Goal: Check status: Check status

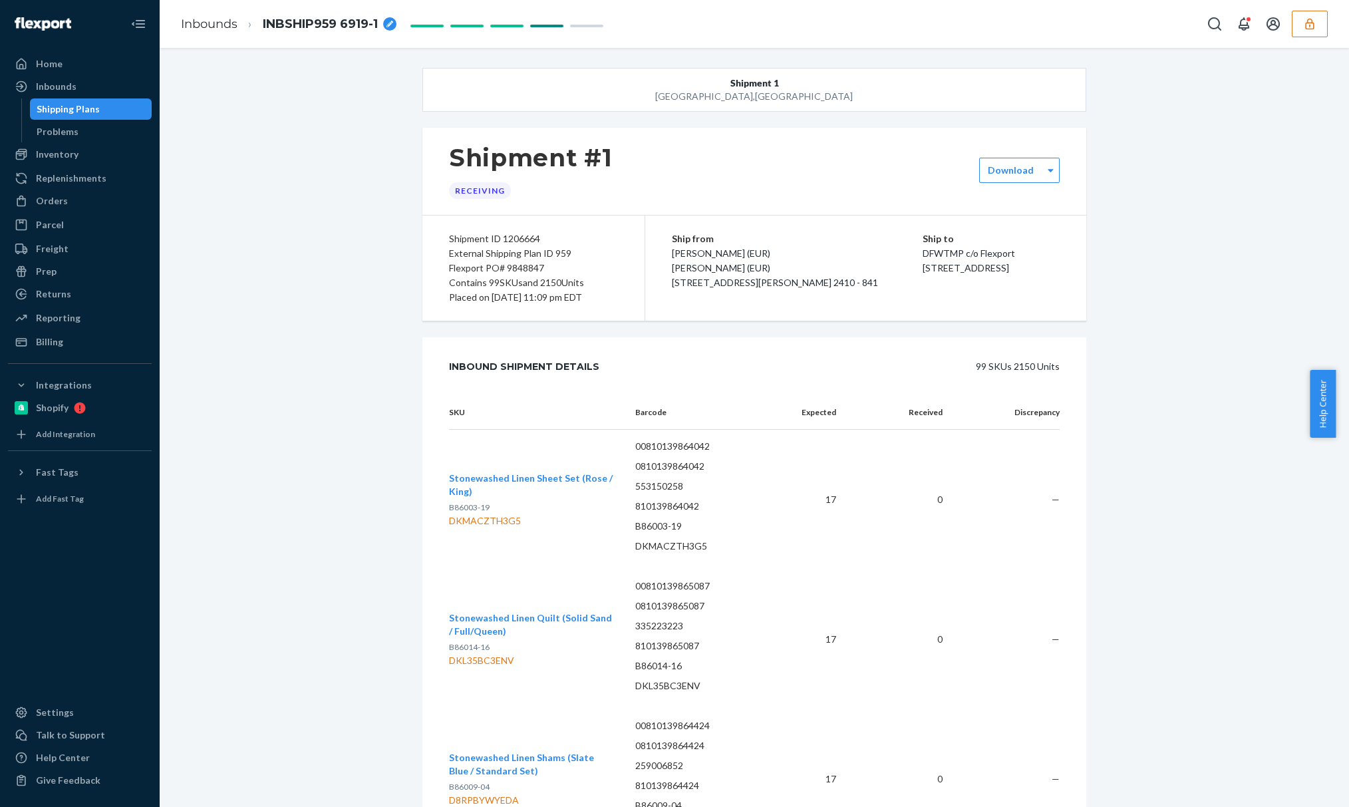
click at [1324, 28] on button "button" at bounding box center [1310, 24] width 36 height 27
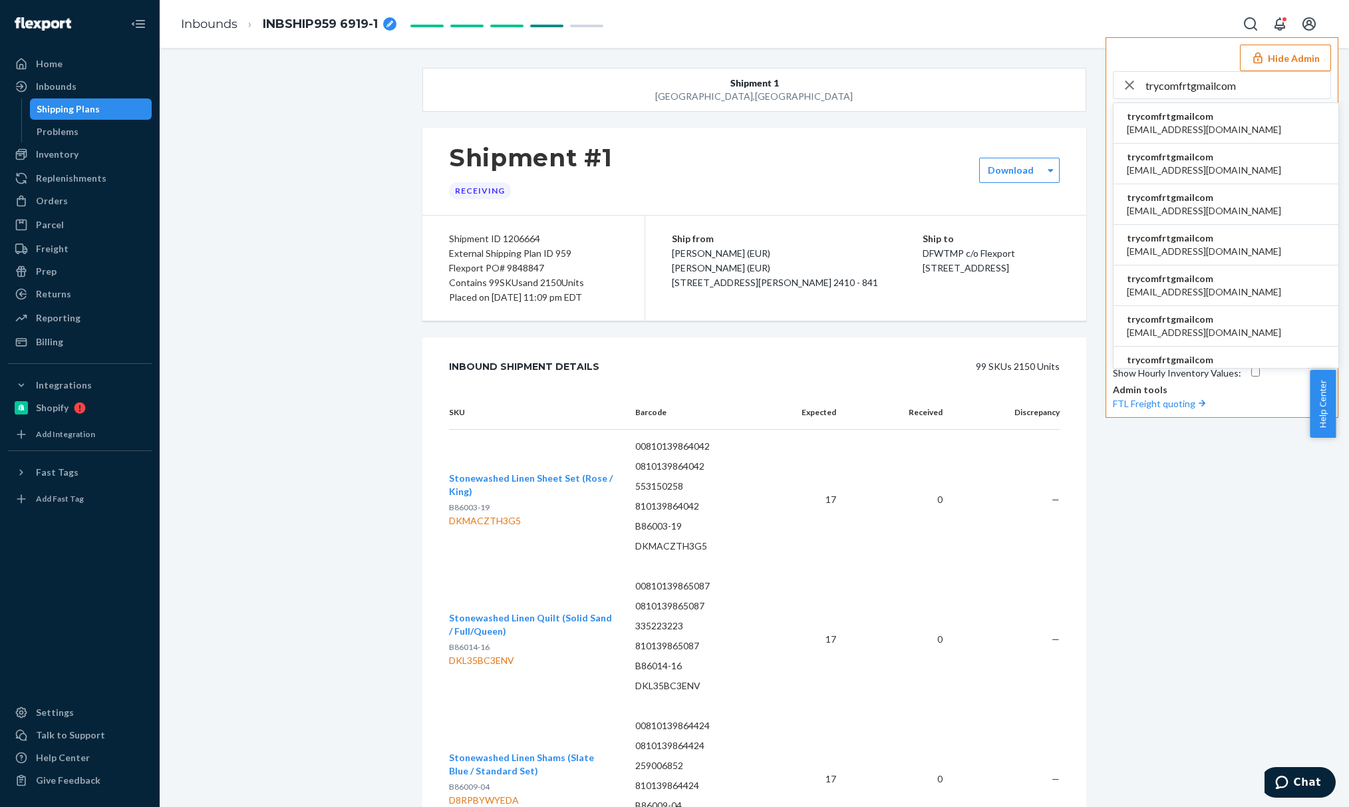
click at [1270, 108] on li "trycomfrtgmailcom abby@sh-shc.com" at bounding box center [1225, 123] width 225 height 41
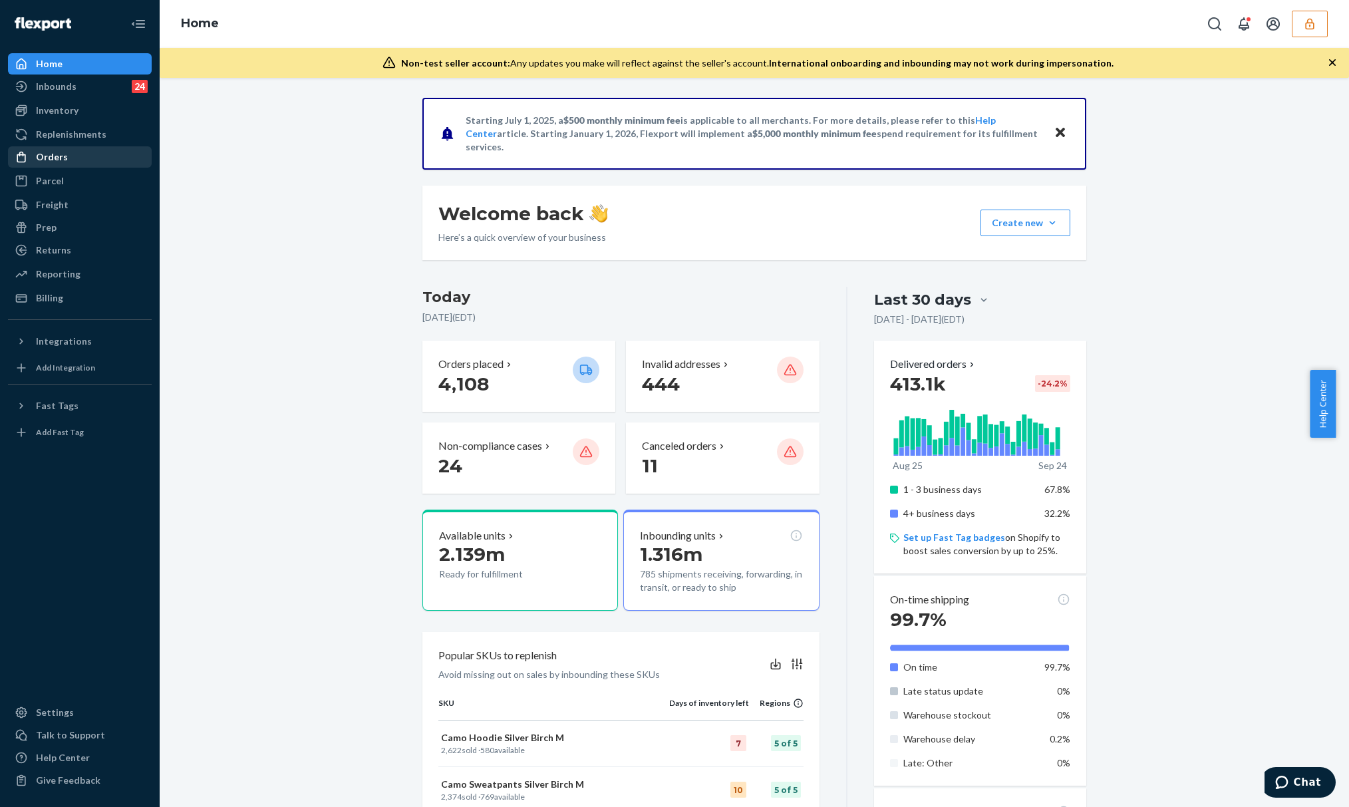
click at [73, 157] on div "Orders" at bounding box center [79, 157] width 141 height 19
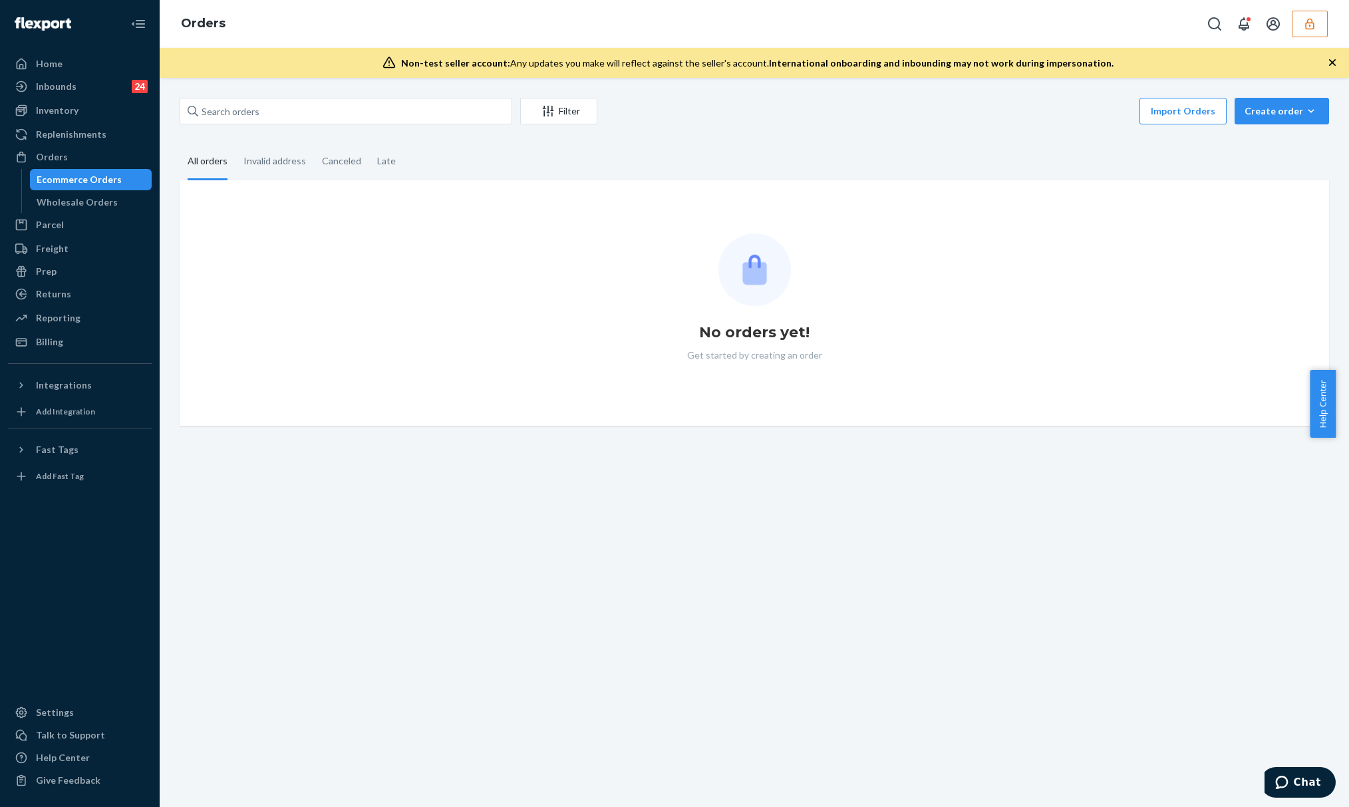
click at [389, 125] on div "Filter Import Orders Create order Ecommerce order Removal order" at bounding box center [754, 113] width 1149 height 30
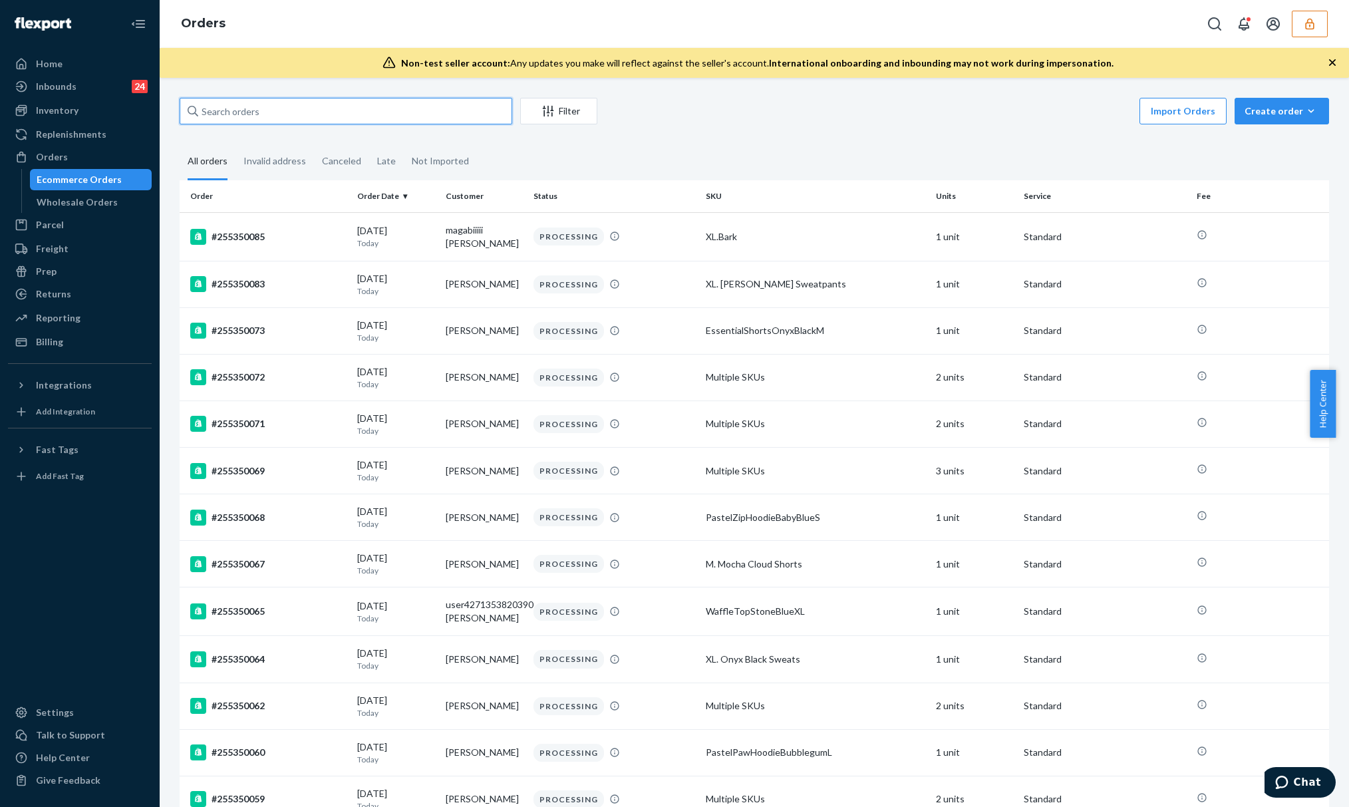
click at [262, 120] on input "text" at bounding box center [346, 111] width 333 height 27
paste input "255207410"
type input "255207410"
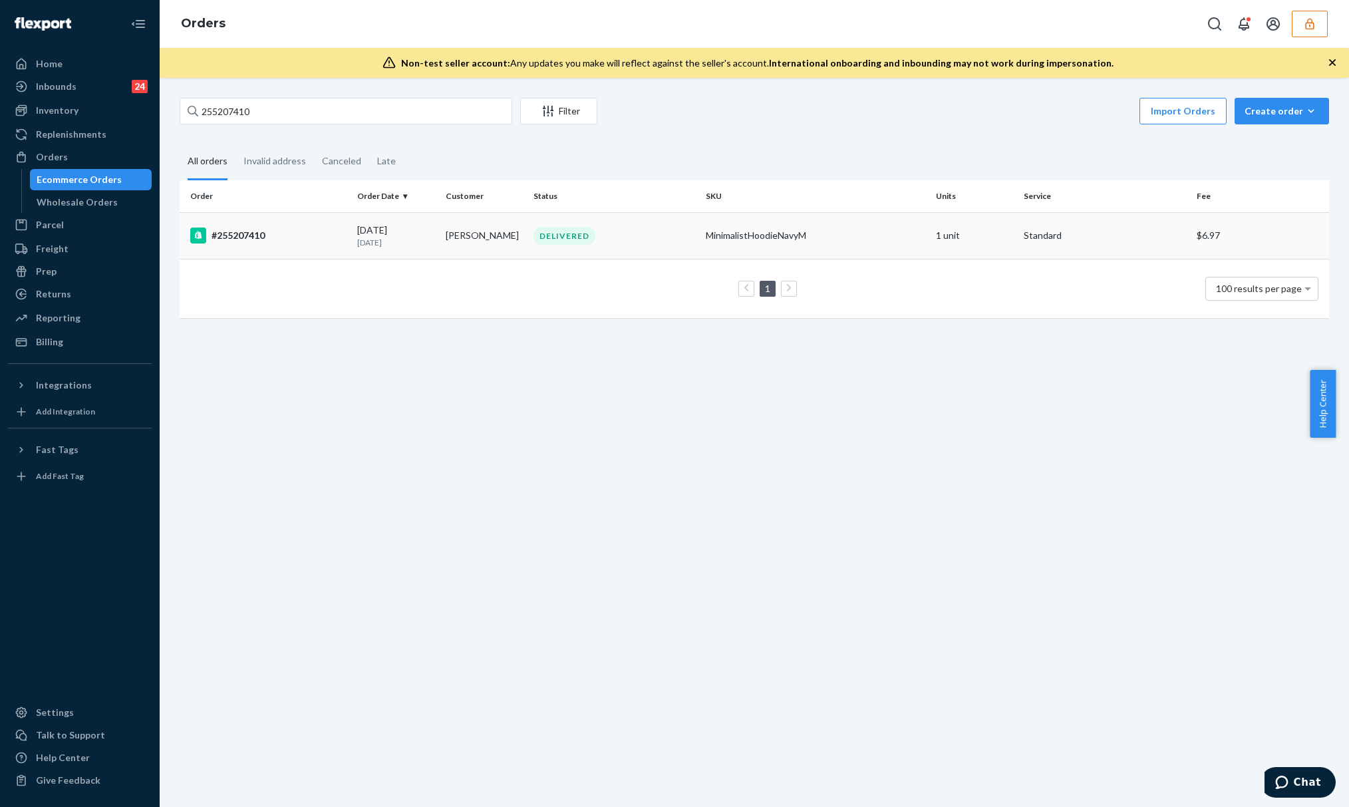
click at [399, 222] on td "09/14/2025 10 days ago" at bounding box center [396, 235] width 88 height 47
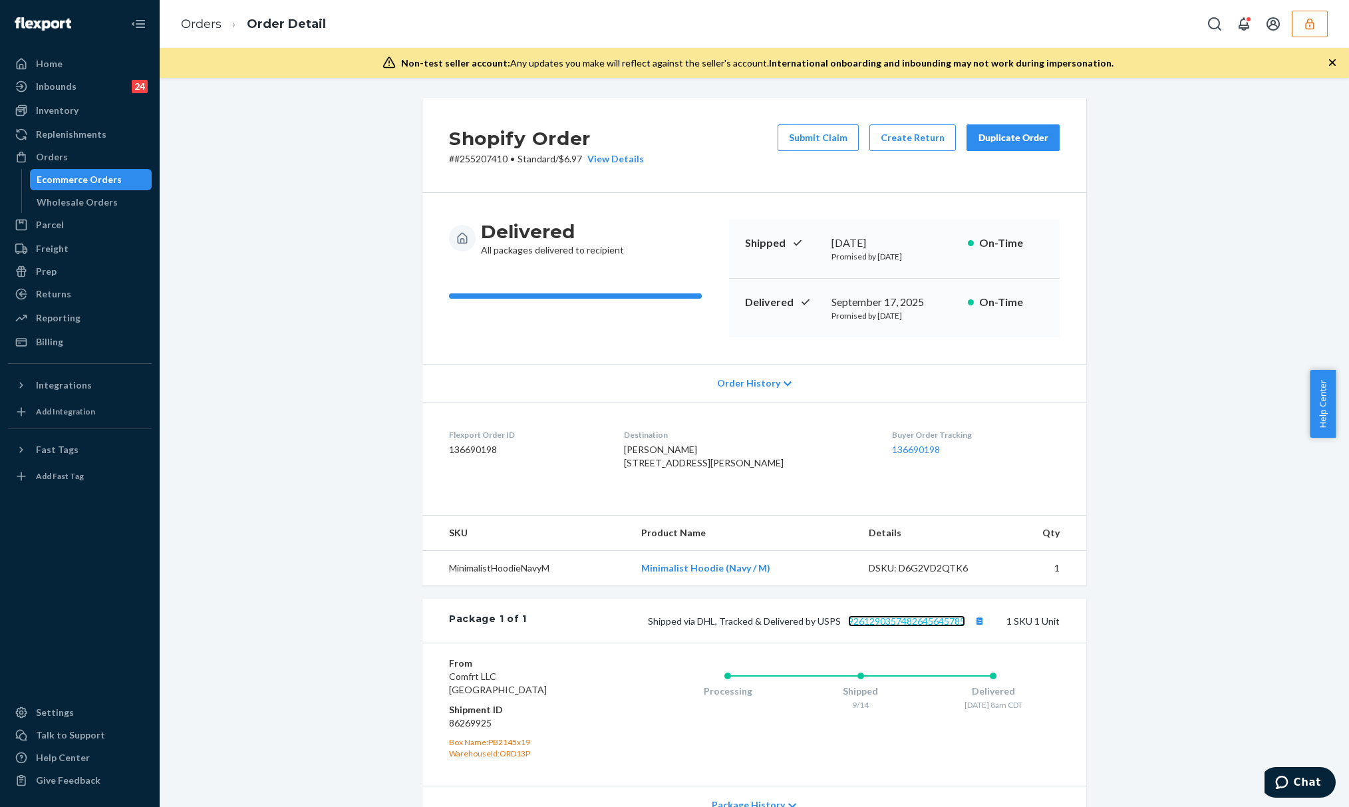
click at [886, 627] on link "9261290357482645645785" at bounding box center [906, 620] width 117 height 11
click at [661, 470] on div "camryn hinsch 11365 Stinson Ave Chisago City, MN 55013-7305 US" at bounding box center [747, 456] width 247 height 27
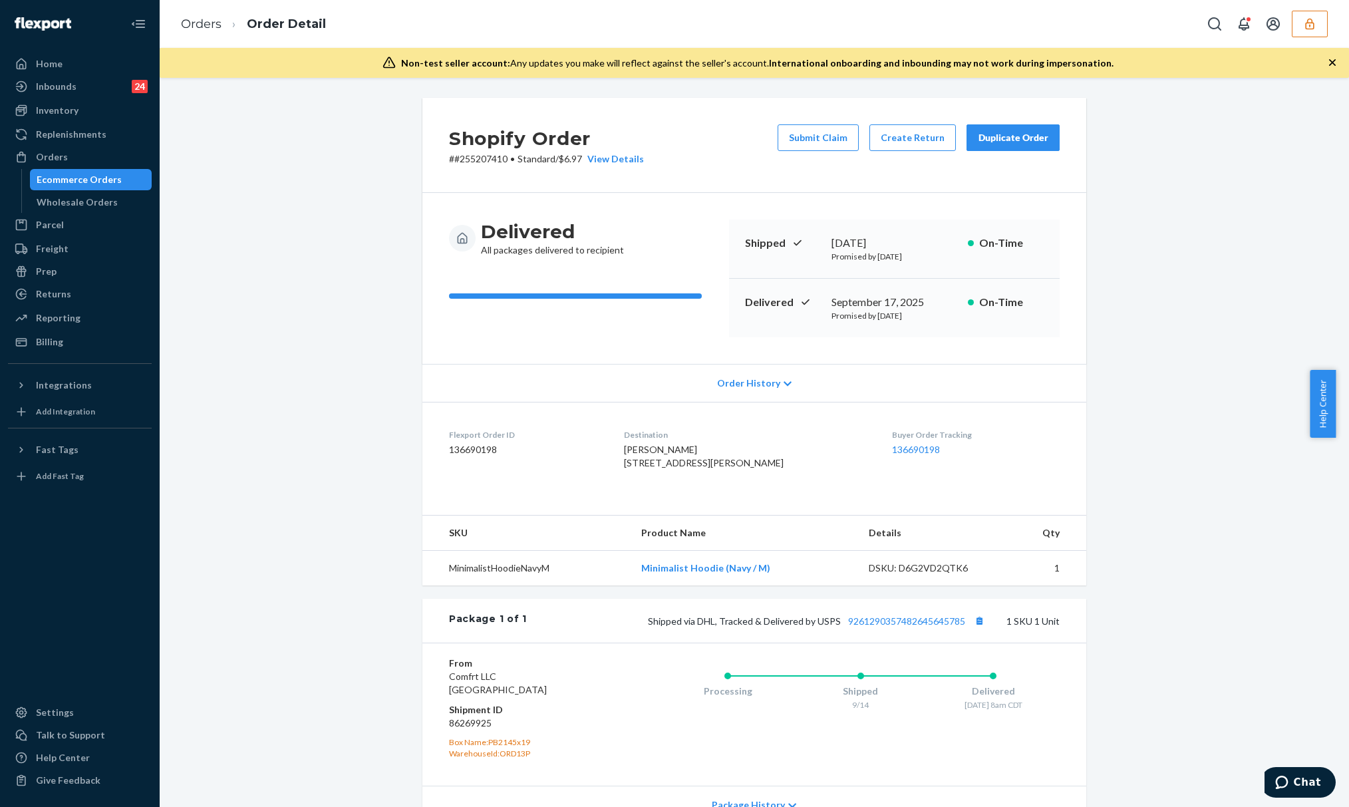
click at [721, 468] on span "camryn hinsch 11365 Stinson Ave Chisago City, MN 55013-7305 US" at bounding box center [704, 456] width 160 height 25
click at [674, 468] on span "camryn hinsch 11365 Stinson Ave Chisago City, MN 55013-7305 US" at bounding box center [704, 456] width 160 height 25
drag, startPoint x: 631, startPoint y: 478, endPoint x: 697, endPoint y: 476, distance: 66.5
click at [697, 468] on span "camryn hinsch 11365 Stinson Ave Chisago City, MN 55013-7305 US" at bounding box center [704, 456] width 160 height 25
copy span "Chisago City, MN"
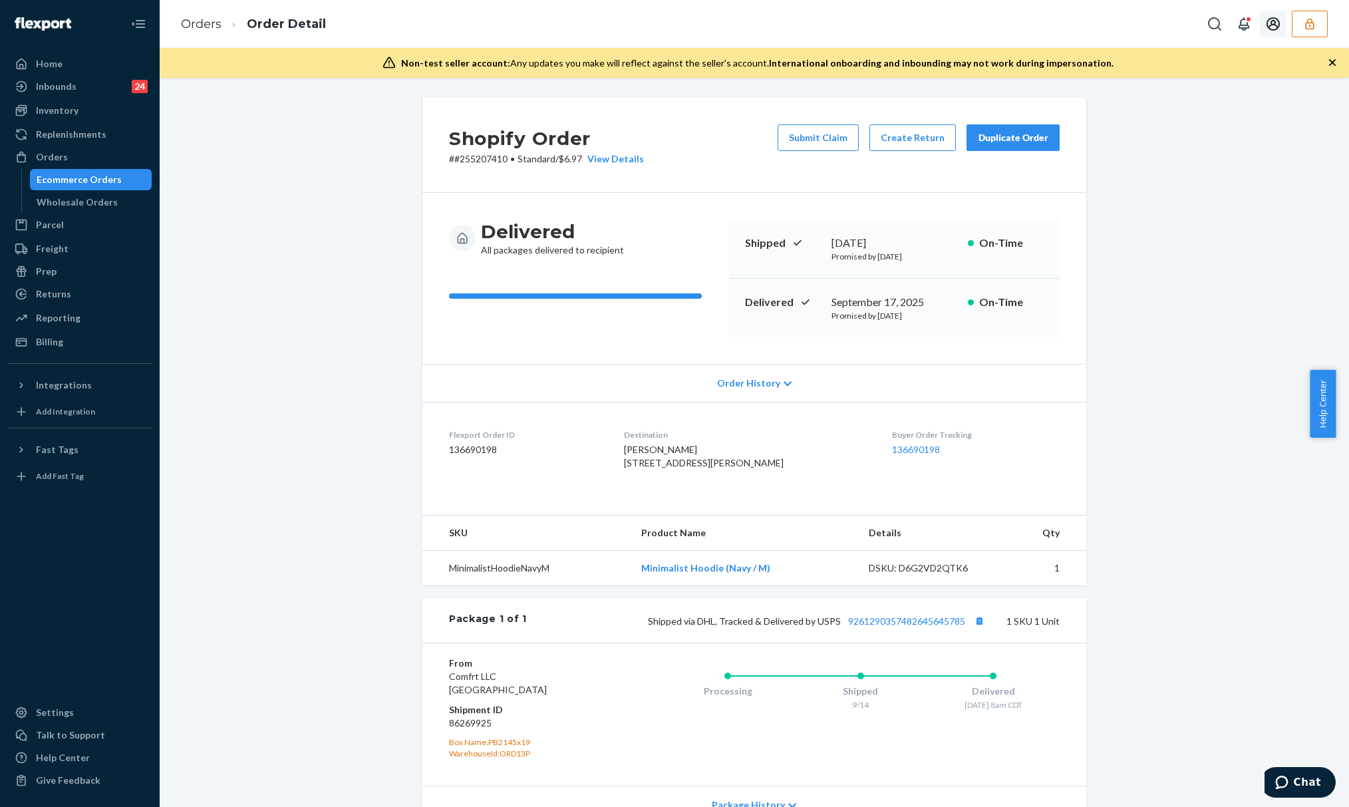
click at [1312, 25] on icon "button" at bounding box center [1309, 23] width 13 height 13
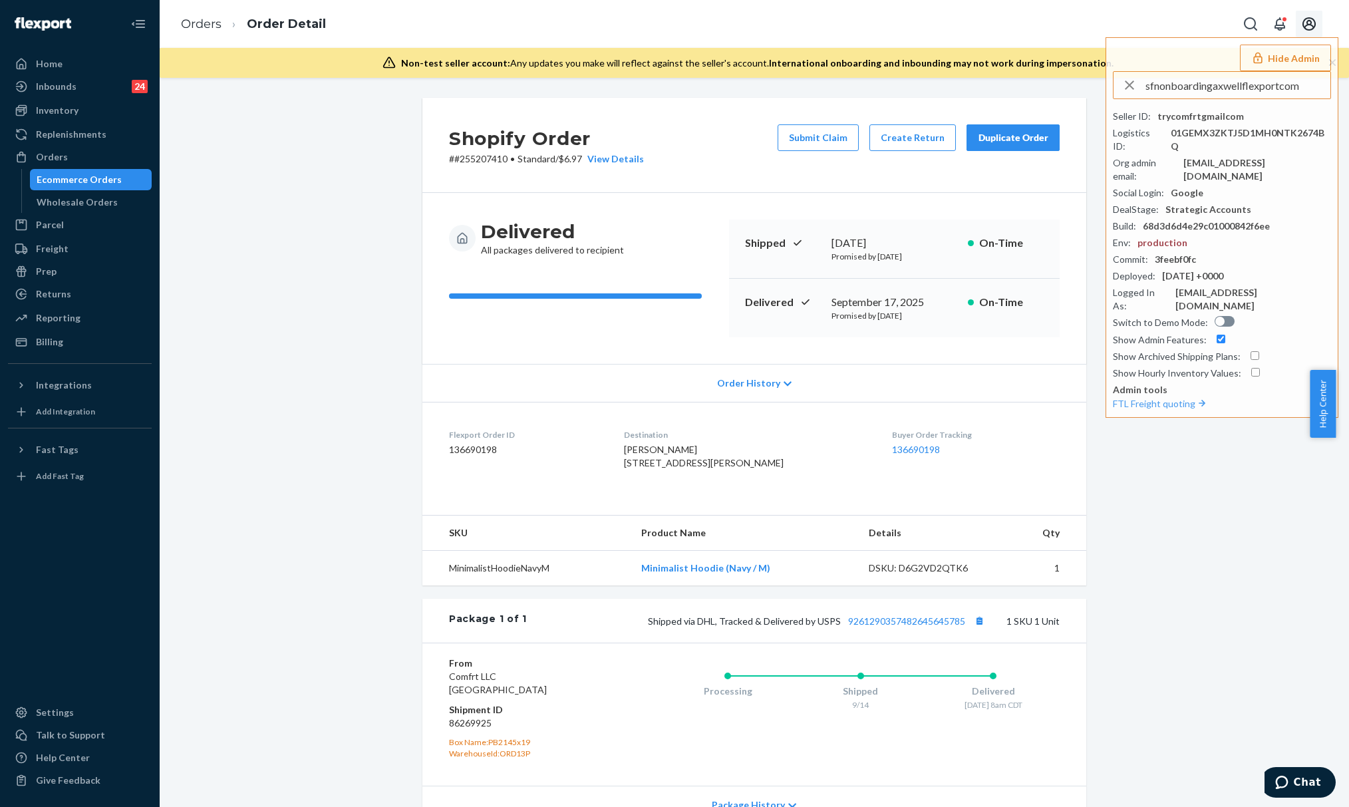
type input "sfnonboardingaxwellflexportcom"
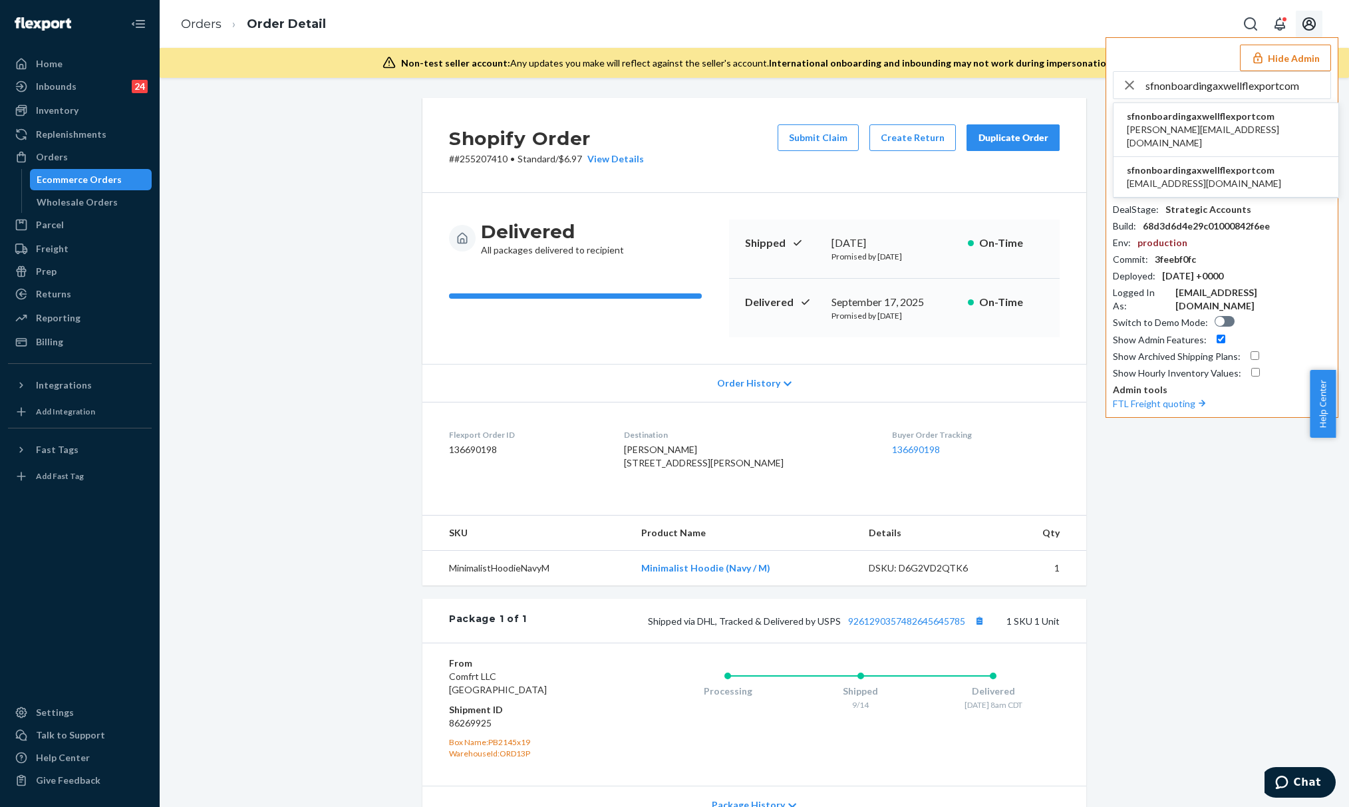
click at [1213, 122] on span "sfnonboardingaxwellflexportcom" at bounding box center [1226, 116] width 198 height 13
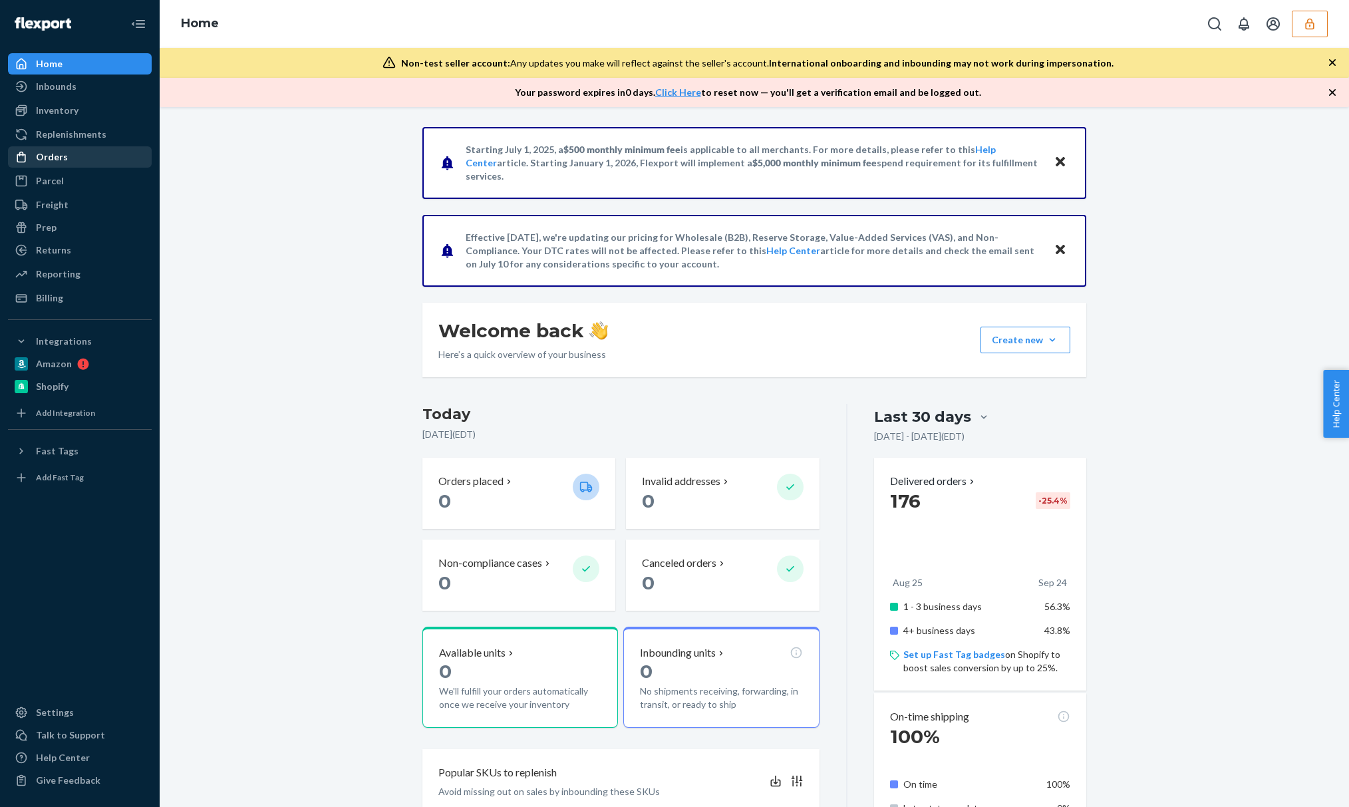
click at [83, 157] on div "Orders" at bounding box center [79, 157] width 141 height 19
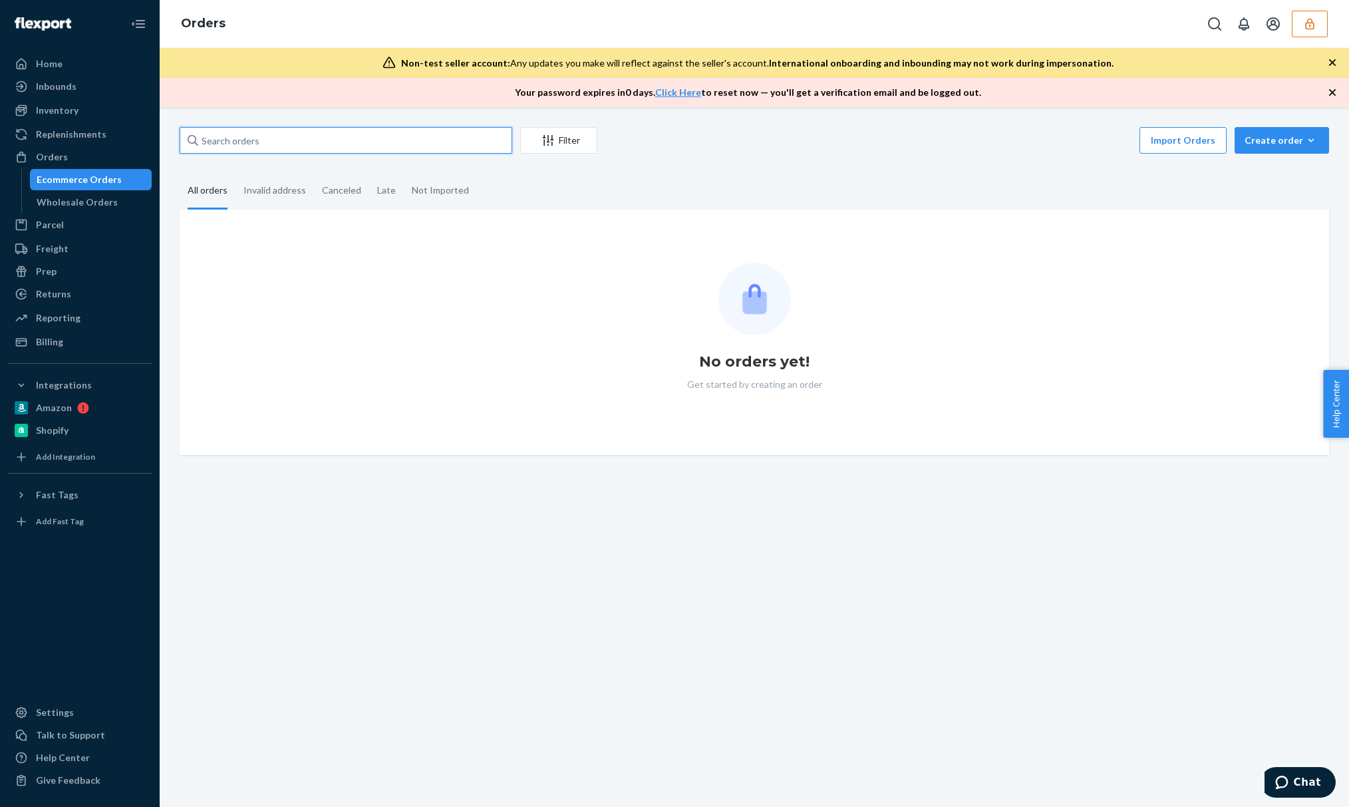
click at [216, 134] on input "text" at bounding box center [346, 140] width 333 height 27
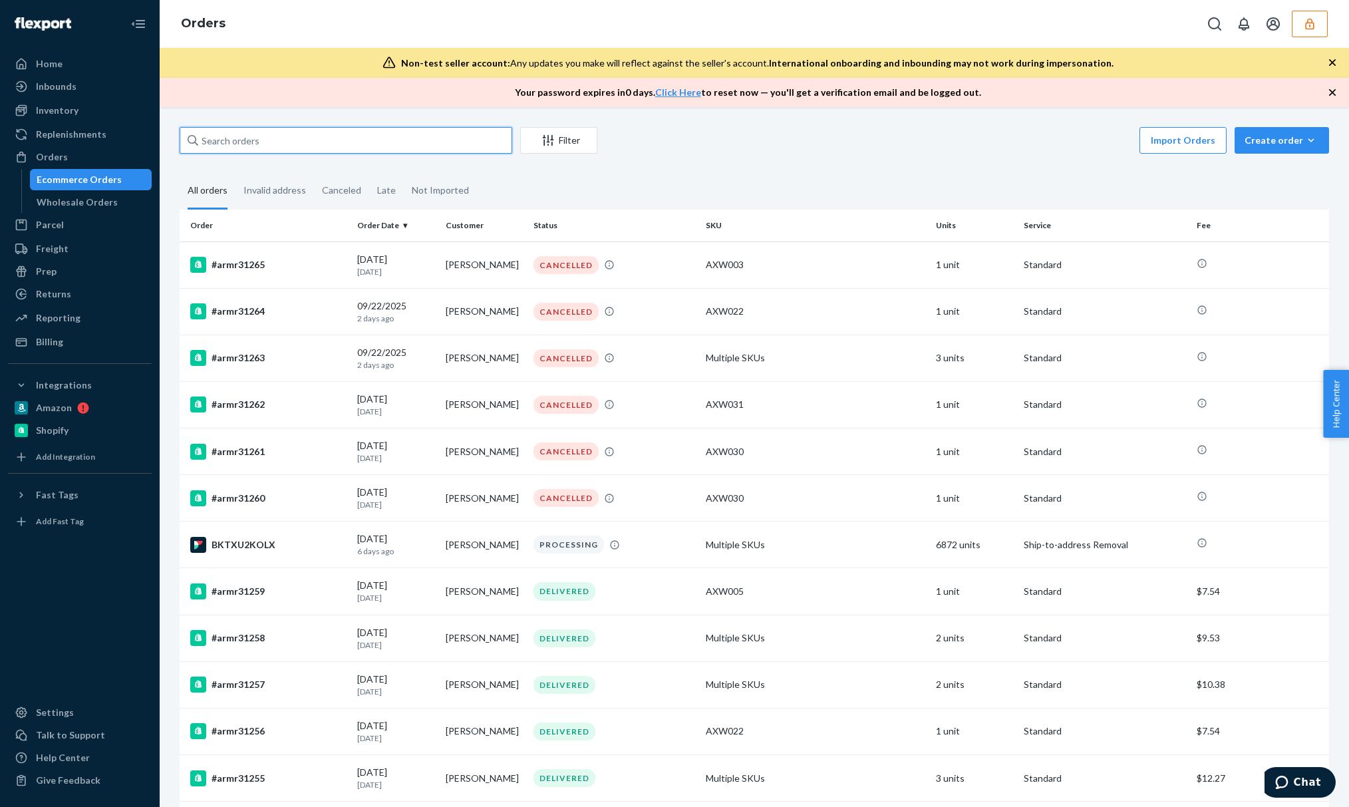
paste input "BKTXU2KOLX"
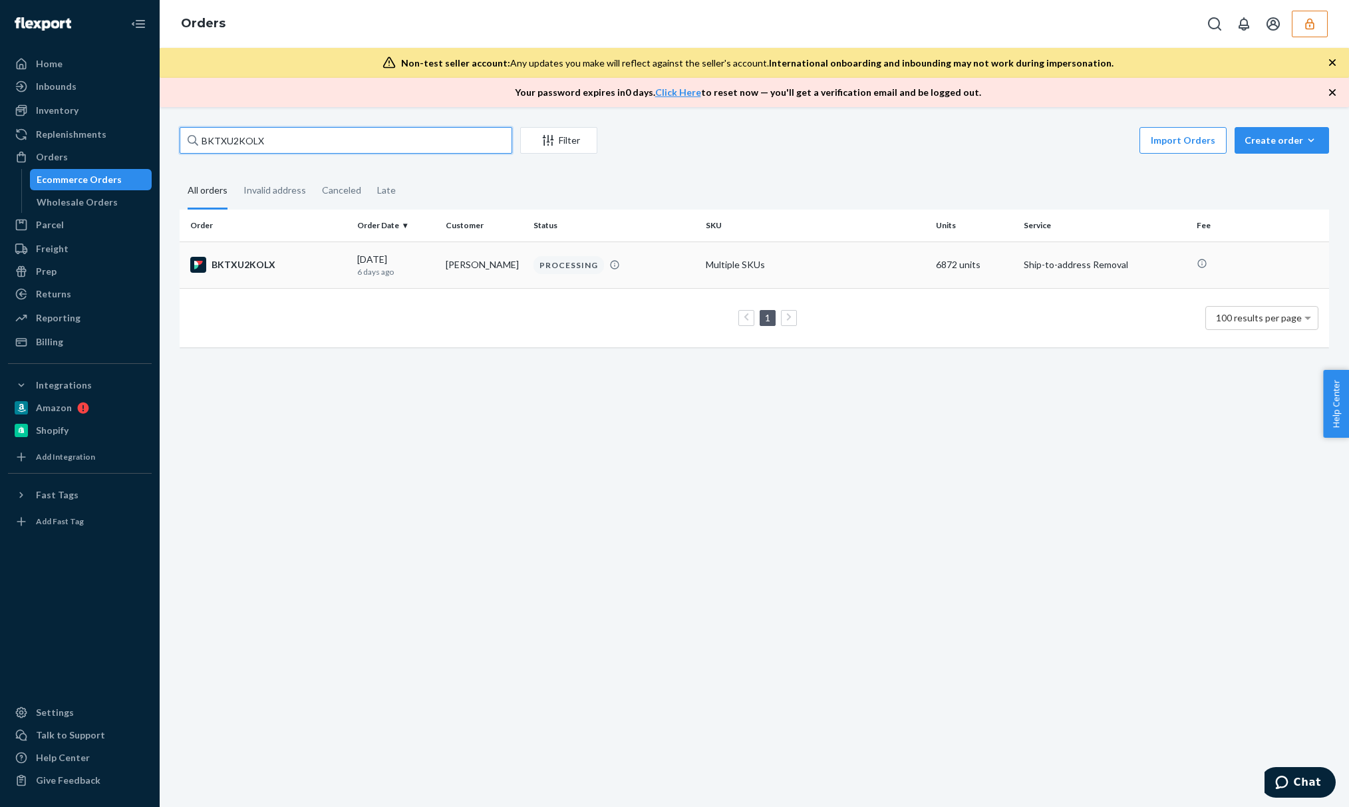
type input "BKTXU2KOLX"
click at [368, 259] on div "09/18/2025 6 days ago" at bounding box center [395, 265] width 77 height 25
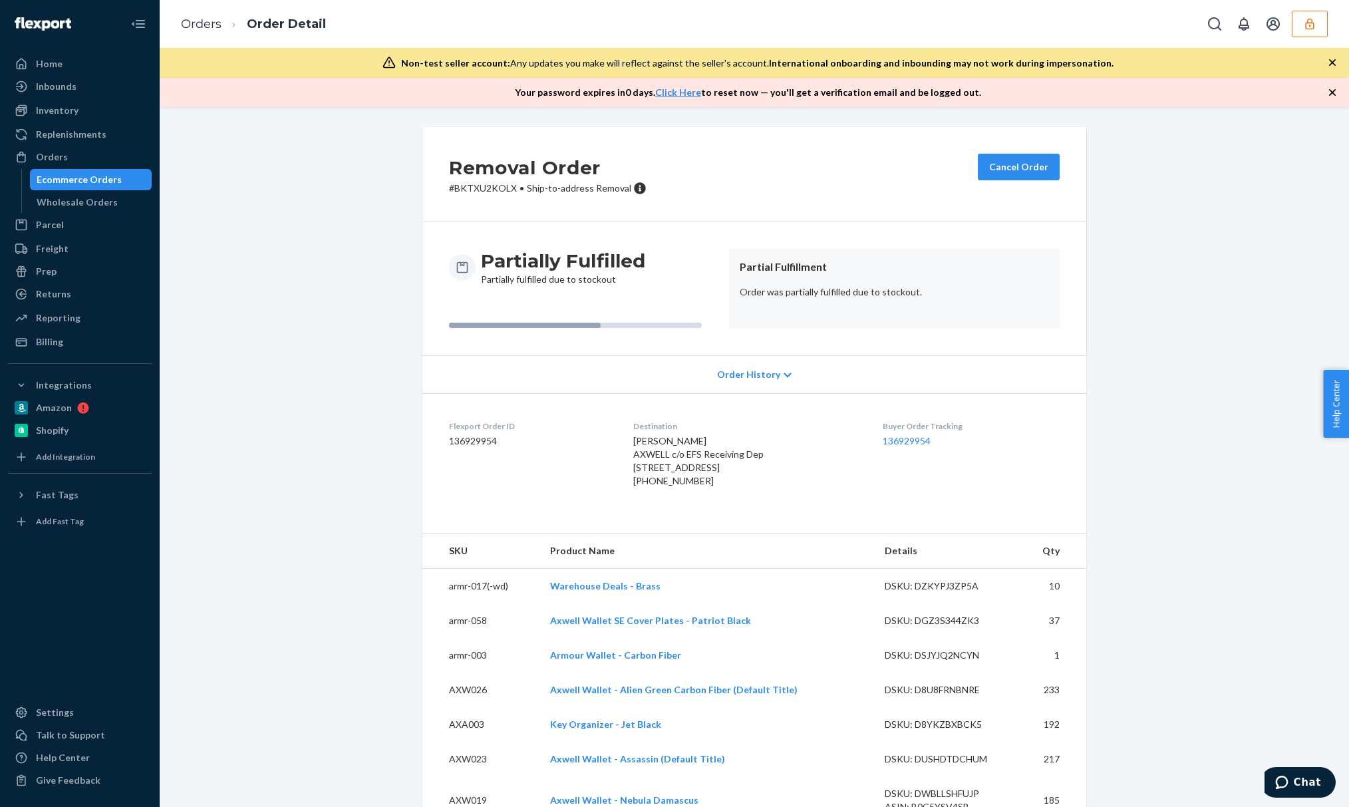
click at [706, 386] on div "Order History" at bounding box center [754, 374] width 664 height 38
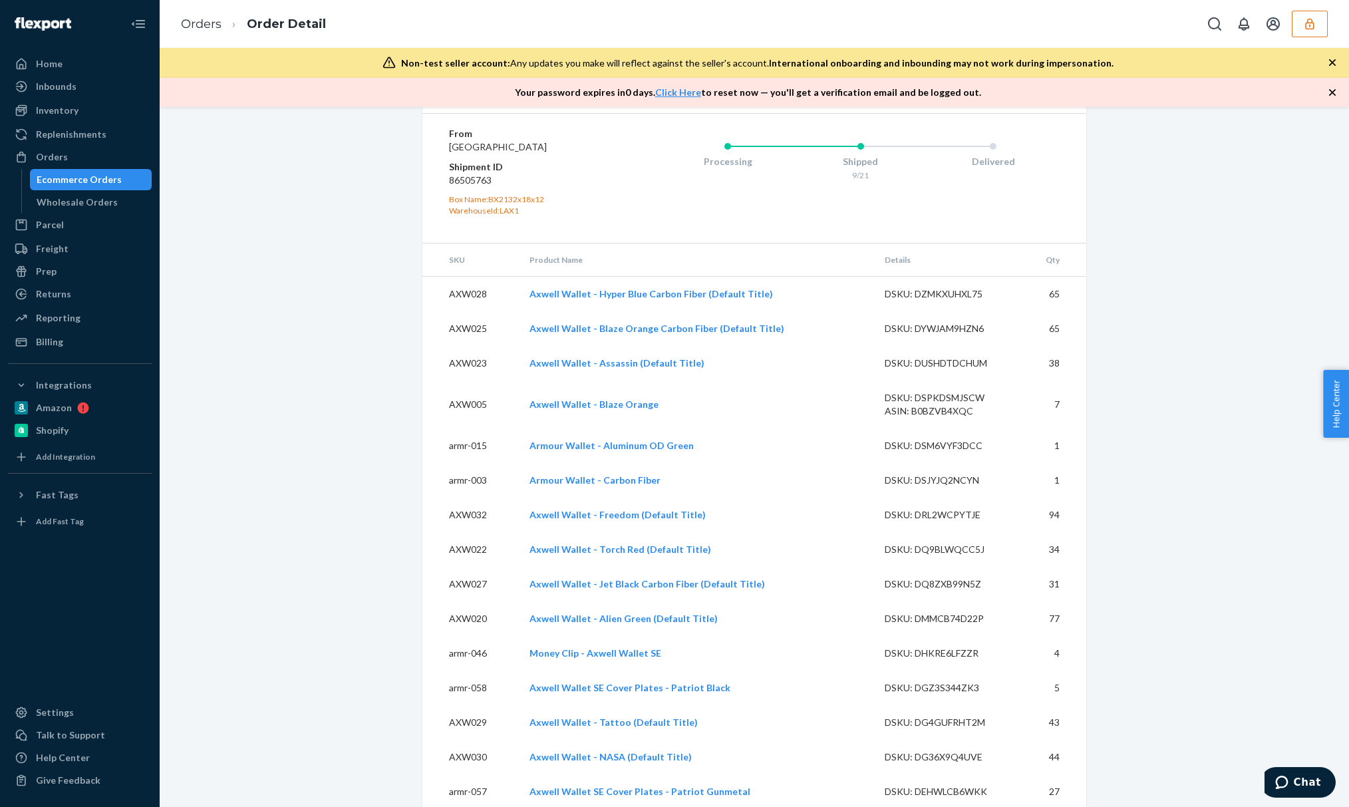
scroll to position [4303, 0]
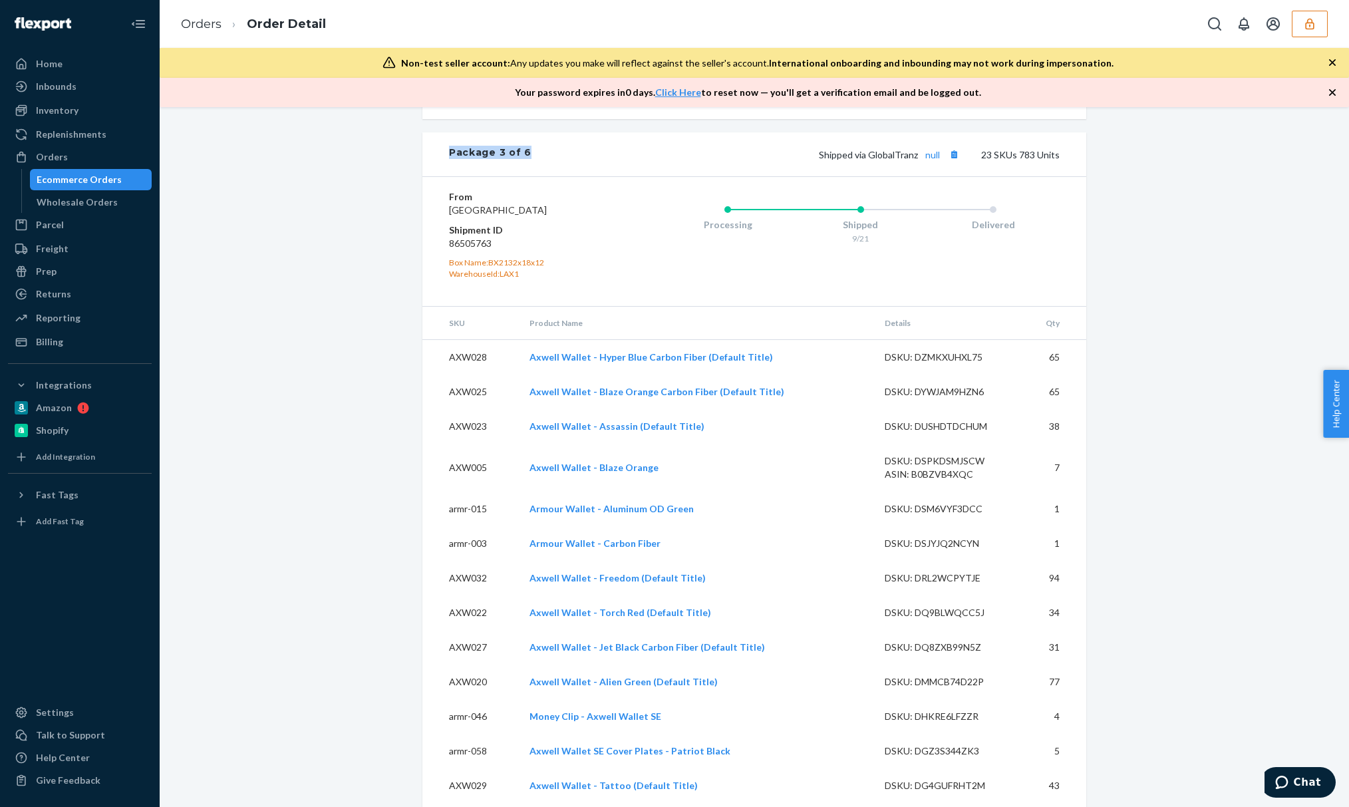
drag, startPoint x: 525, startPoint y: 194, endPoint x: 389, endPoint y: 197, distance: 135.7
copy div "Package 3 of 6"
click at [474, 250] on dd "86505763" at bounding box center [528, 243] width 159 height 13
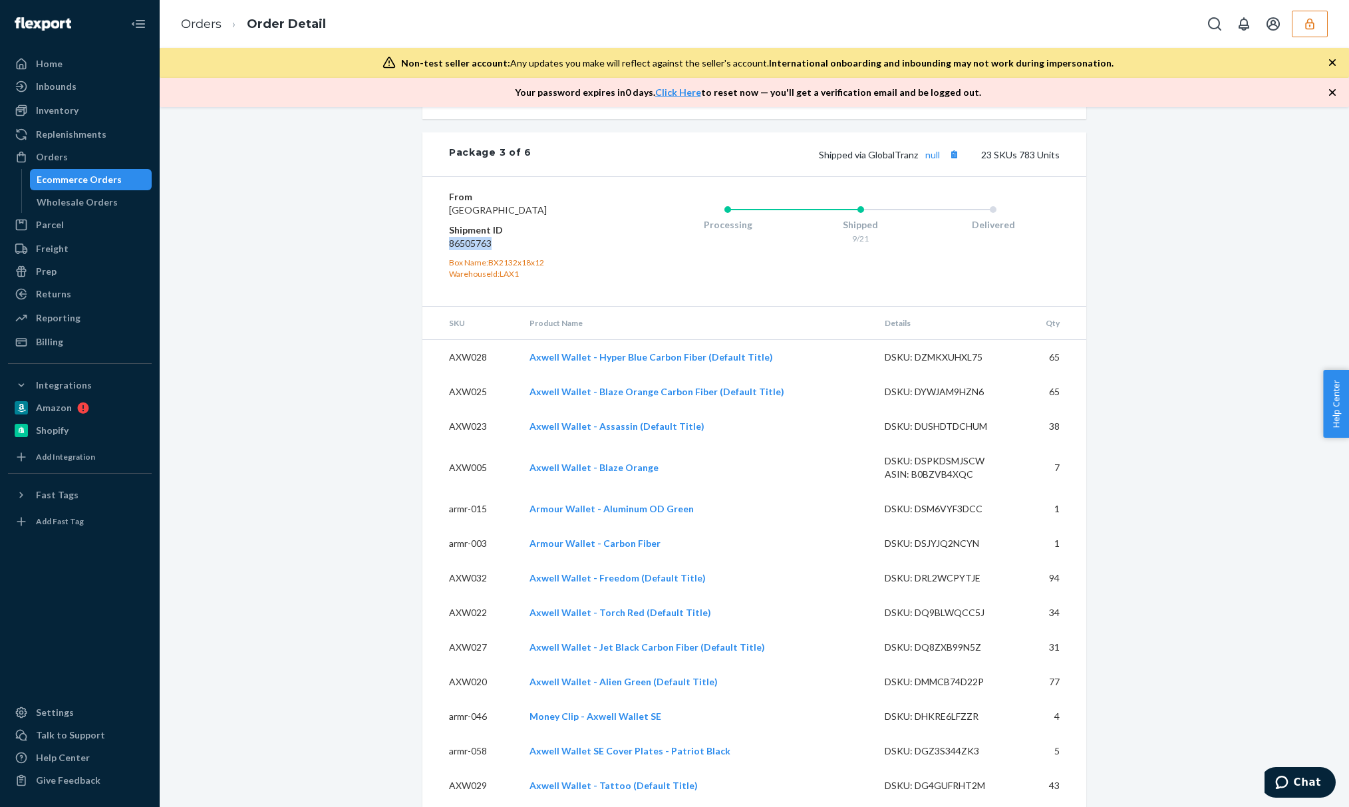
copy dd "86505763"
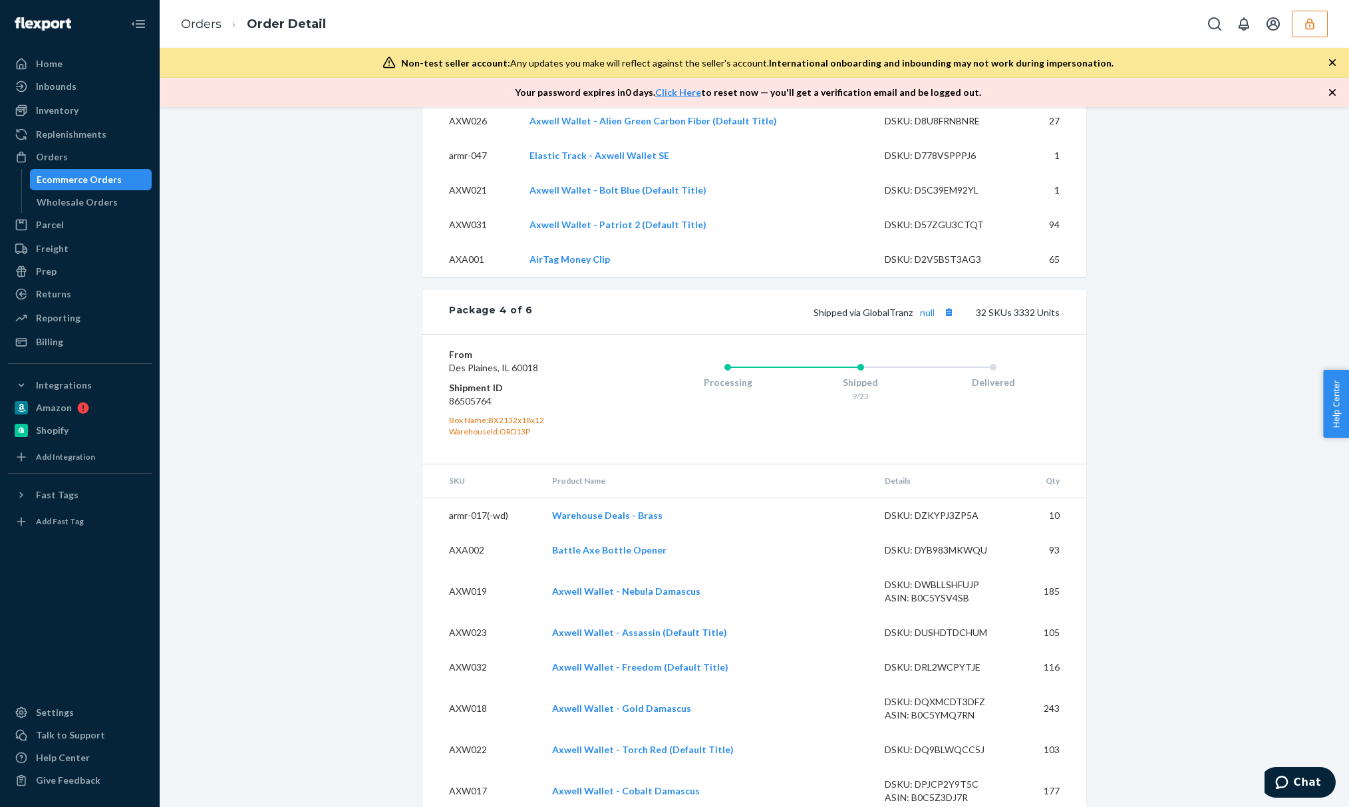
scroll to position [5231, 0]
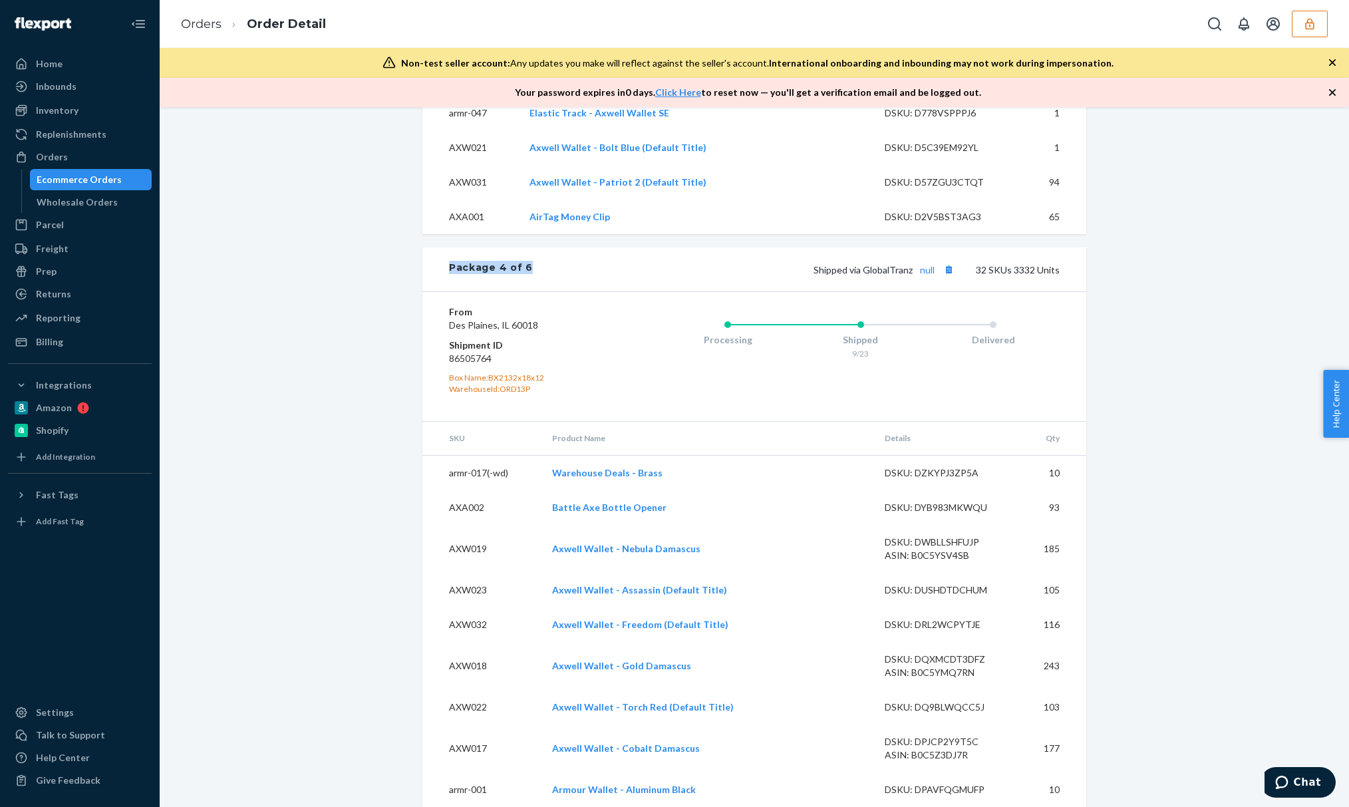
drag, startPoint x: 540, startPoint y: 312, endPoint x: 432, endPoint y: 309, distance: 107.8
click at [432, 291] on div "Package 4 of 6 Shipped via GlobalTranz null 32 SKUs 3332 Units" at bounding box center [754, 269] width 664 height 44
copy div "Package 4 of 6"
click at [478, 365] on dd "86505764" at bounding box center [528, 358] width 159 height 13
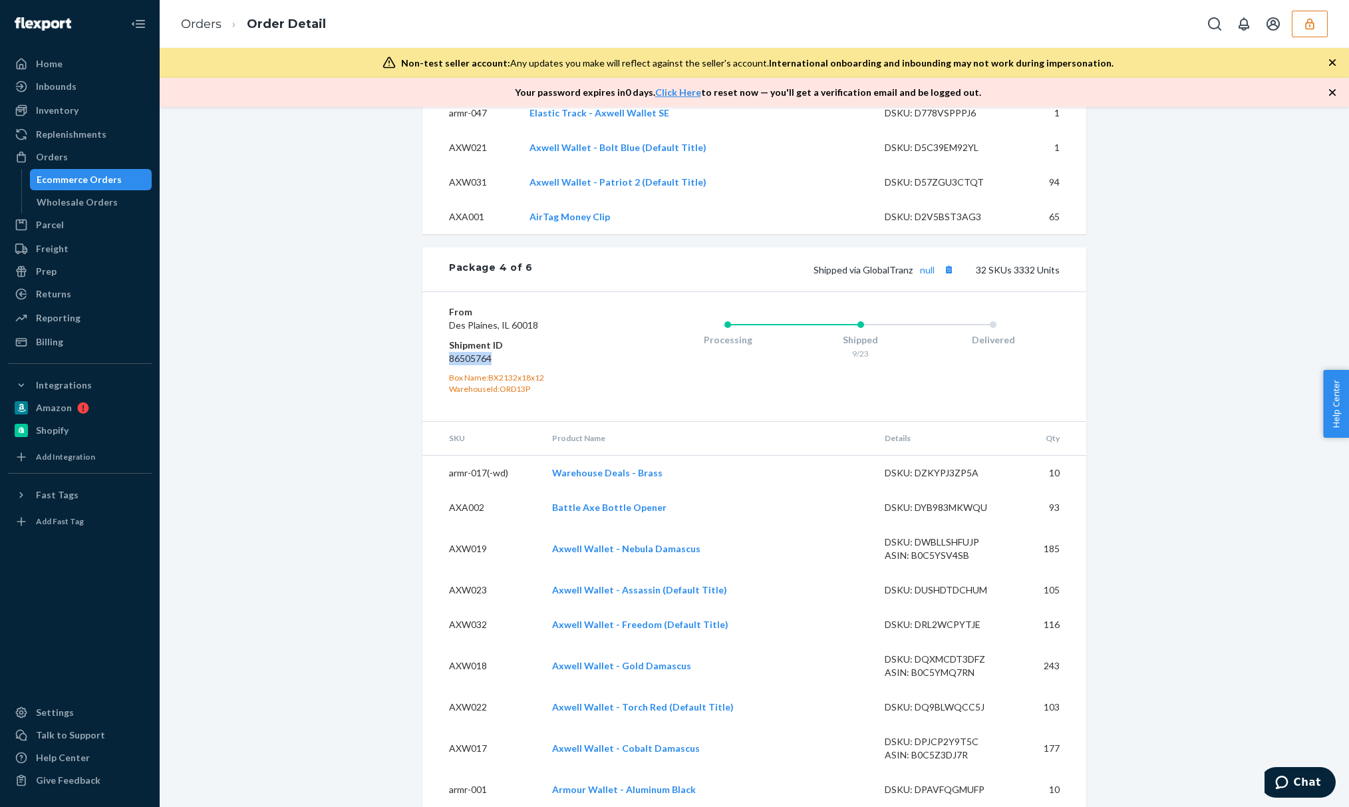
copy dd "86505764"
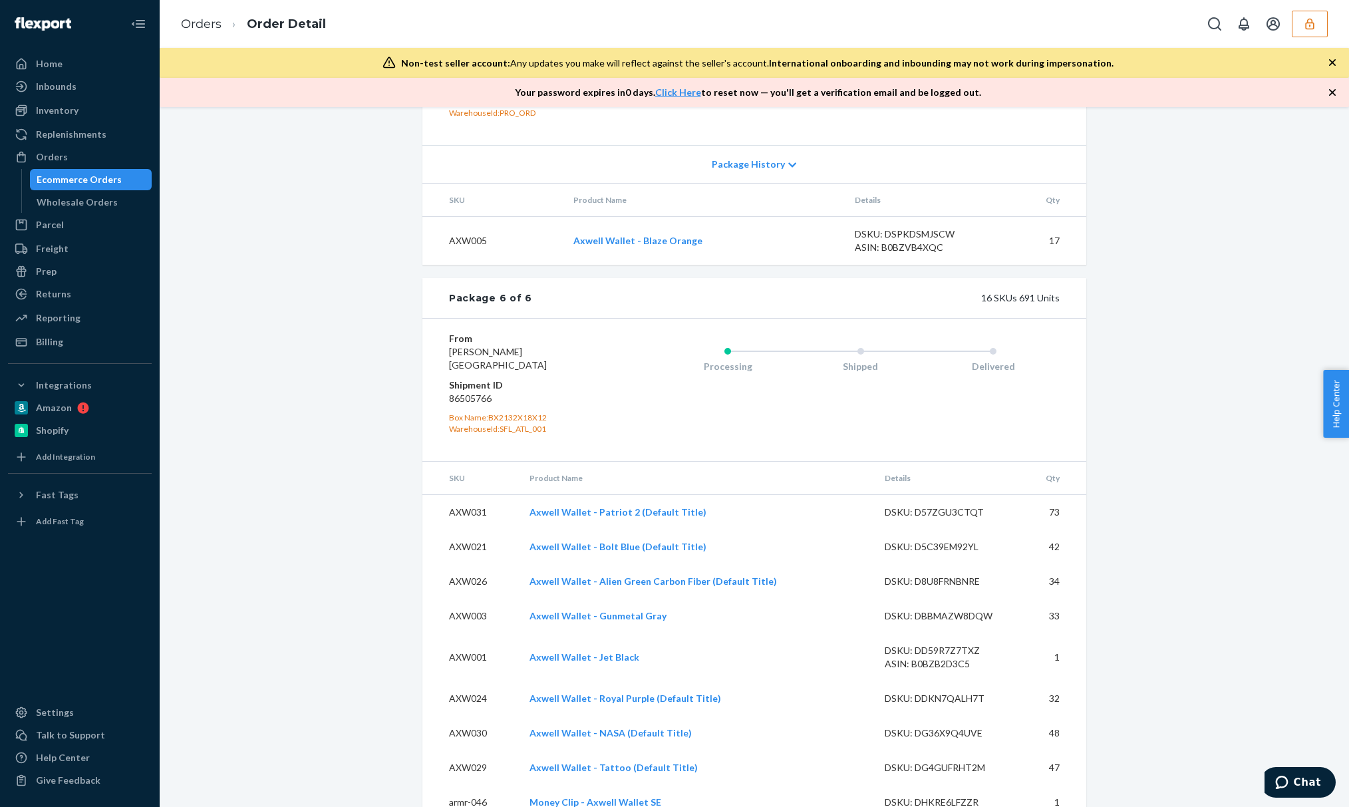
scroll to position [6992, 0]
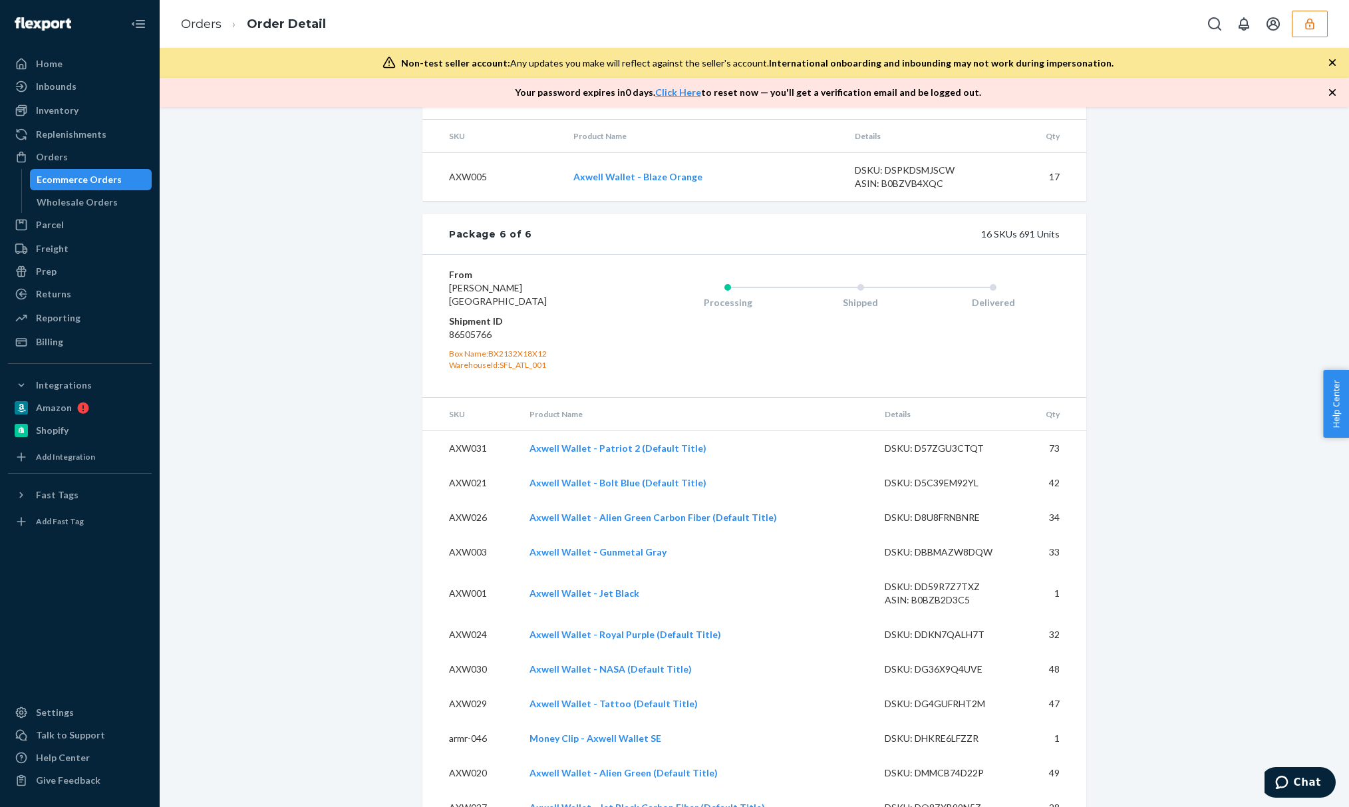
click at [464, 341] on dd "86505766" at bounding box center [528, 334] width 159 height 13
copy dd "86505766"
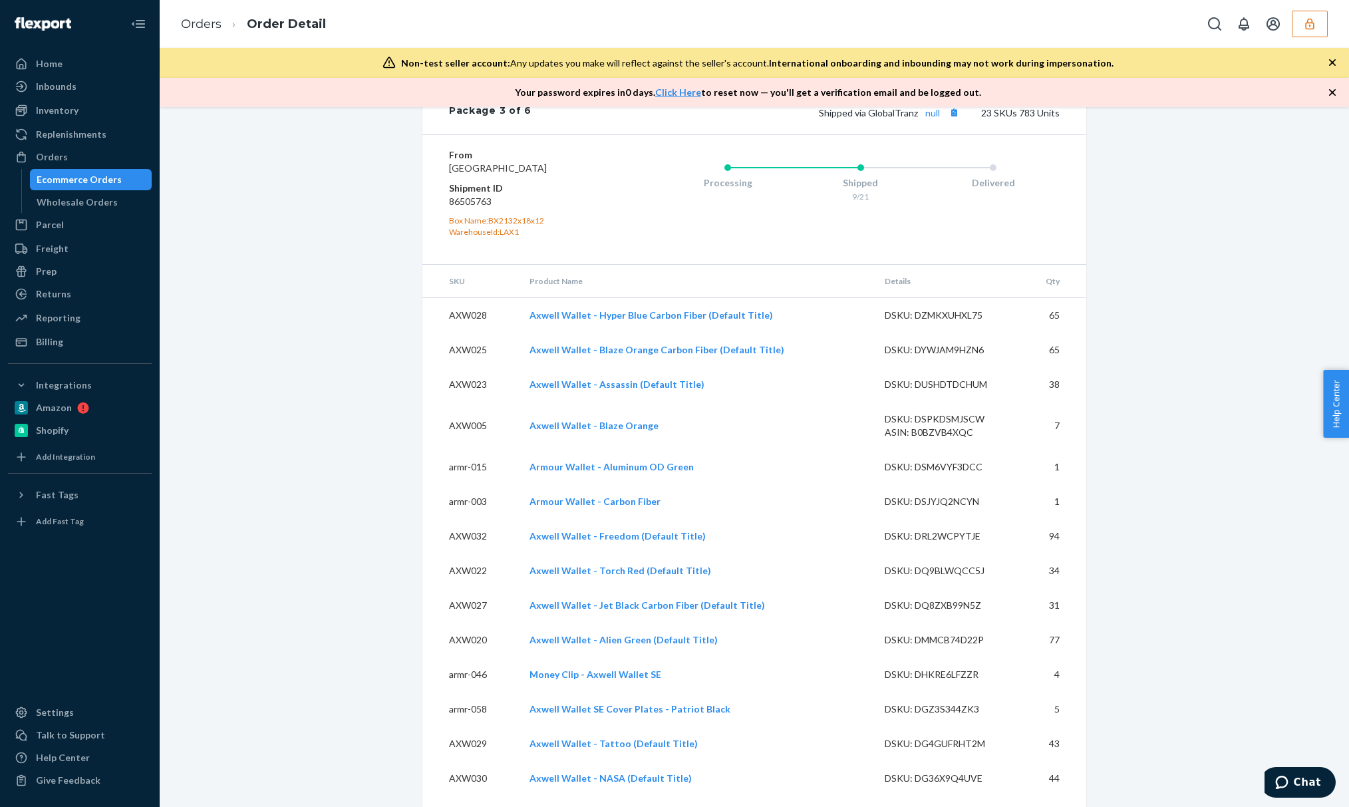
scroll to position [4271, 0]
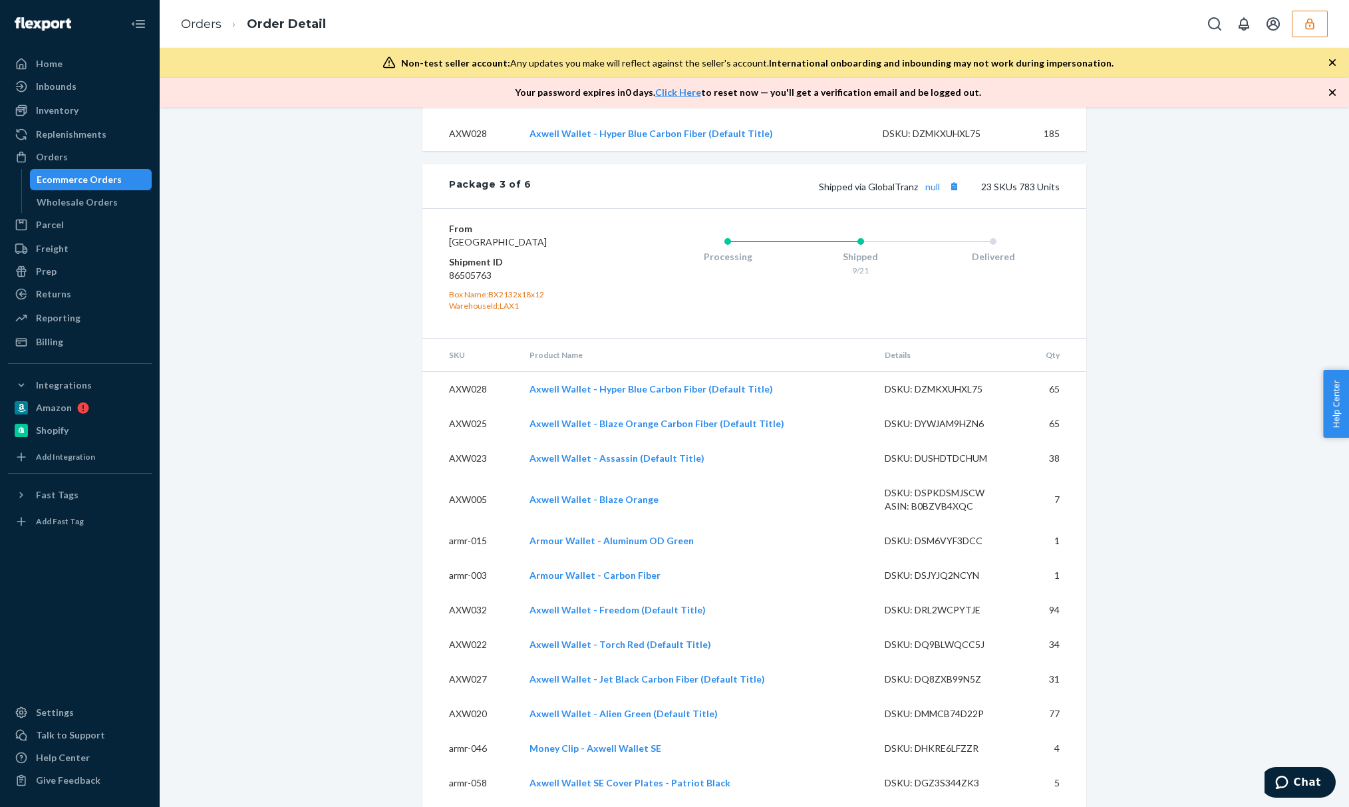
click at [472, 282] on dd "86505763" at bounding box center [528, 275] width 159 height 13
copy dd "86505763"
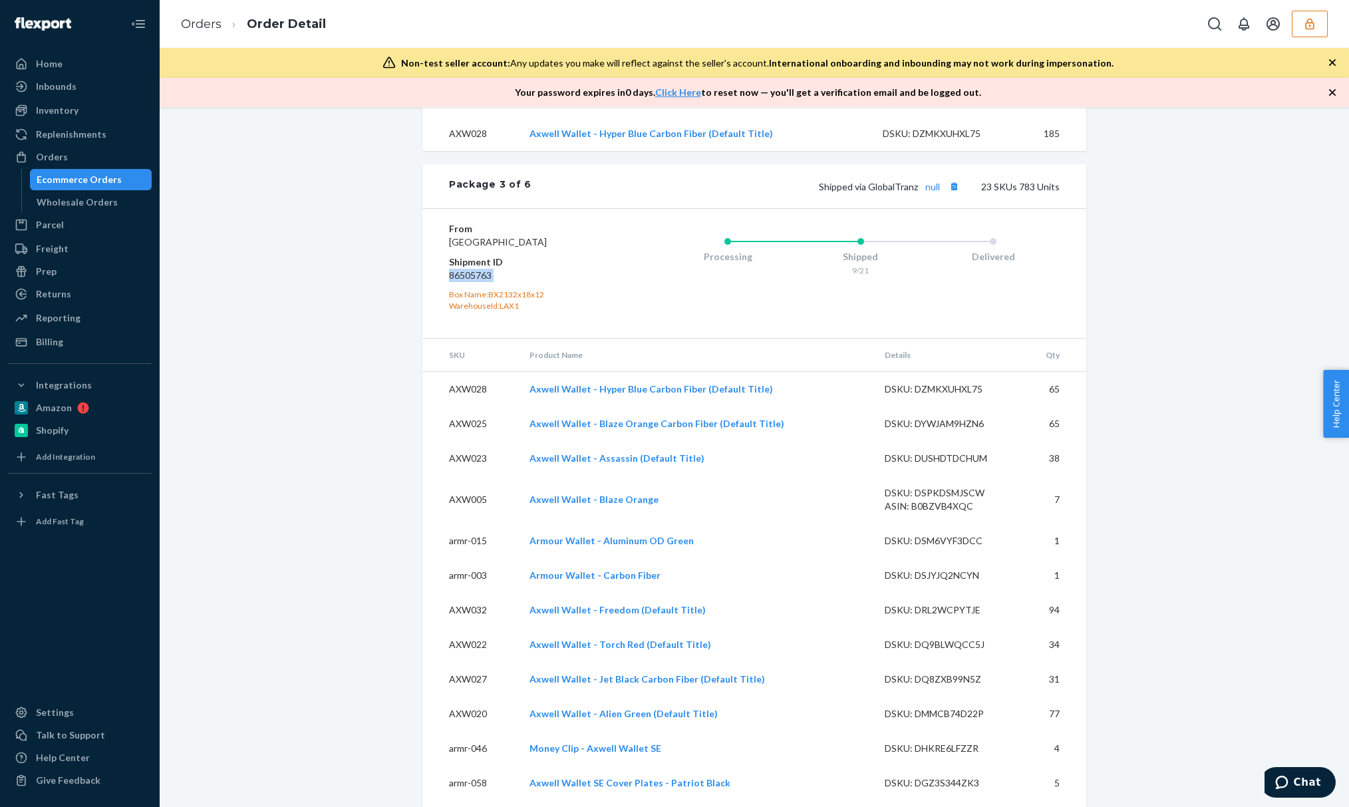
drag, startPoint x: 379, startPoint y: 265, endPoint x: 480, endPoint y: 243, distance: 103.3
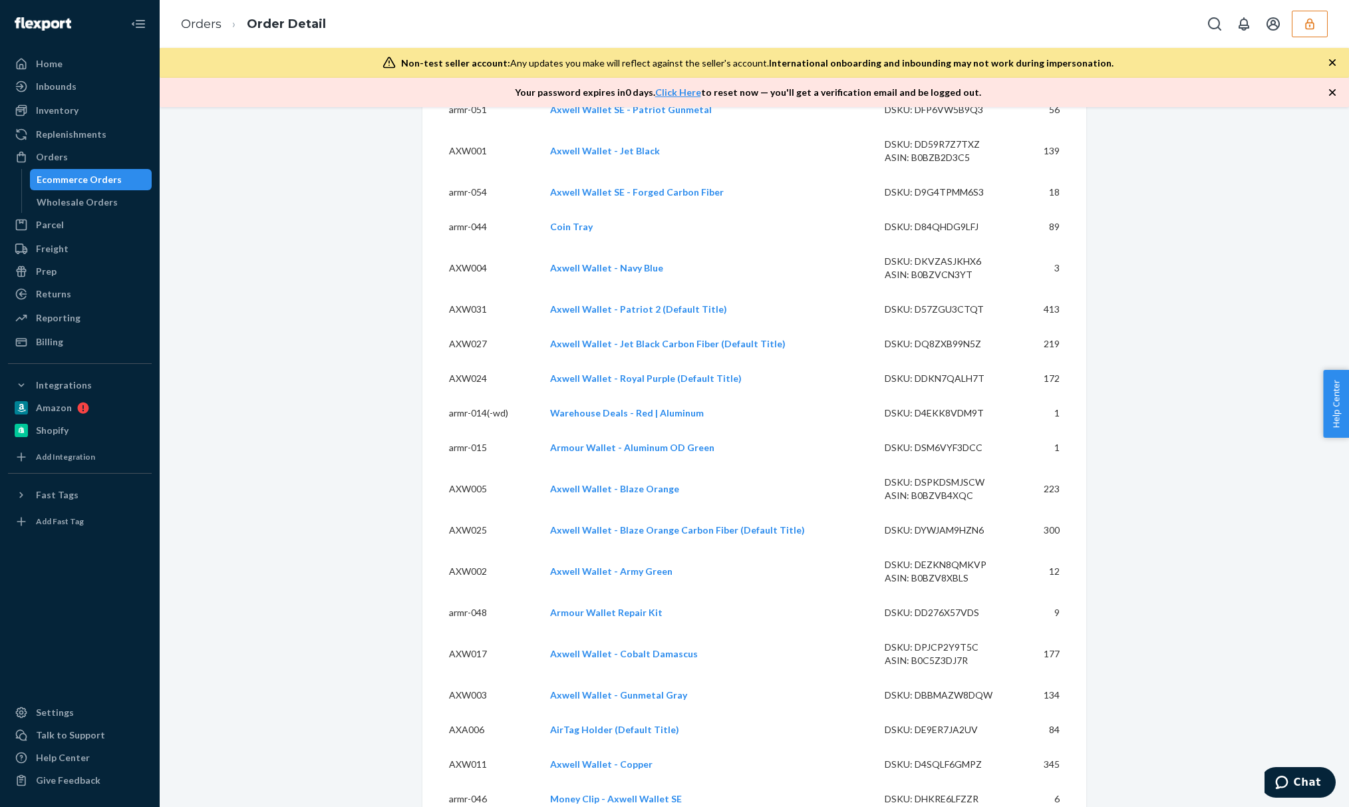
scroll to position [0, 0]
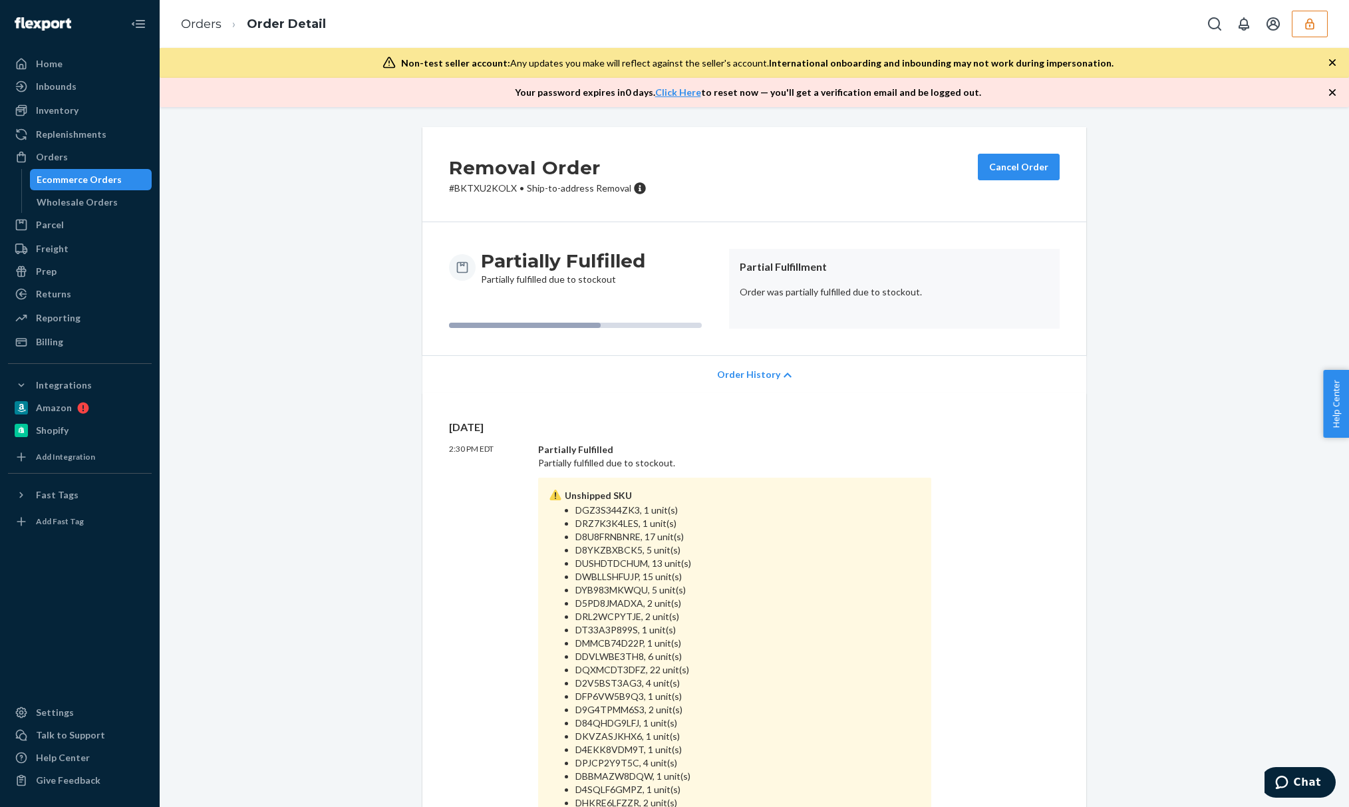
click at [762, 376] on span "Order History" at bounding box center [748, 374] width 63 height 13
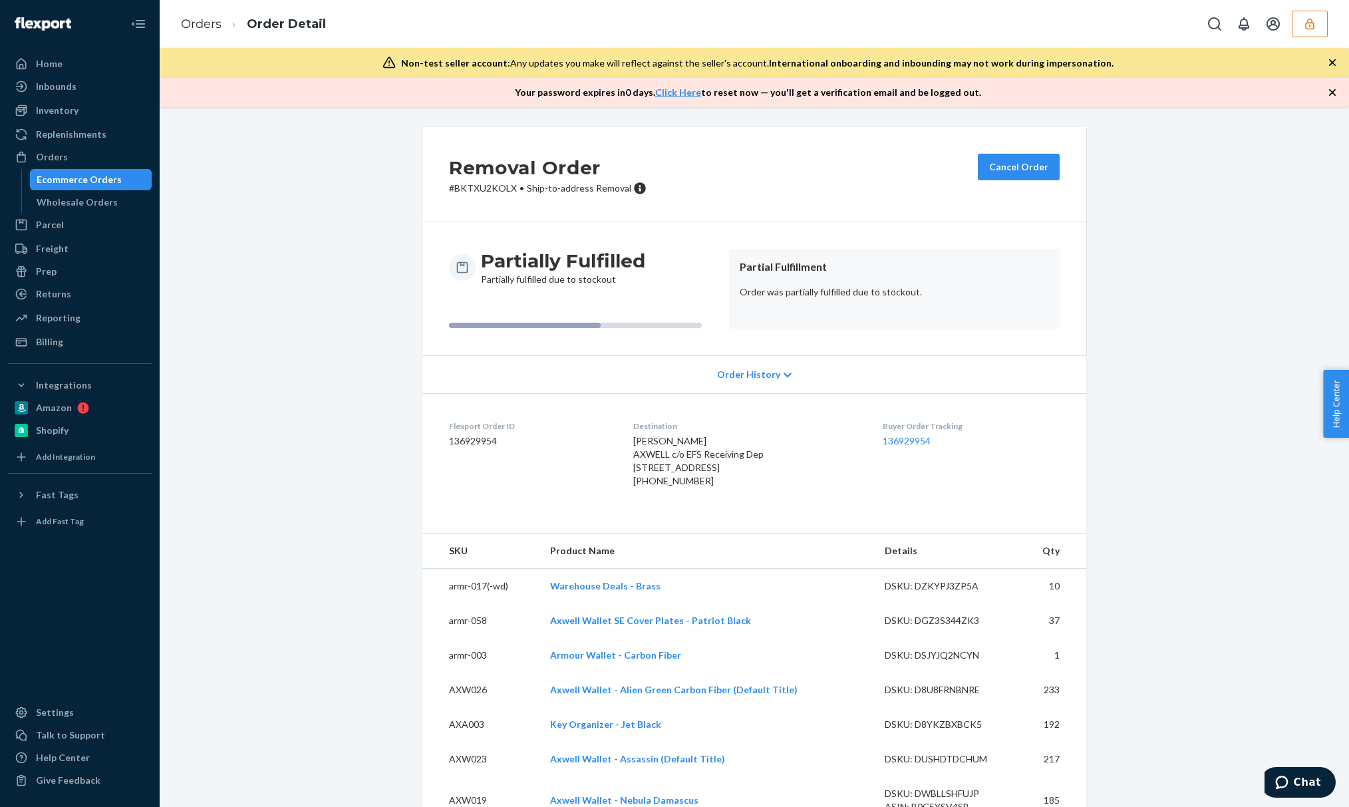
click at [455, 442] on dd "136929954" at bounding box center [530, 440] width 163 height 13
copy dd "136929954"
drag, startPoint x: 333, startPoint y: 415, endPoint x: 414, endPoint y: 466, distance: 95.0
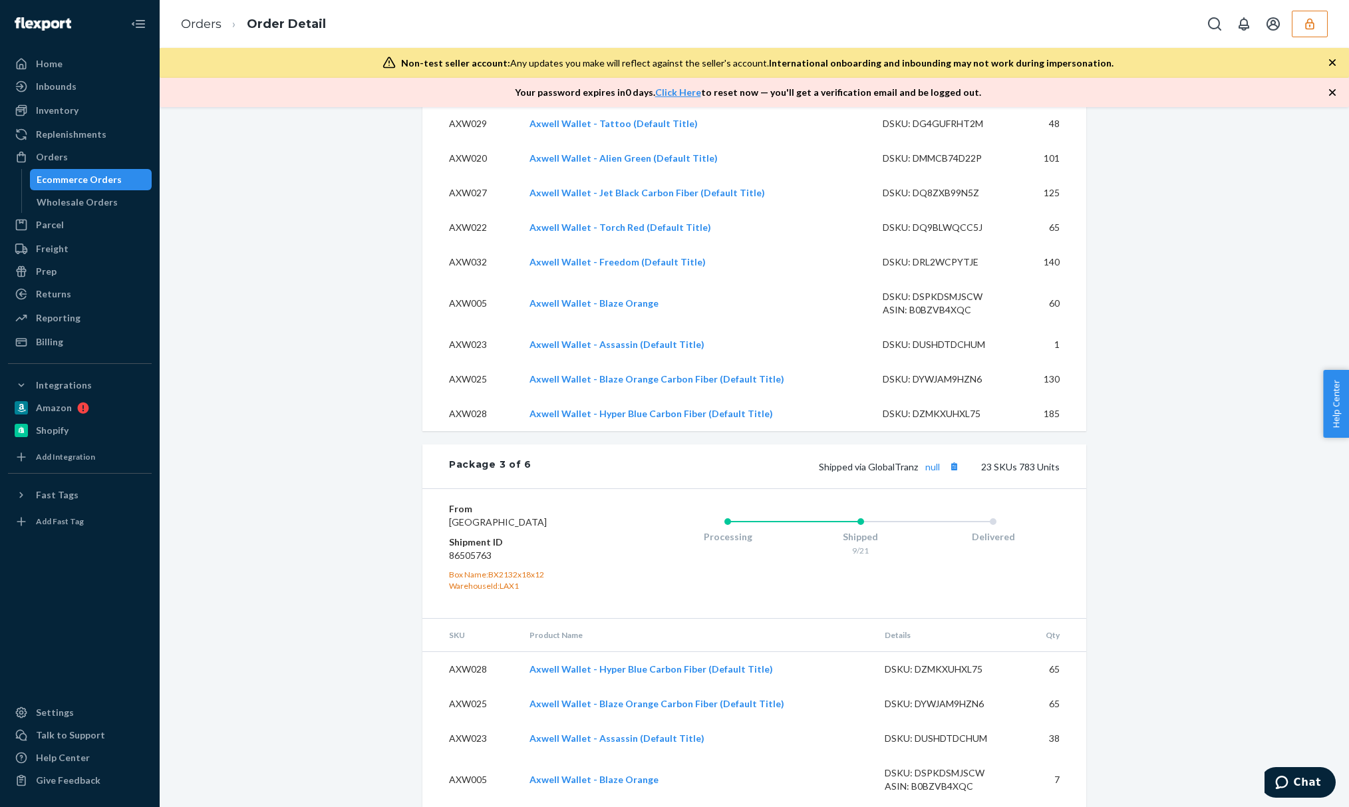
scroll to position [3368, 0]
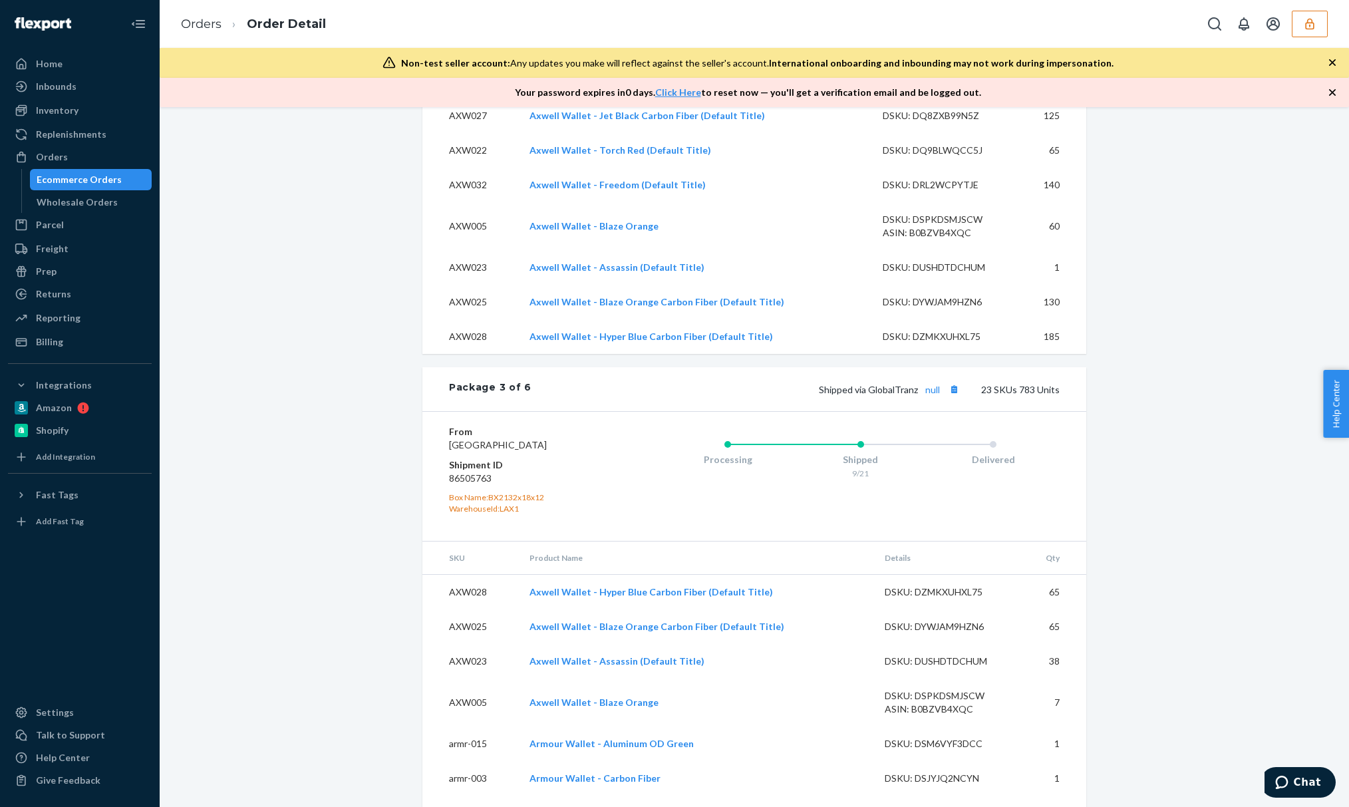
click at [450, 485] on dd "86505763" at bounding box center [528, 478] width 159 height 13
copy dd "86505763"
click at [386, 229] on div "Removal Order # BKTXU2KOLX • Ship-to-address Removal Cancel Order Partially Ful…" at bounding box center [754, 355] width 1169 height 7193
click at [466, 398] on div "Package 3 of 6" at bounding box center [490, 388] width 82 height 17
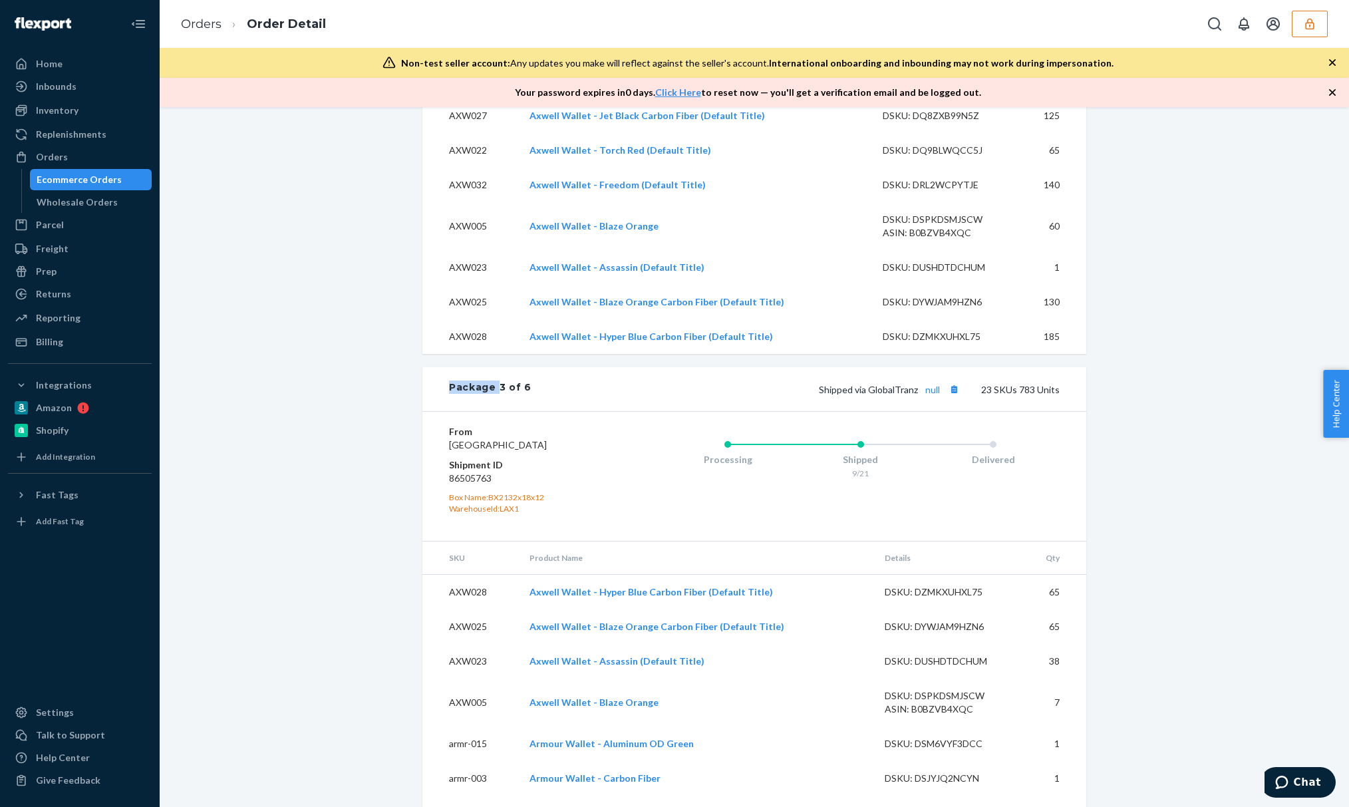
click at [466, 398] on div "Package 3 of 6" at bounding box center [490, 388] width 82 height 17
copy div "Package 3 of 6"
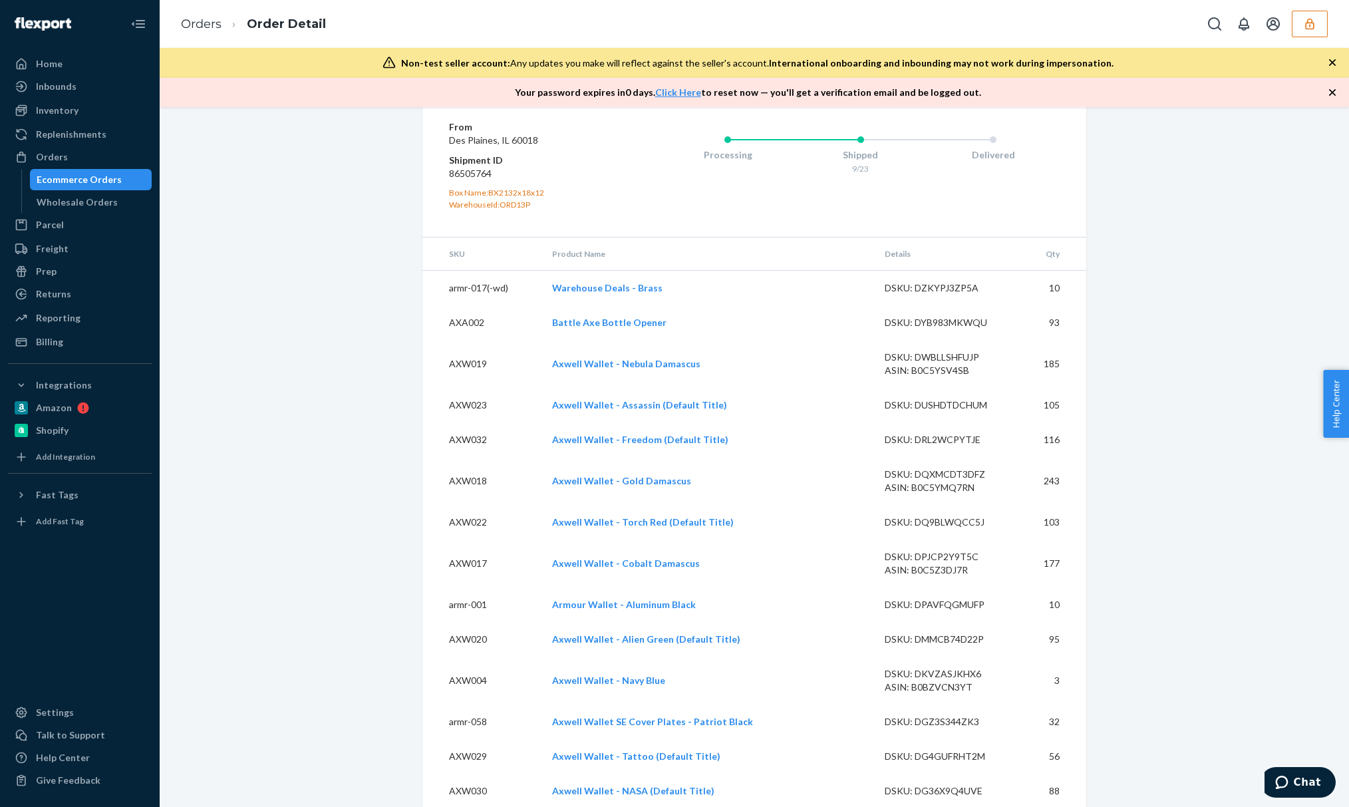
scroll to position [4659, 0]
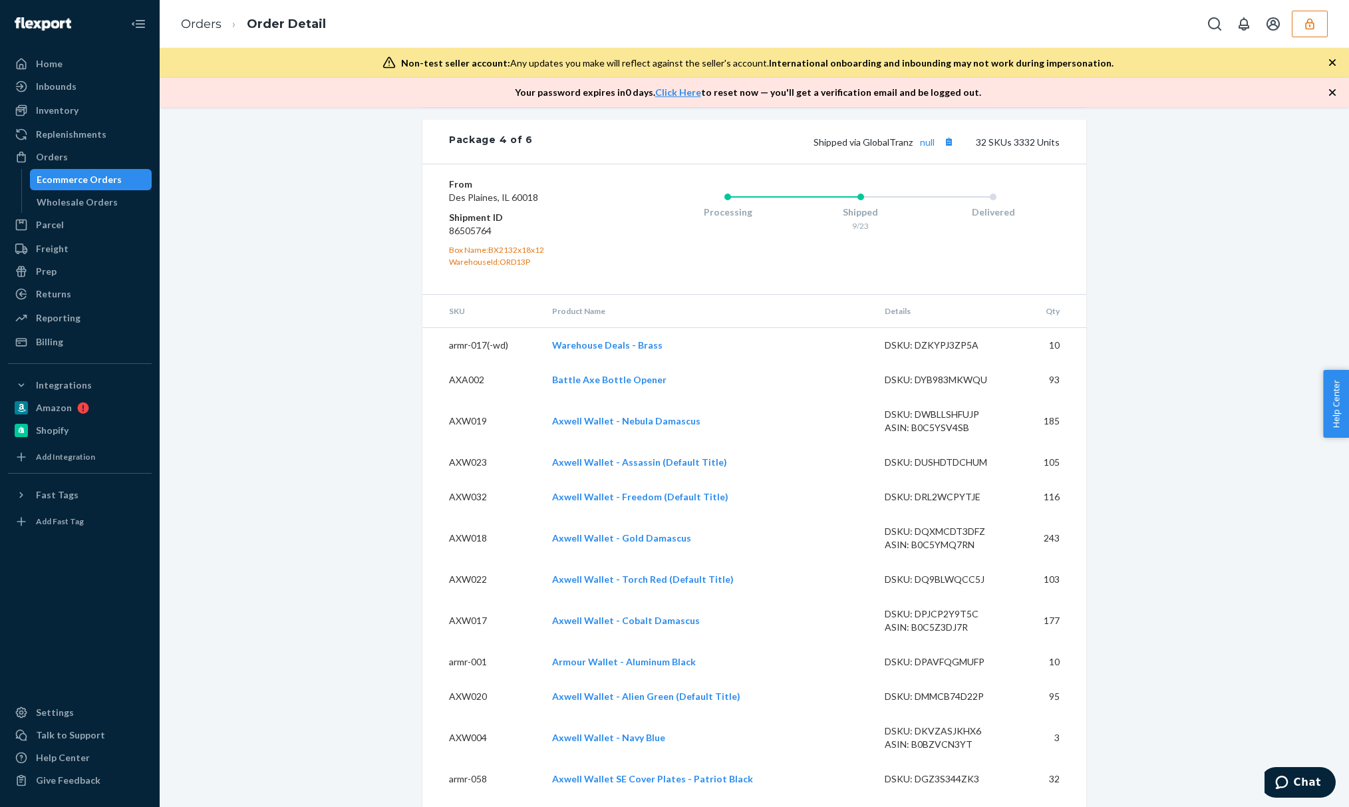
click at [467, 237] on dd "86505764" at bounding box center [528, 230] width 159 height 13
copy dd "86505764"
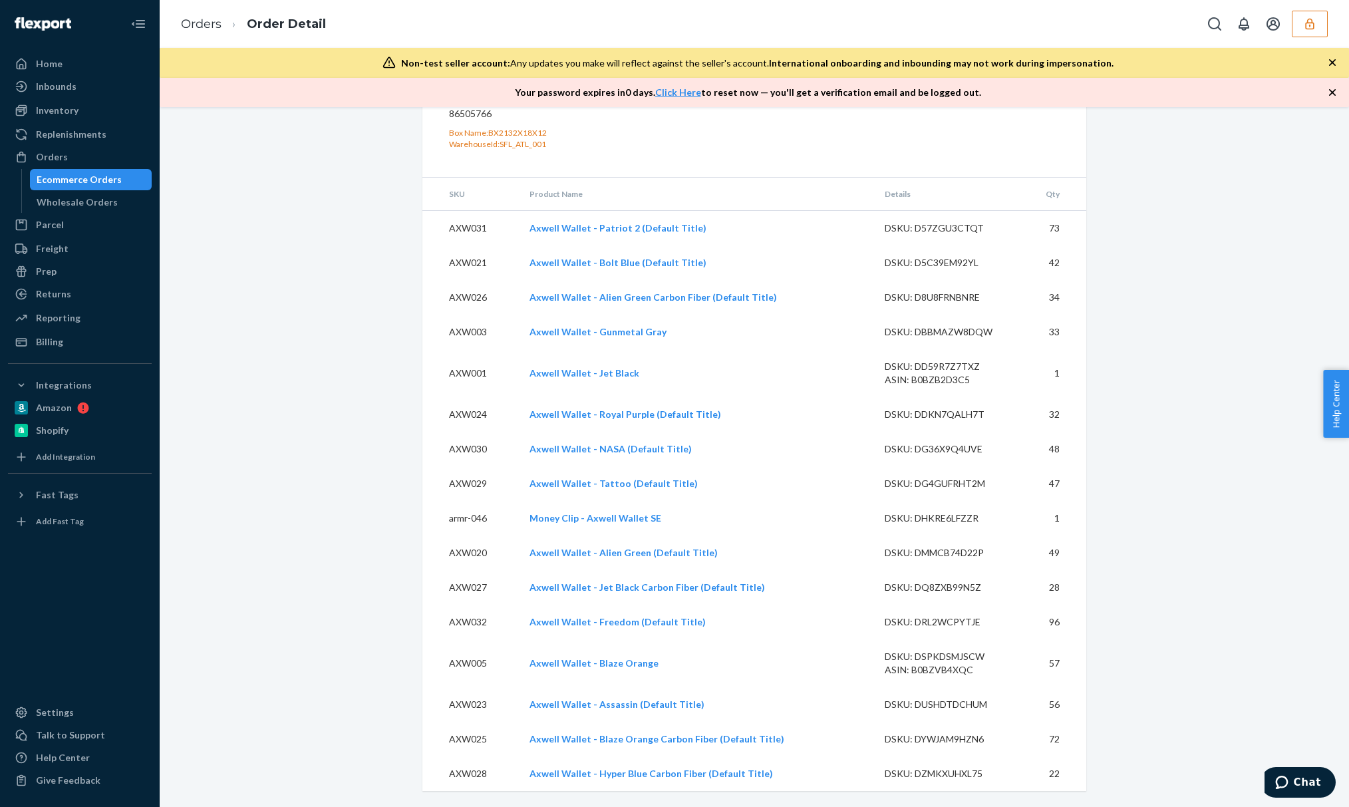
scroll to position [6456, 0]
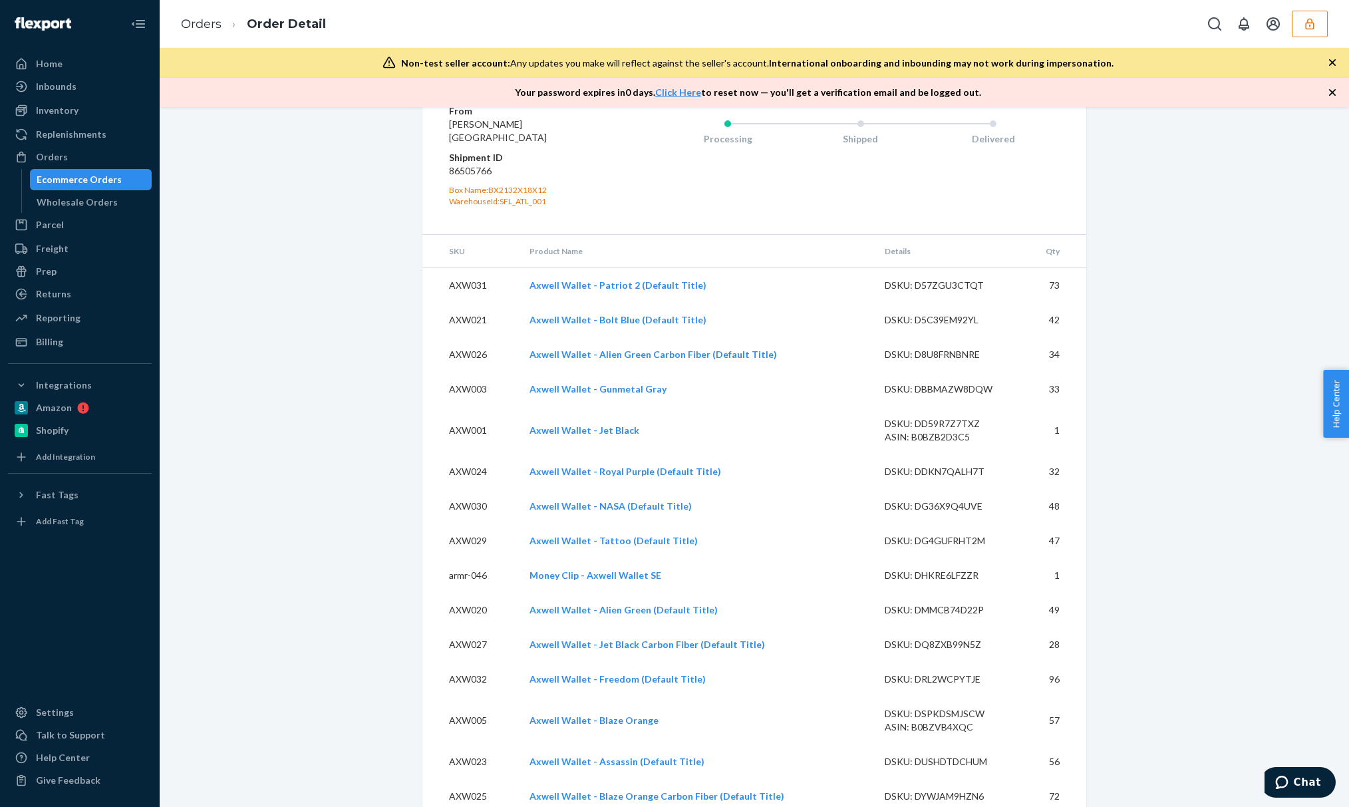
click at [469, 164] on dt "Shipment ID" at bounding box center [528, 157] width 159 height 13
click at [471, 178] on dd "86505766" at bounding box center [528, 170] width 159 height 13
copy dd "86505766"
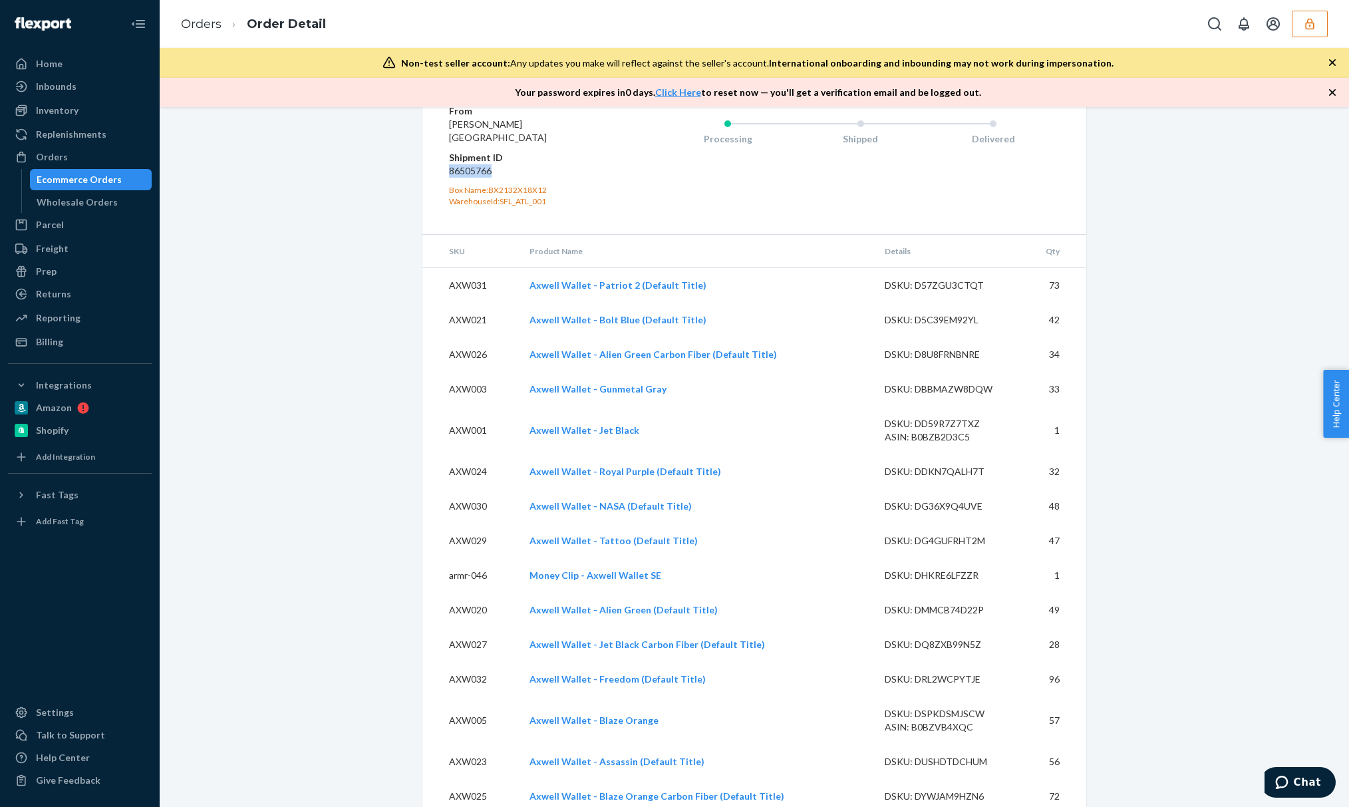
click at [1299, 33] on button "button" at bounding box center [1310, 24] width 36 height 27
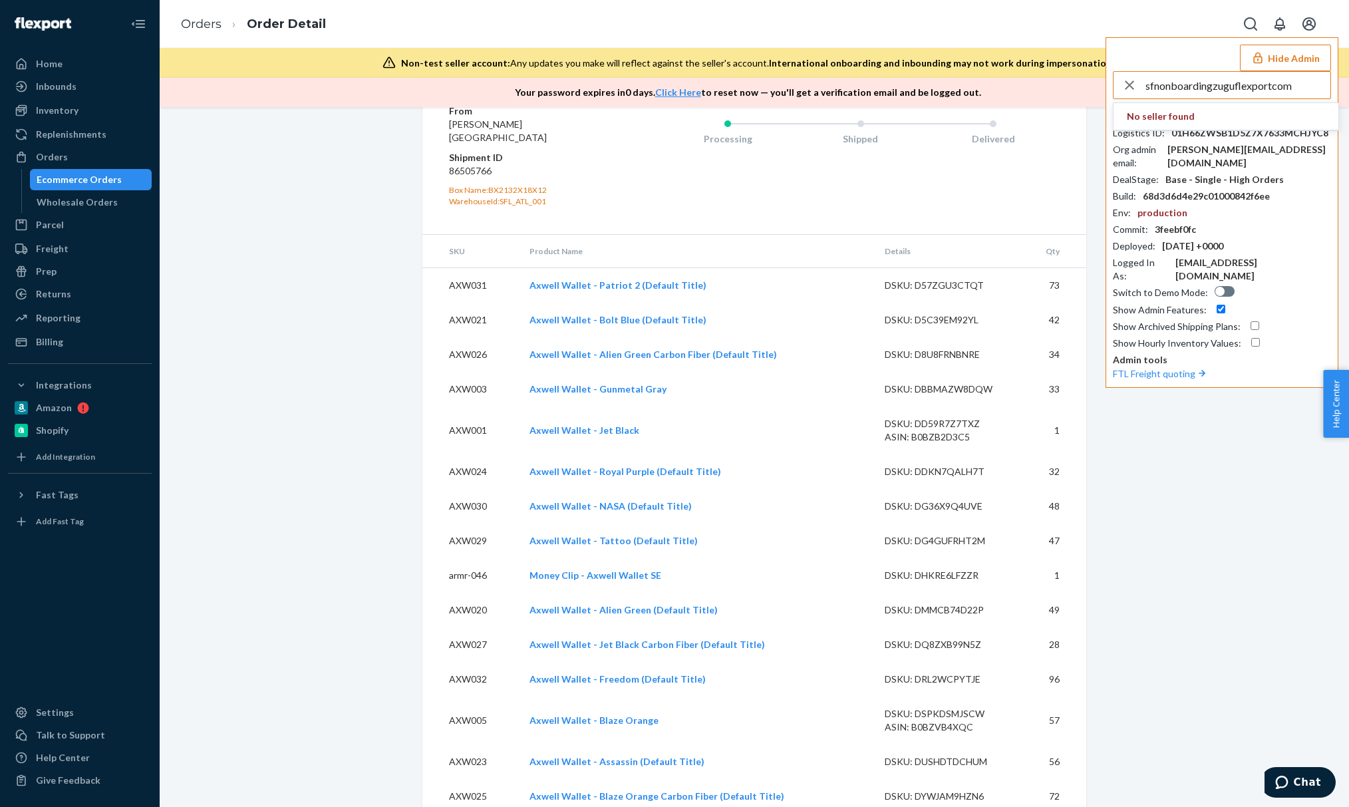
type input "sfnonboardingzuguflexportcom"
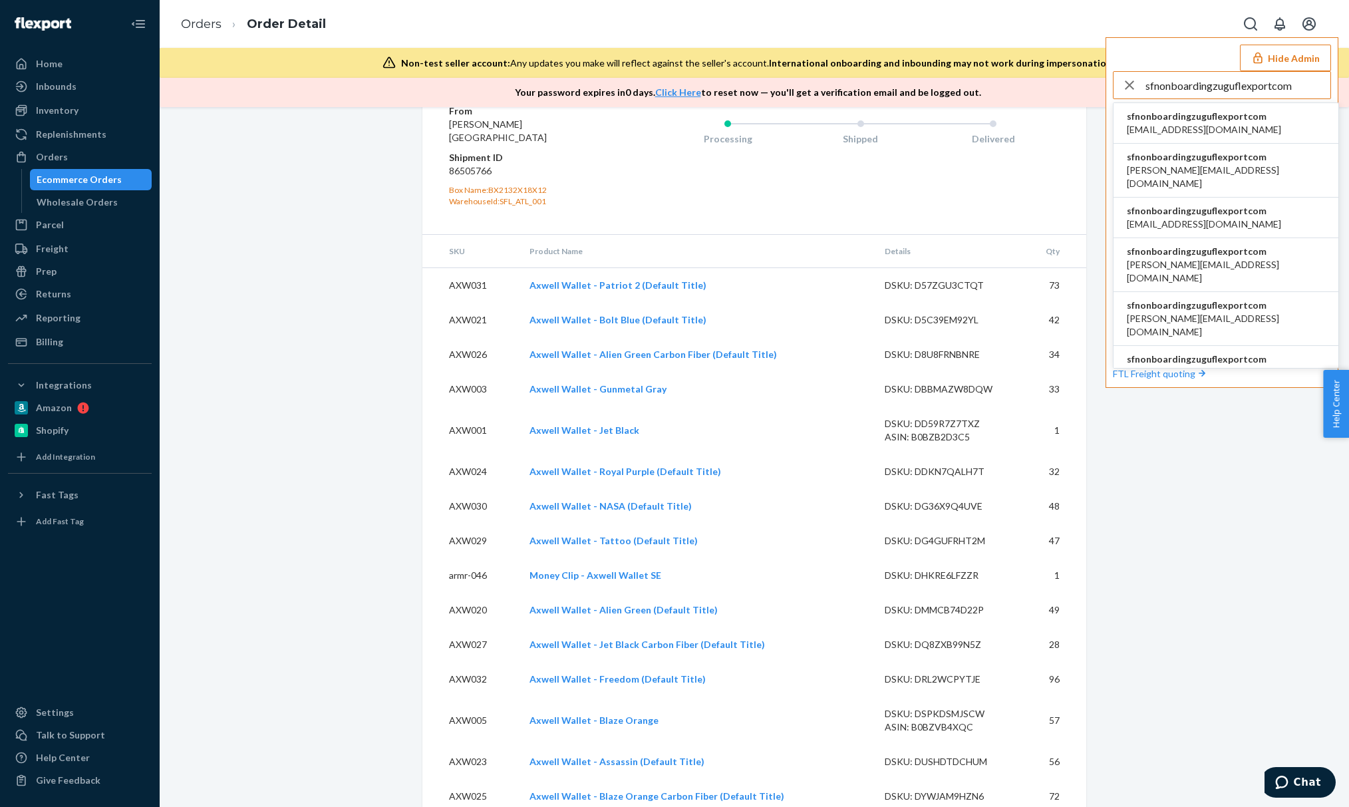
click at [1209, 126] on span "abby@zugucase.com" at bounding box center [1204, 129] width 154 height 13
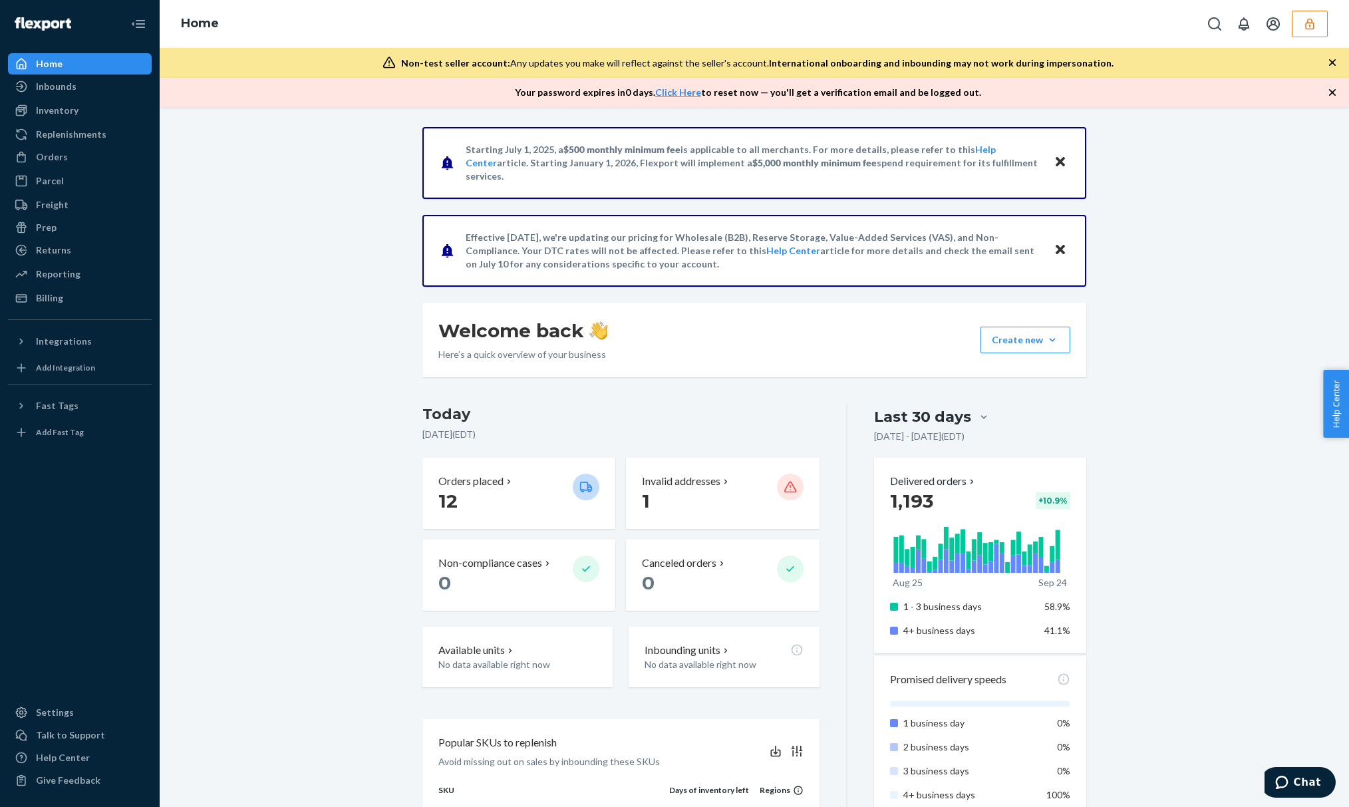
click at [116, 98] on ul "Home Inbounds Shipping Plans Problems Inventory Products Replenishments Orders …" at bounding box center [80, 180] width 144 height 255
click at [122, 92] on div "Inbounds" at bounding box center [79, 86] width 141 height 19
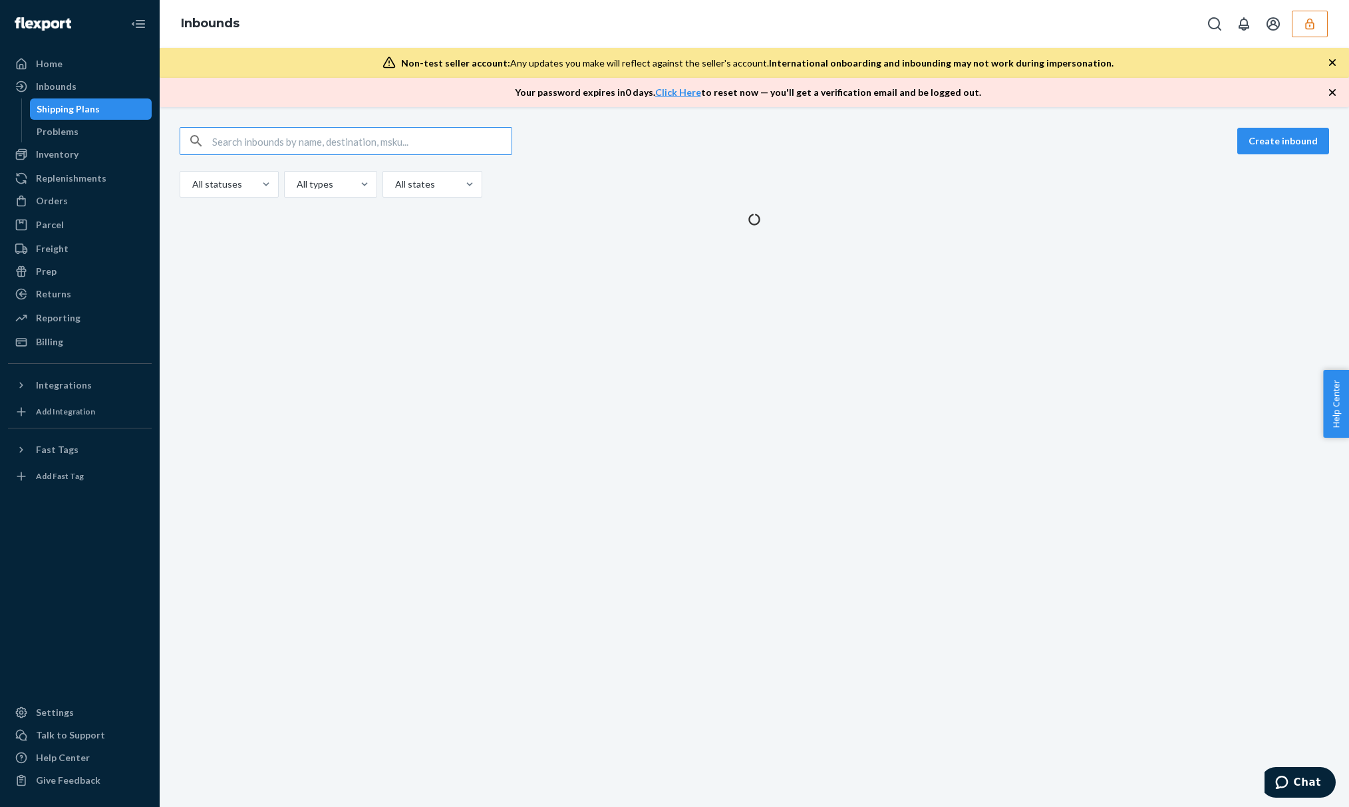
click at [350, 136] on input "text" at bounding box center [361, 141] width 299 height 27
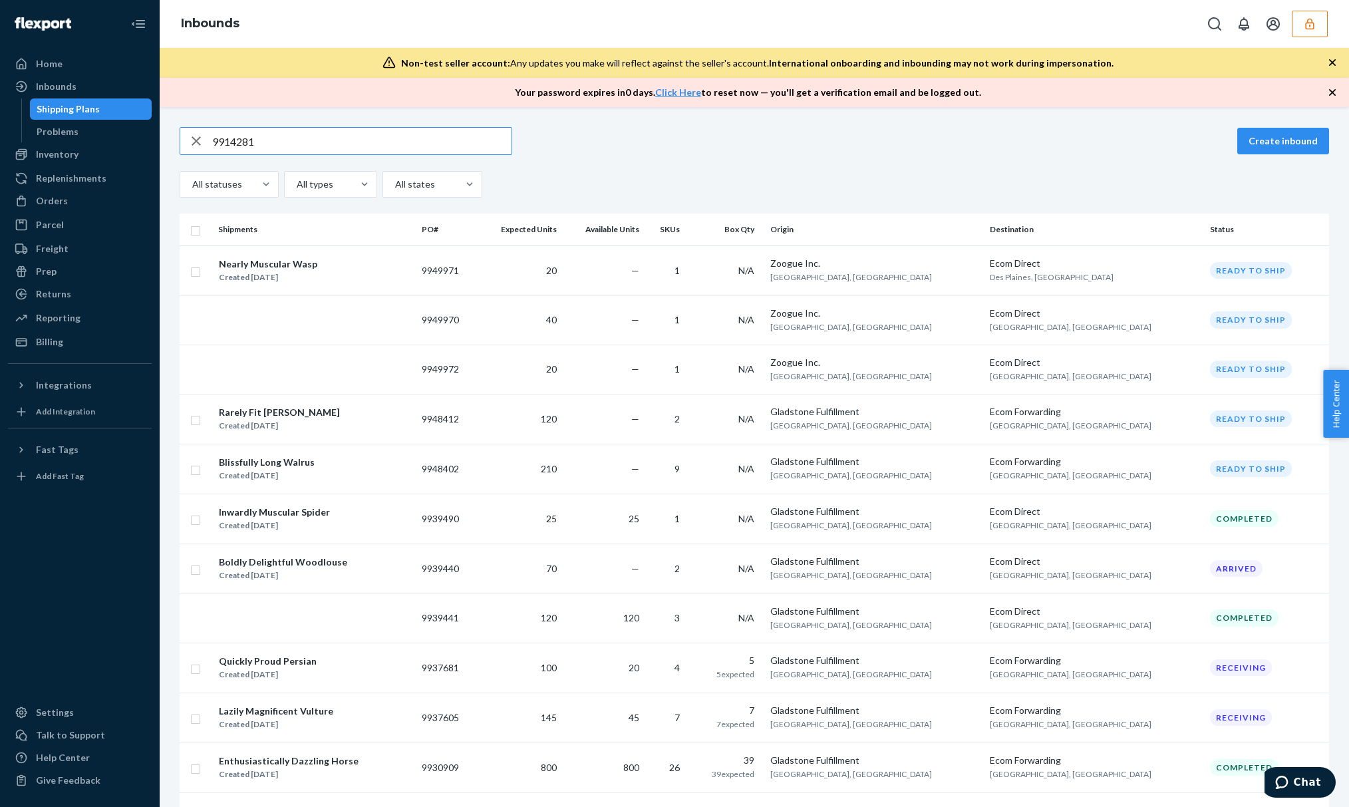
type input "9914281"
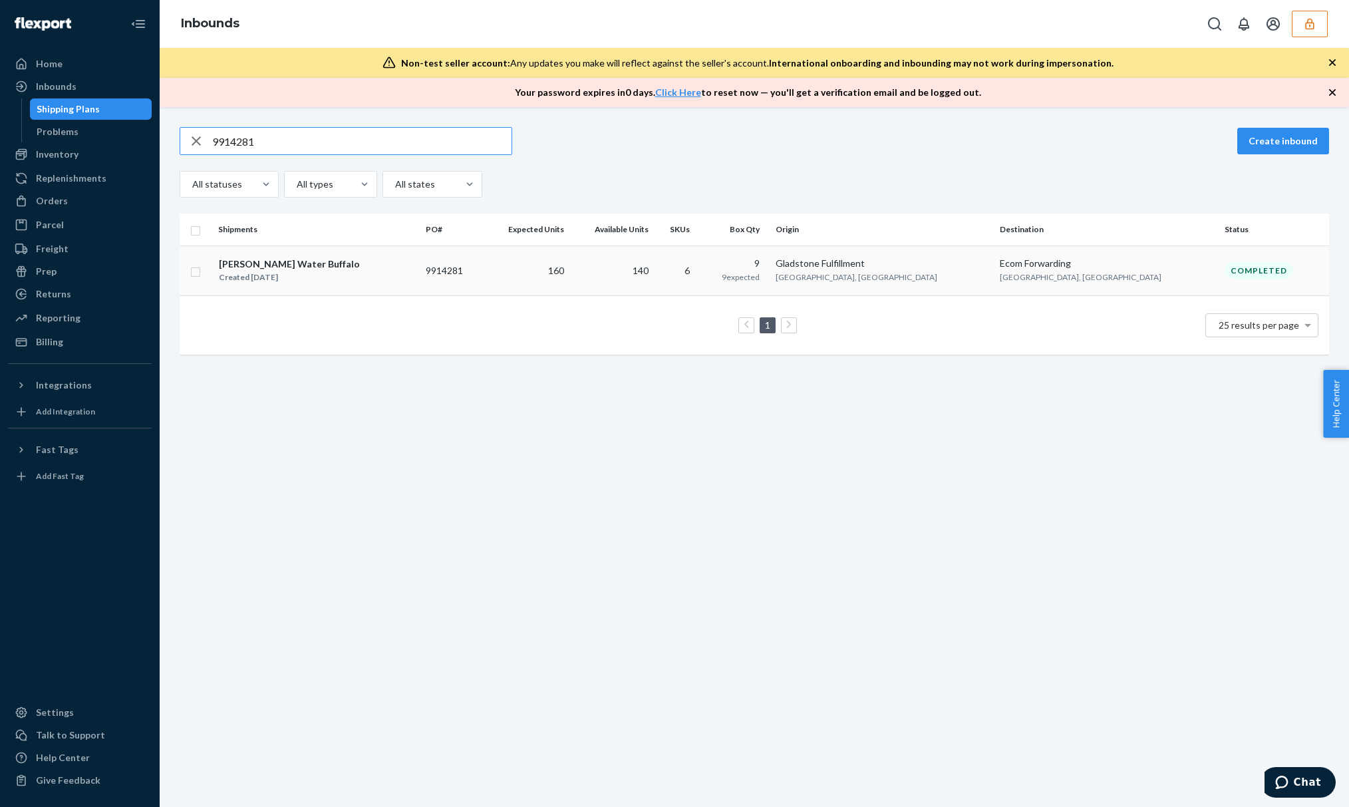
type input "9914281"
click at [405, 265] on div "[PERSON_NAME] Water Buffalo Created [DATE]" at bounding box center [316, 271] width 197 height 28
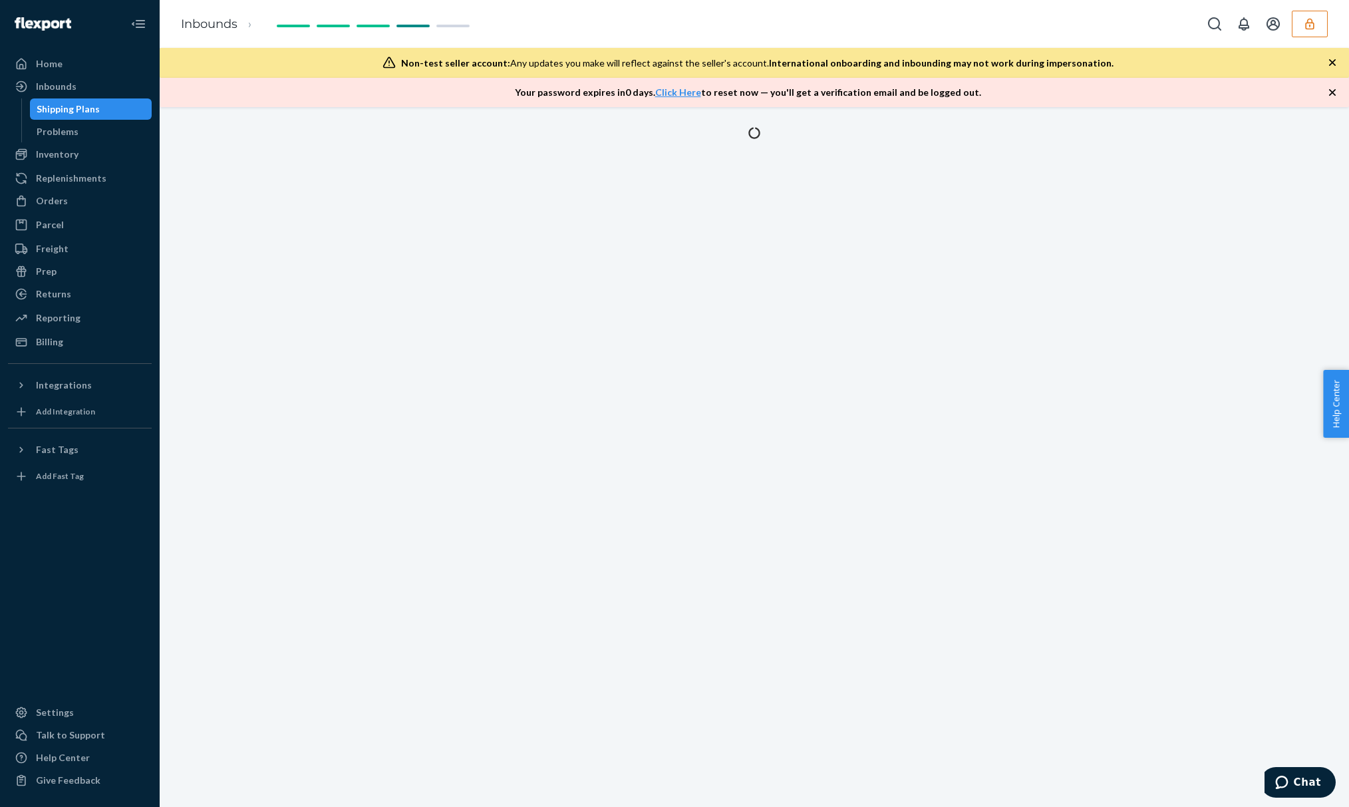
click at [1324, 86] on div "Your password expires [DATE] . Click Here to reset now — you'll get a verificat…" at bounding box center [754, 92] width 1189 height 29
click at [1334, 63] on icon "button" at bounding box center [1332, 62] width 13 height 13
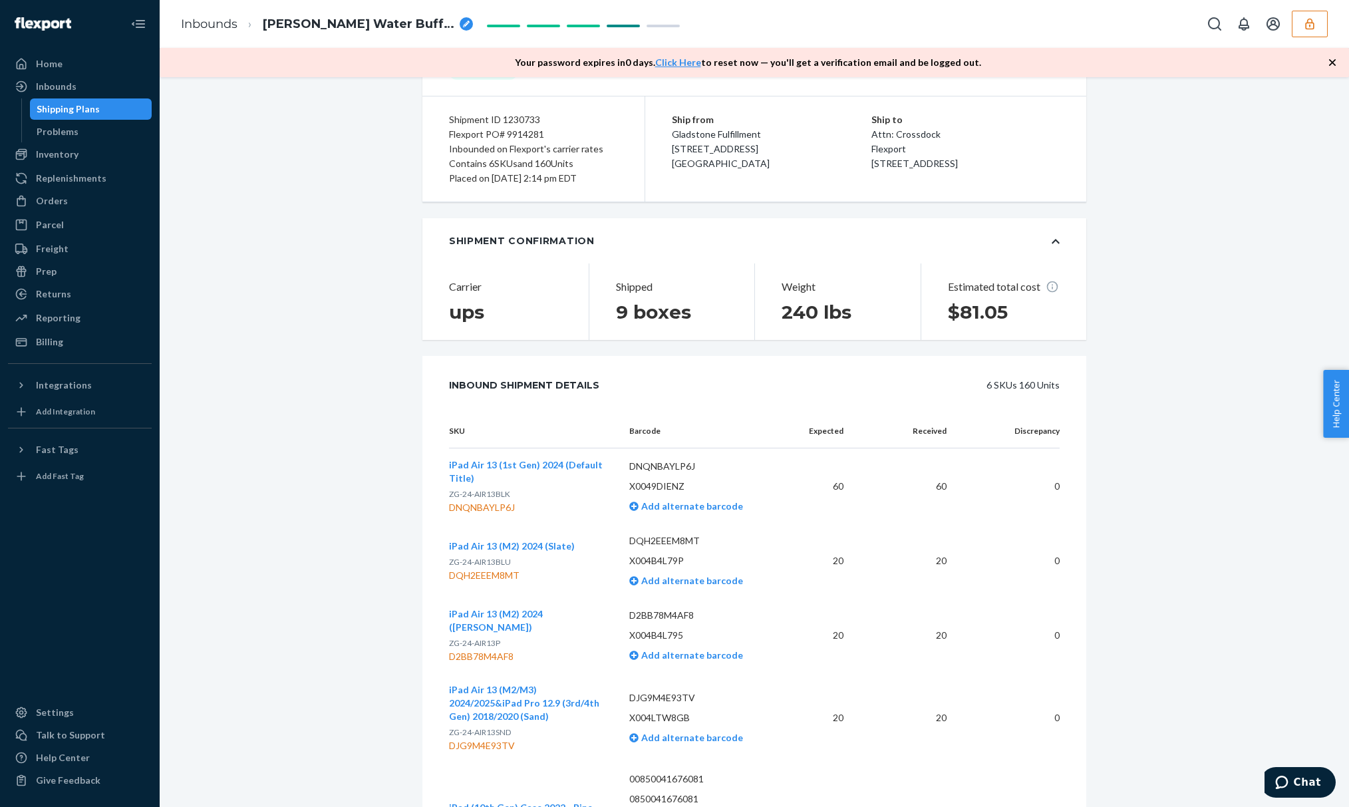
scroll to position [355, 0]
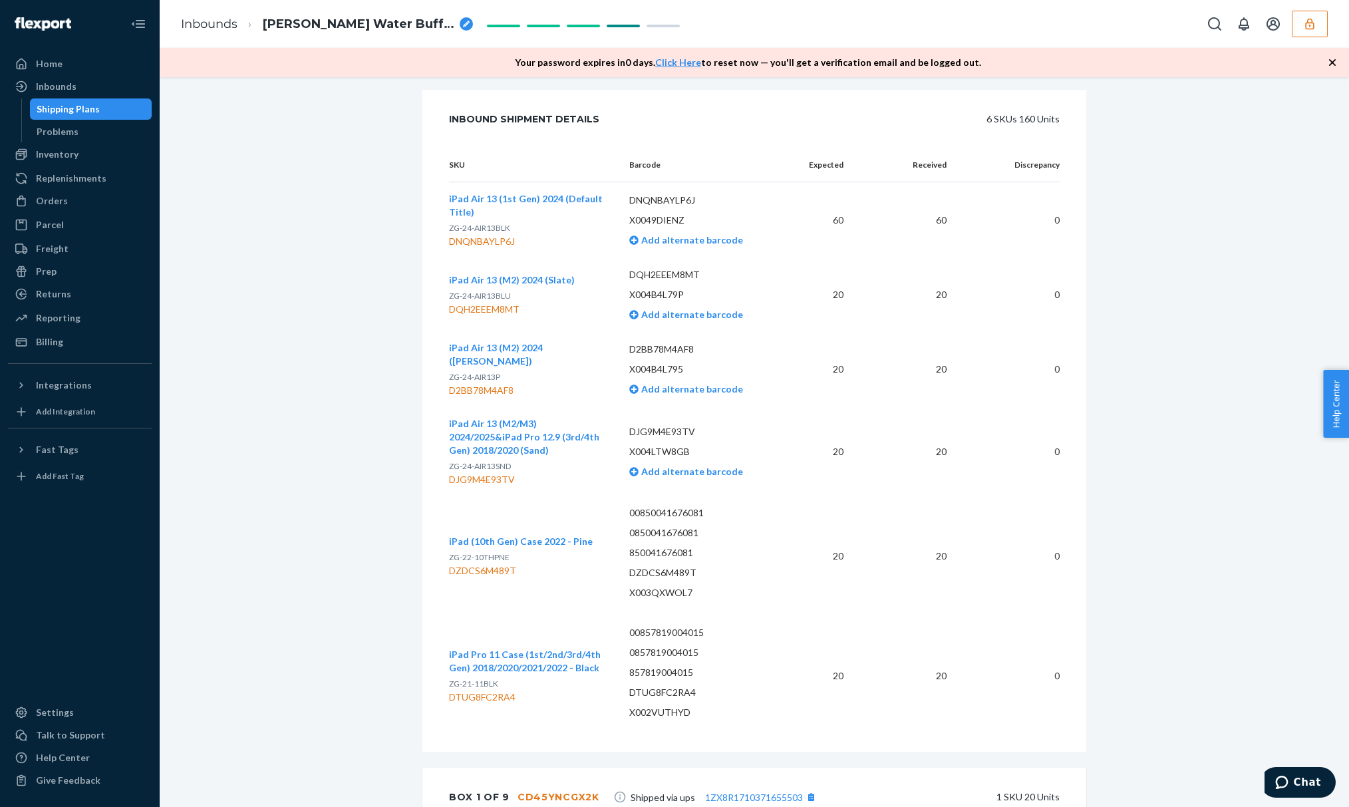
drag, startPoint x: 576, startPoint y: 205, endPoint x: 567, endPoint y: 203, distance: 9.5
click at [567, 203] on span "iPad Air 13 (1st Gen) 2024 (Default Title)" at bounding box center [526, 205] width 154 height 25
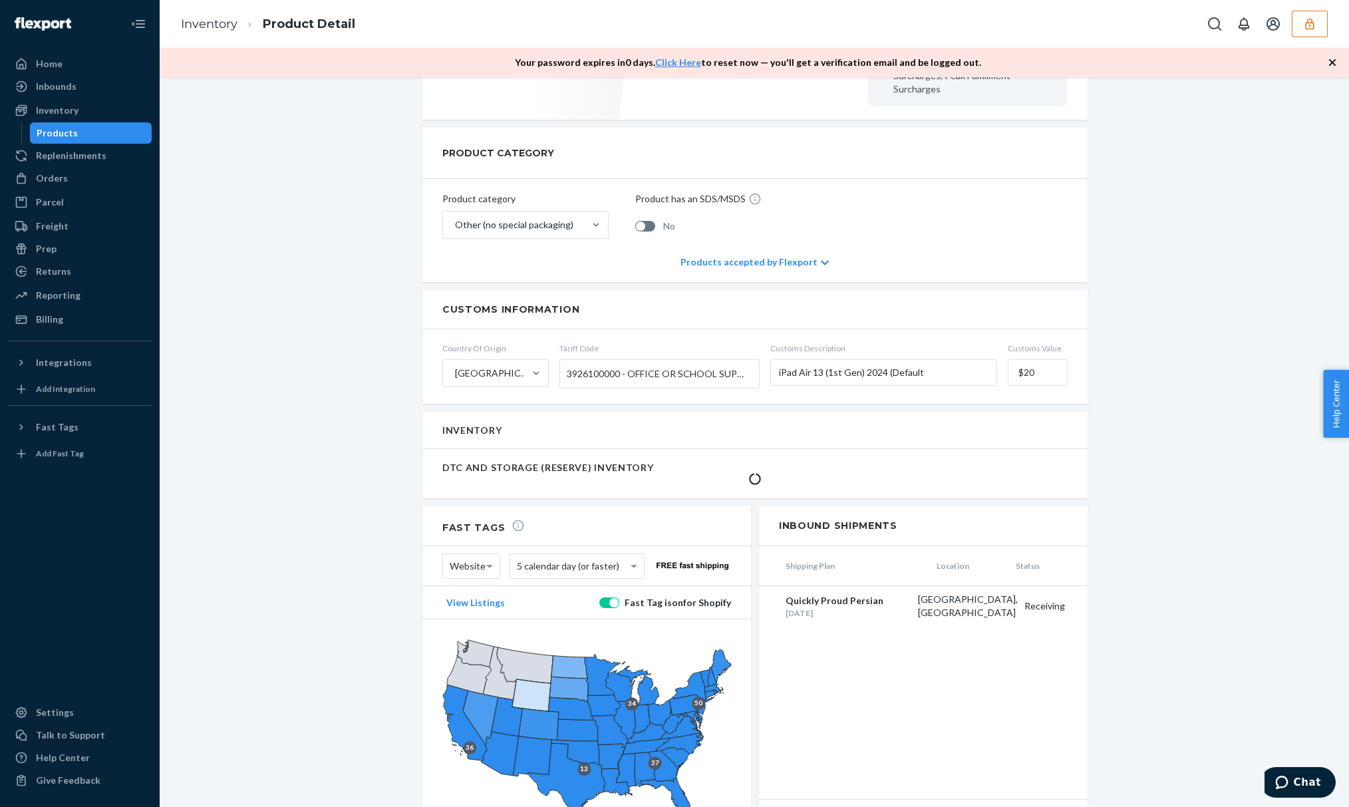
scroll to position [504, 0]
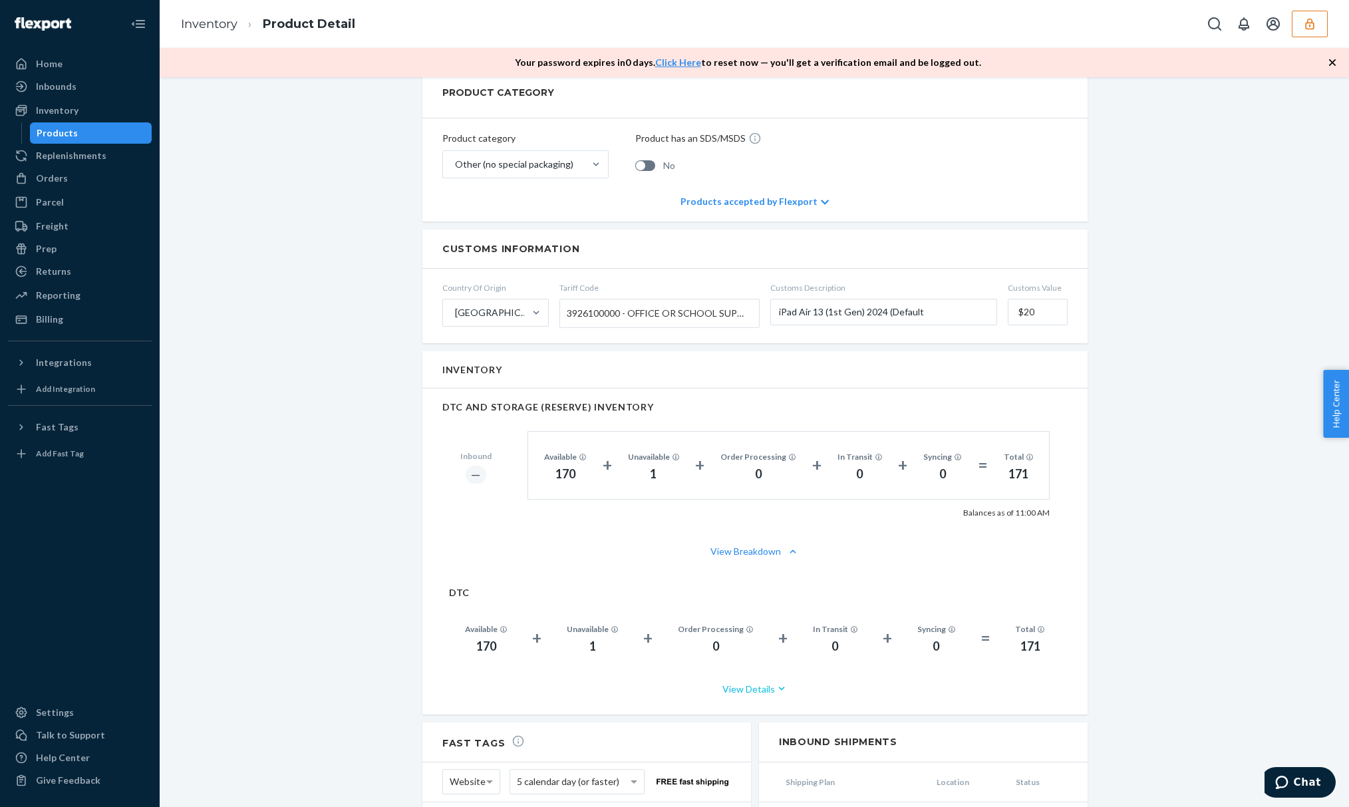
click at [754, 682] on button "View Details" at bounding box center [755, 688] width 612 height 35
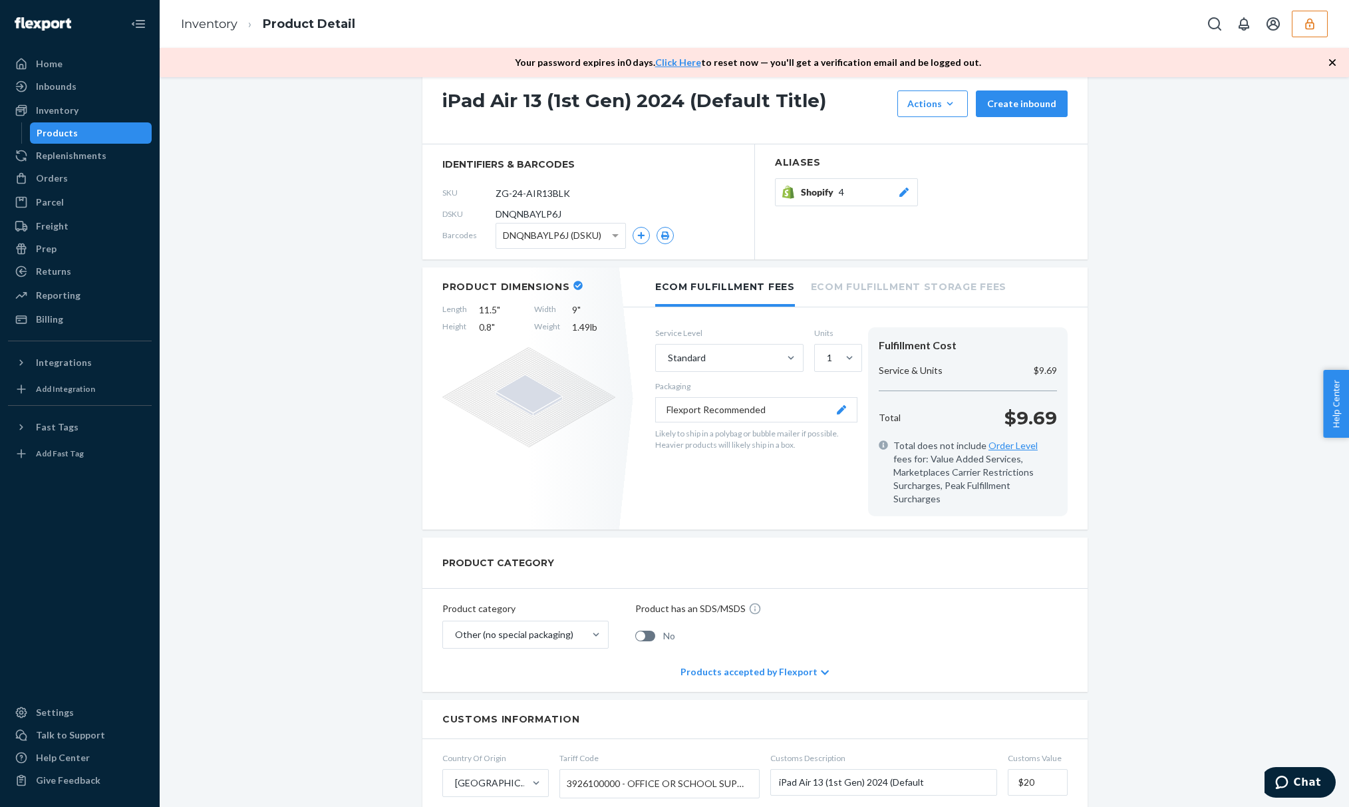
scroll to position [0, 0]
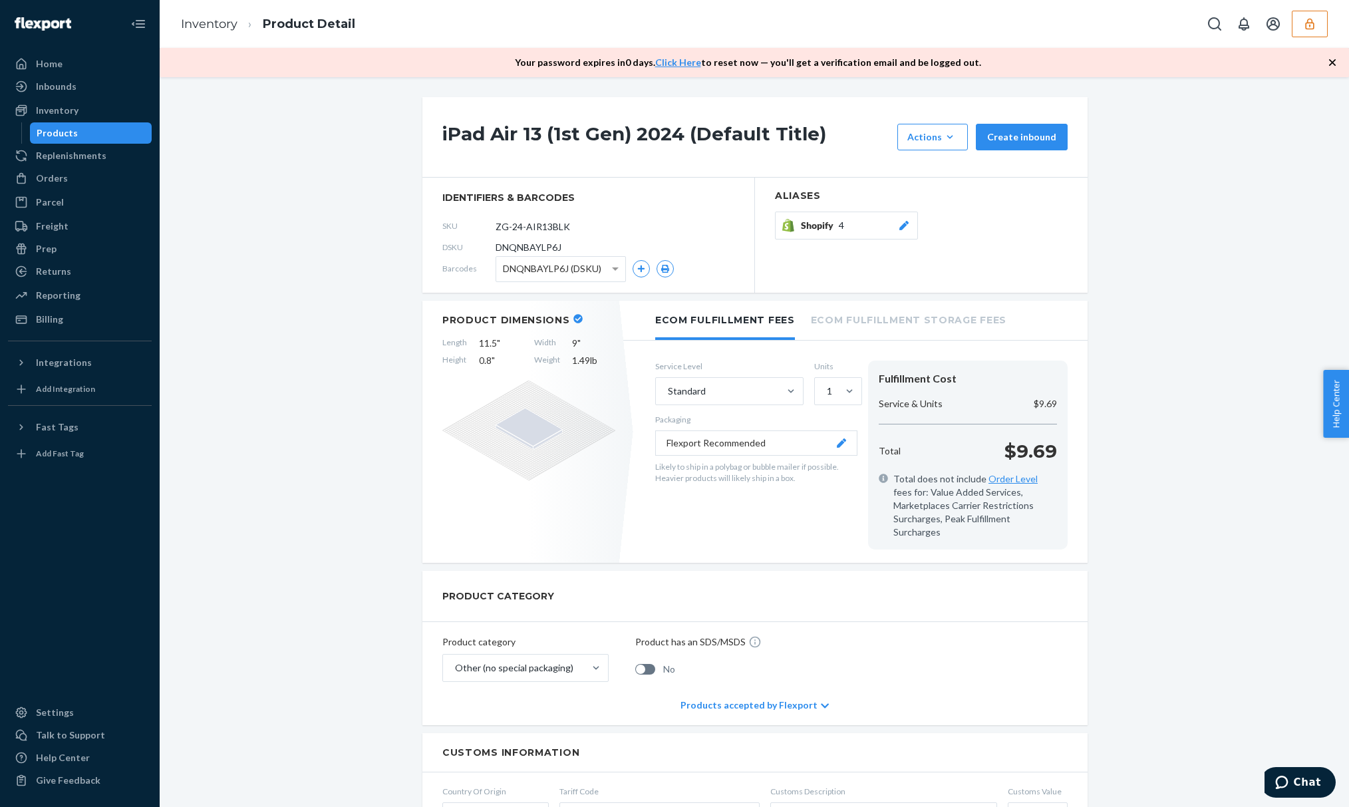
click at [1329, 205] on div "iPad Air 13 (1st Gen) 2024 (Default Title) Actions Hide Request removal Create …" at bounding box center [754, 442] width 1189 height 730
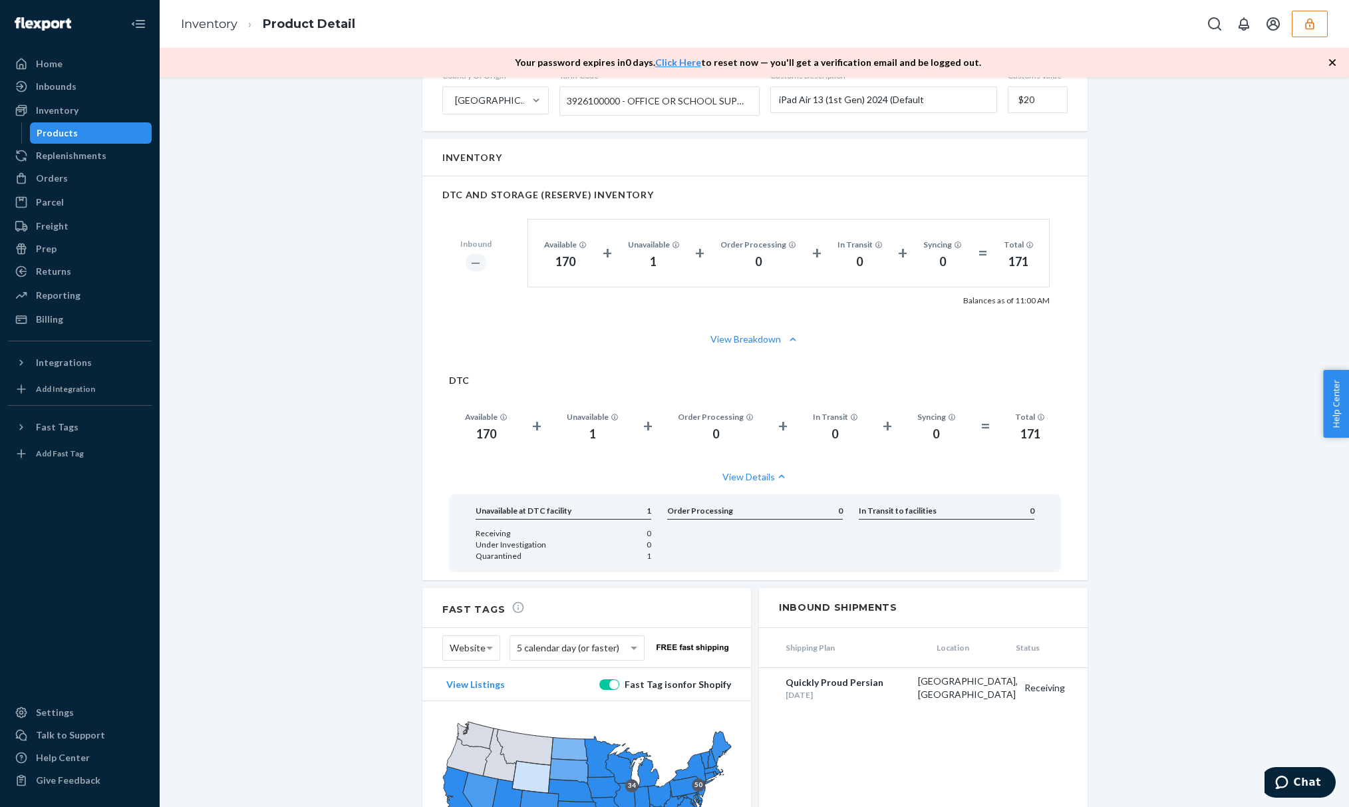
scroll to position [794, 0]
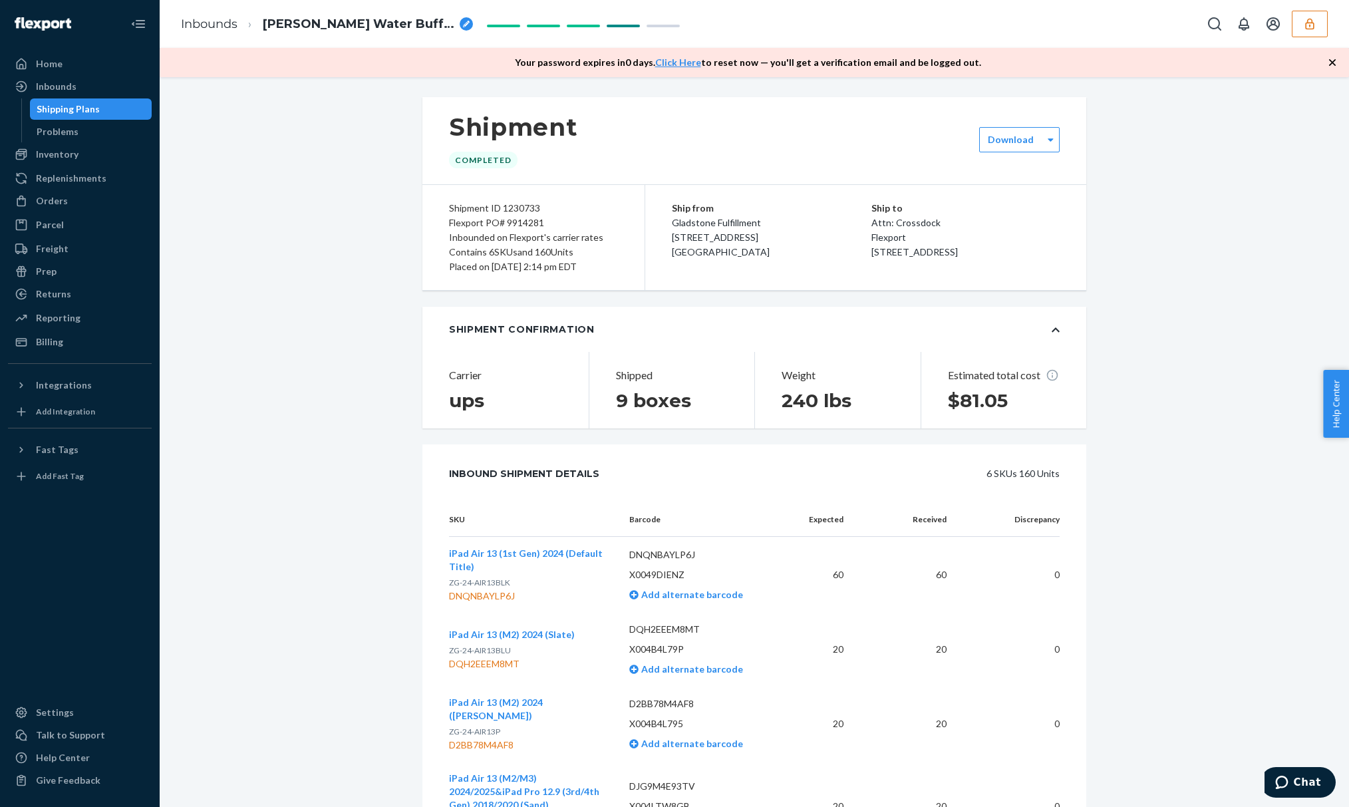
click at [661, 549] on p "DNQNBAYLP6J" at bounding box center [703, 554] width 148 height 13
copy p "DNQNBAYLP6J"
click at [668, 556] on p "DNQNBAYLP6J" at bounding box center [703, 554] width 148 height 13
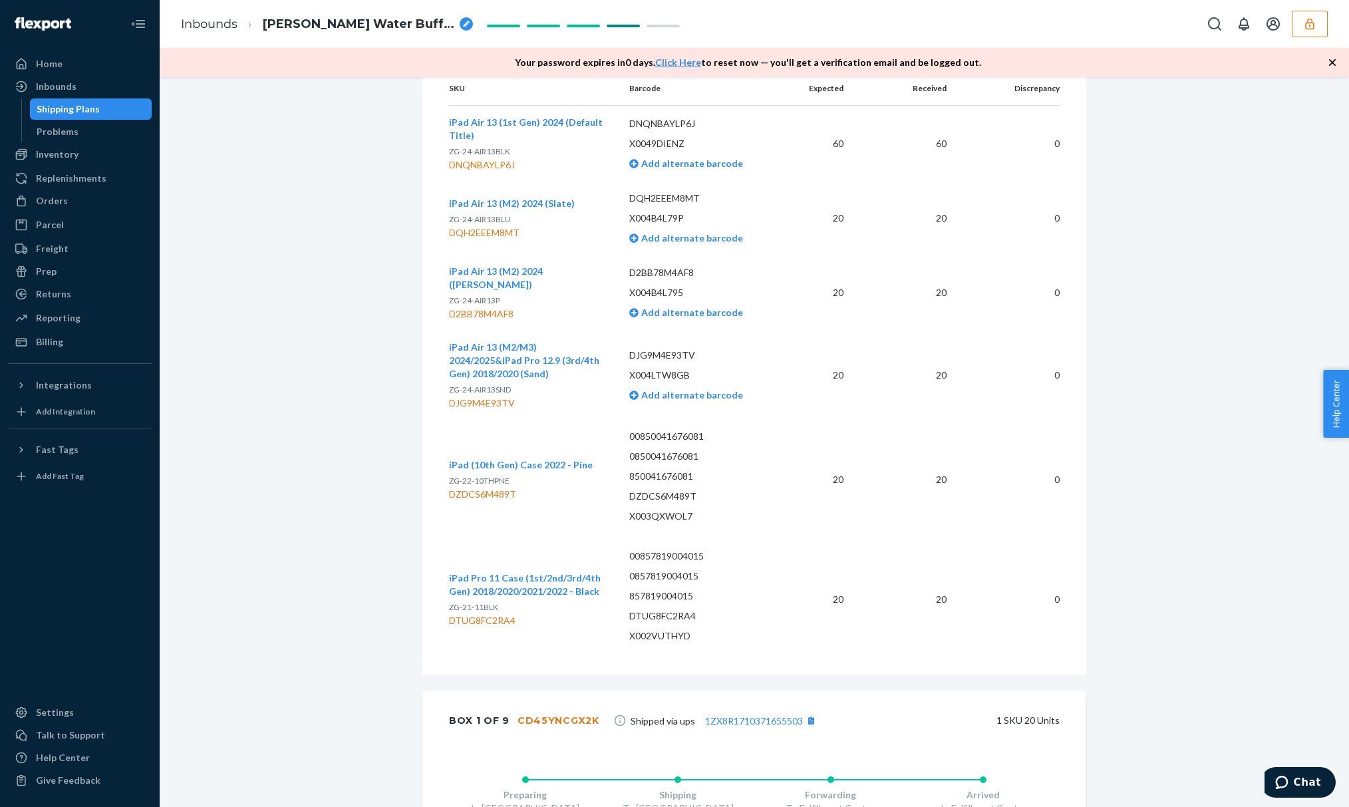
scroll to position [363, 0]
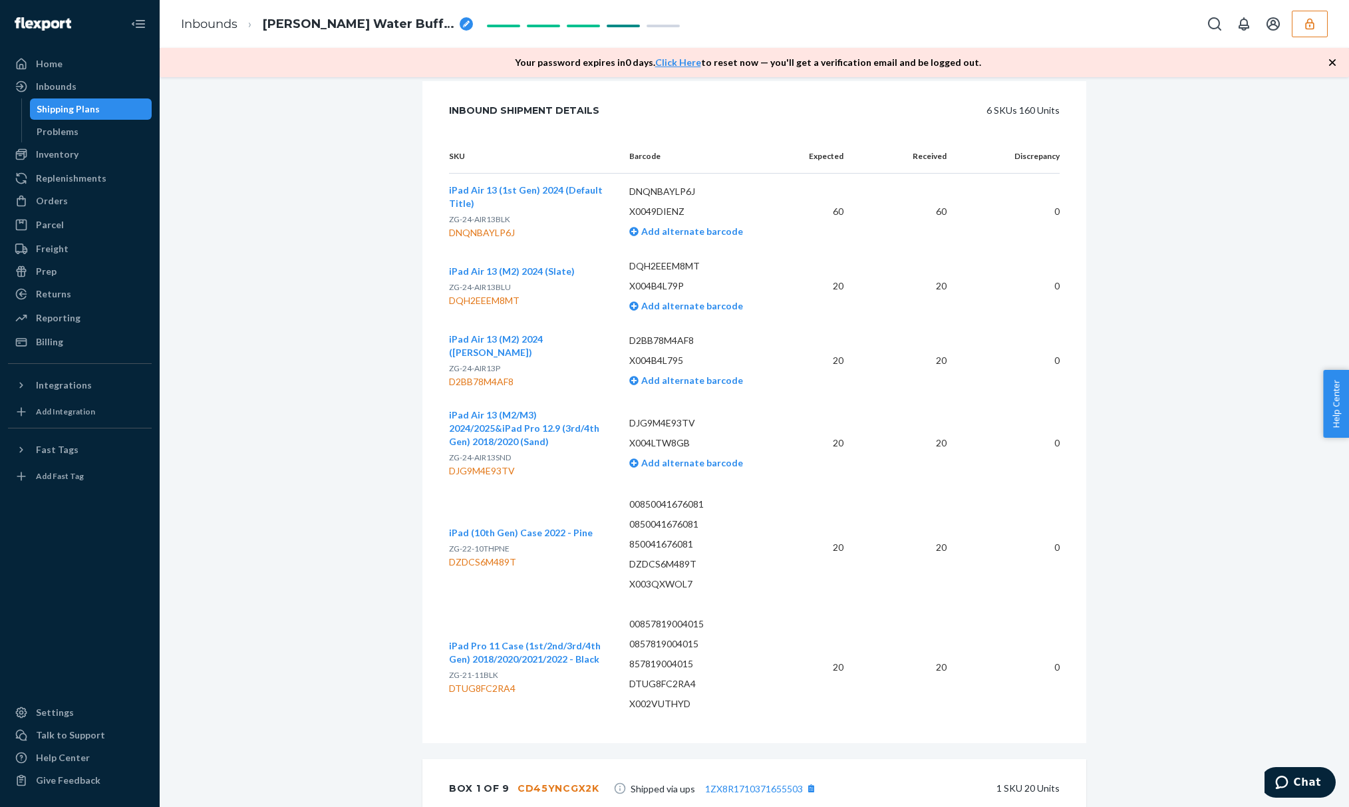
drag, startPoint x: 1310, startPoint y: 24, endPoint x: 1280, endPoint y: 67, distance: 52.6
click at [1310, 23] on icon "button" at bounding box center [1309, 23] width 13 height 13
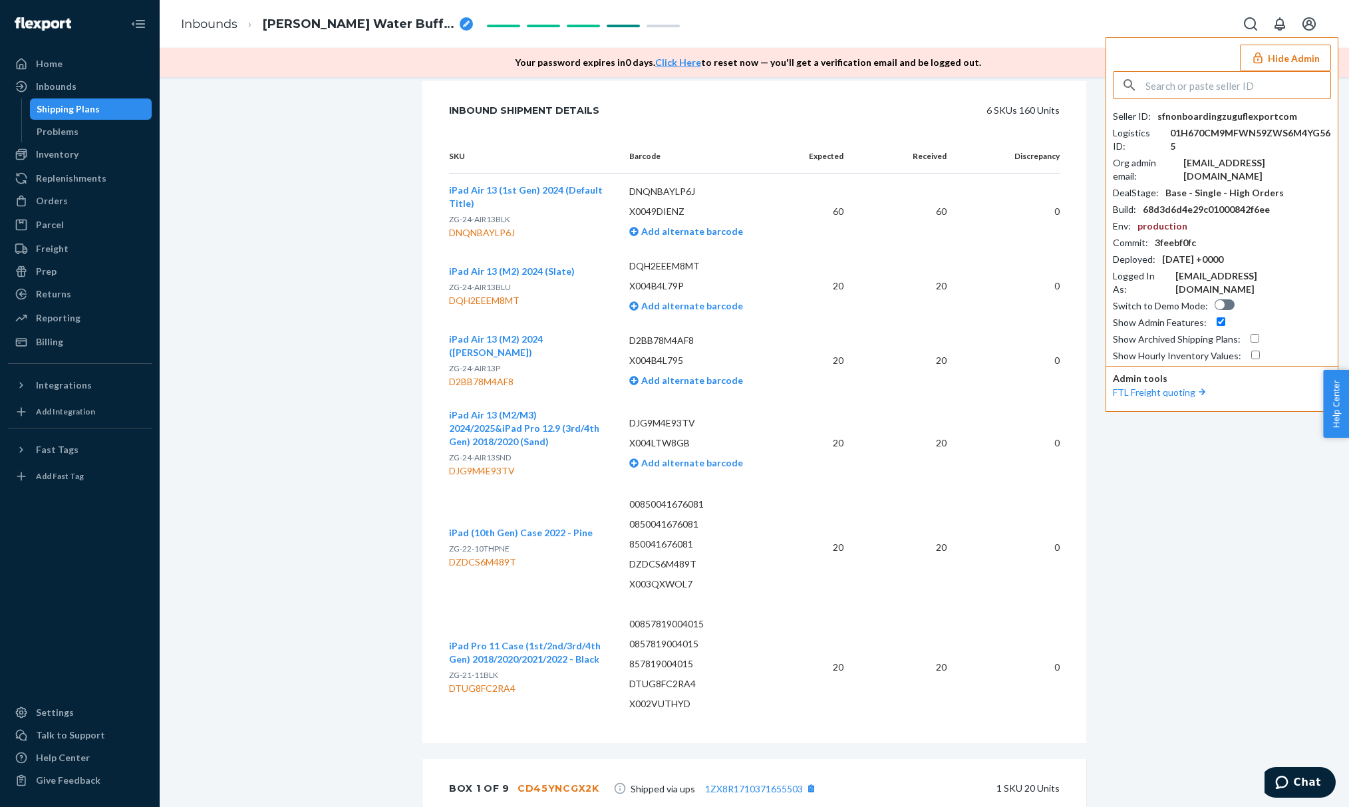
click at [1217, 317] on input "checkbox" at bounding box center [1221, 321] width 9 height 9
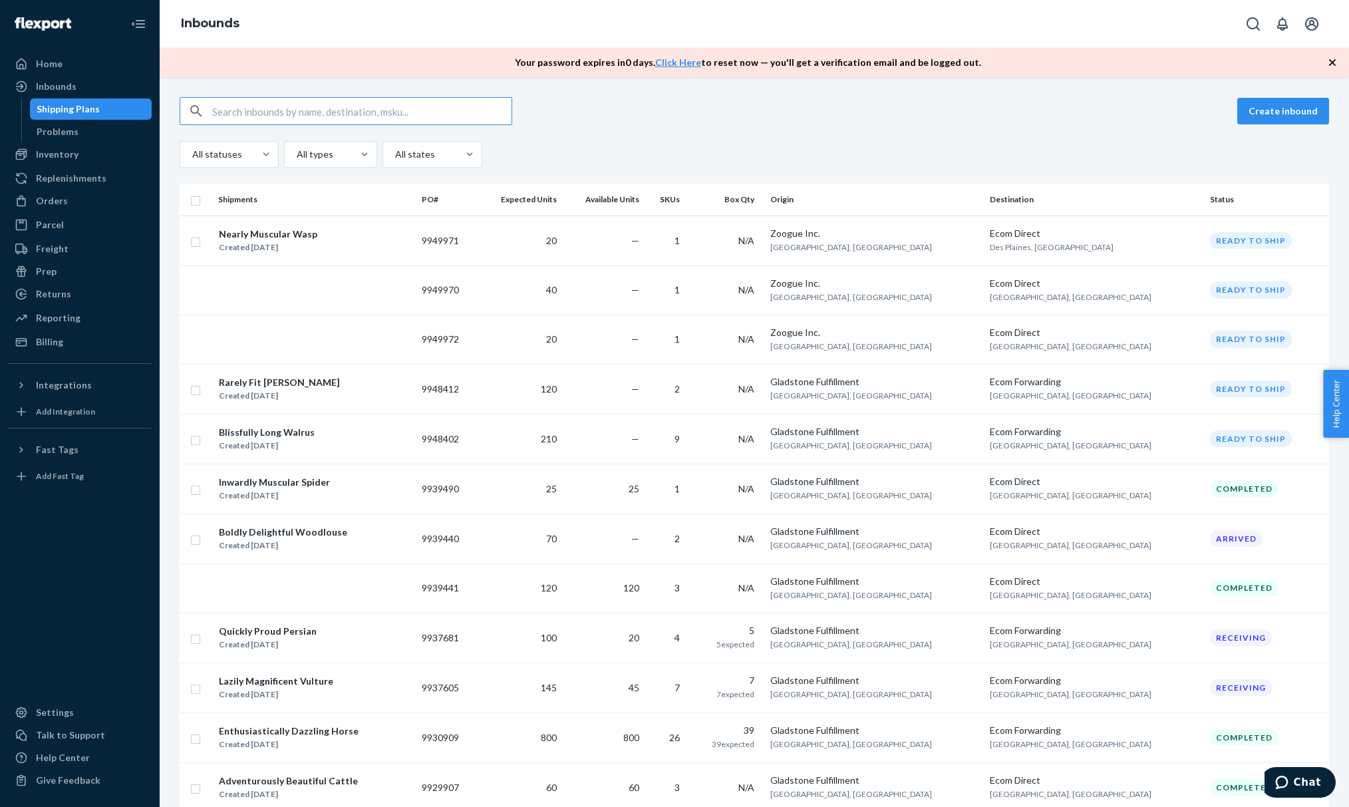
paste input "9914281"
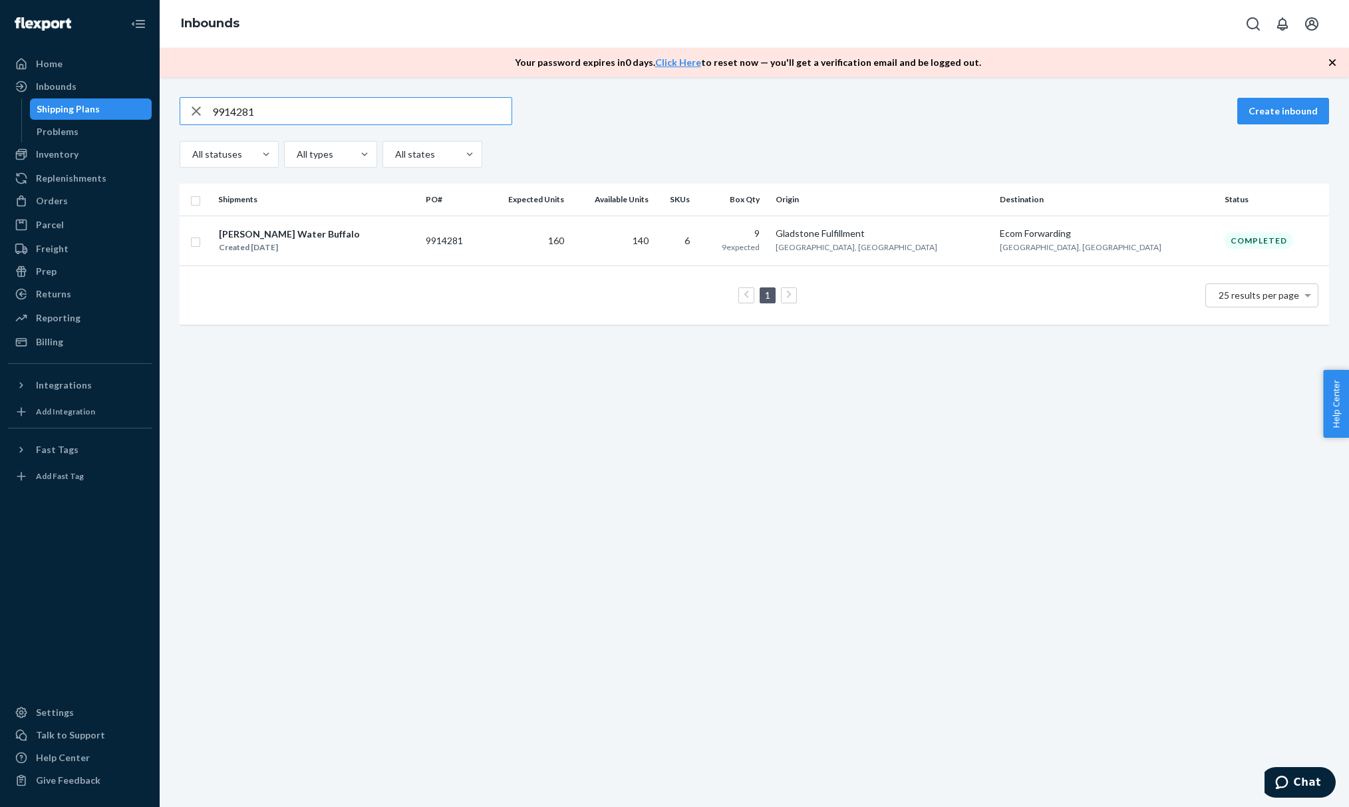
type input "9914281"
click at [264, 117] on input "9914281" at bounding box center [361, 111] width 299 height 27
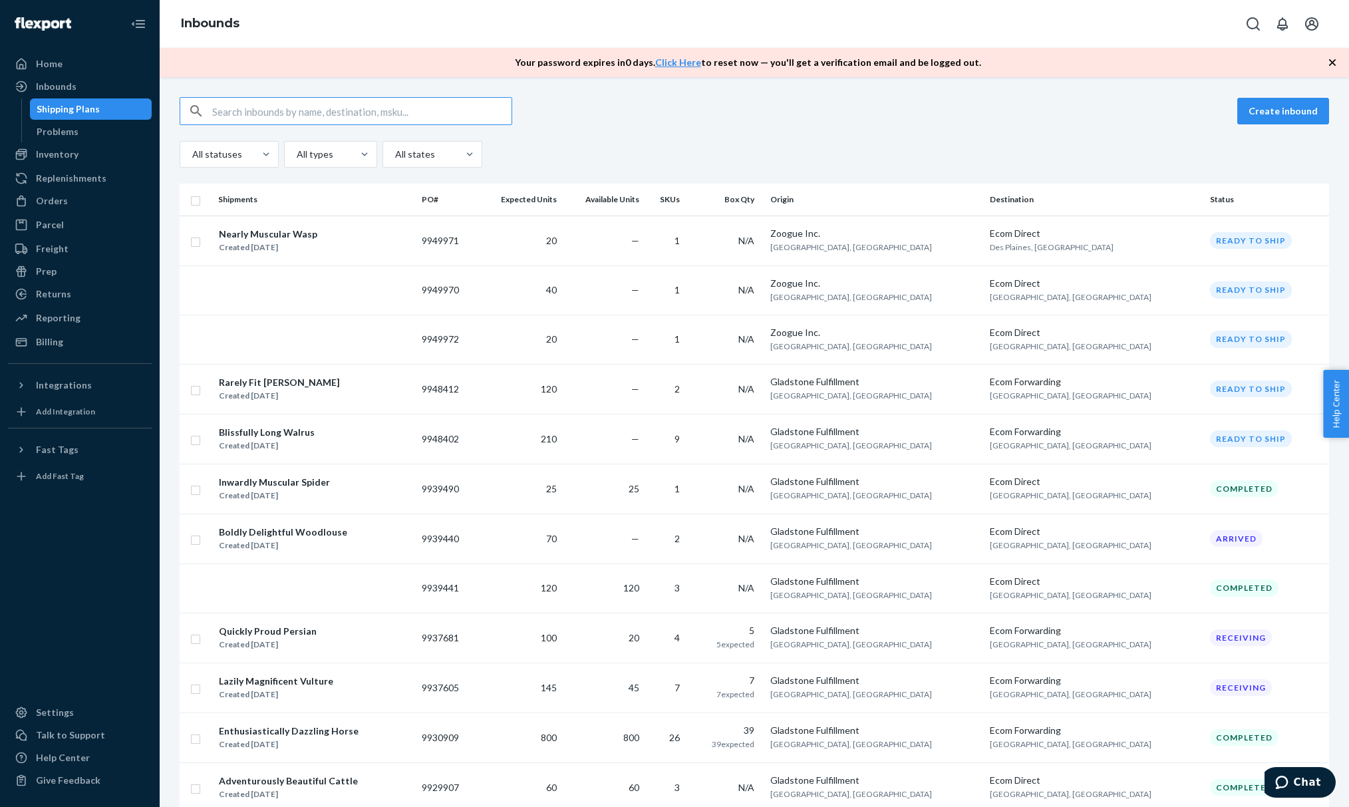
paste input "9921992"
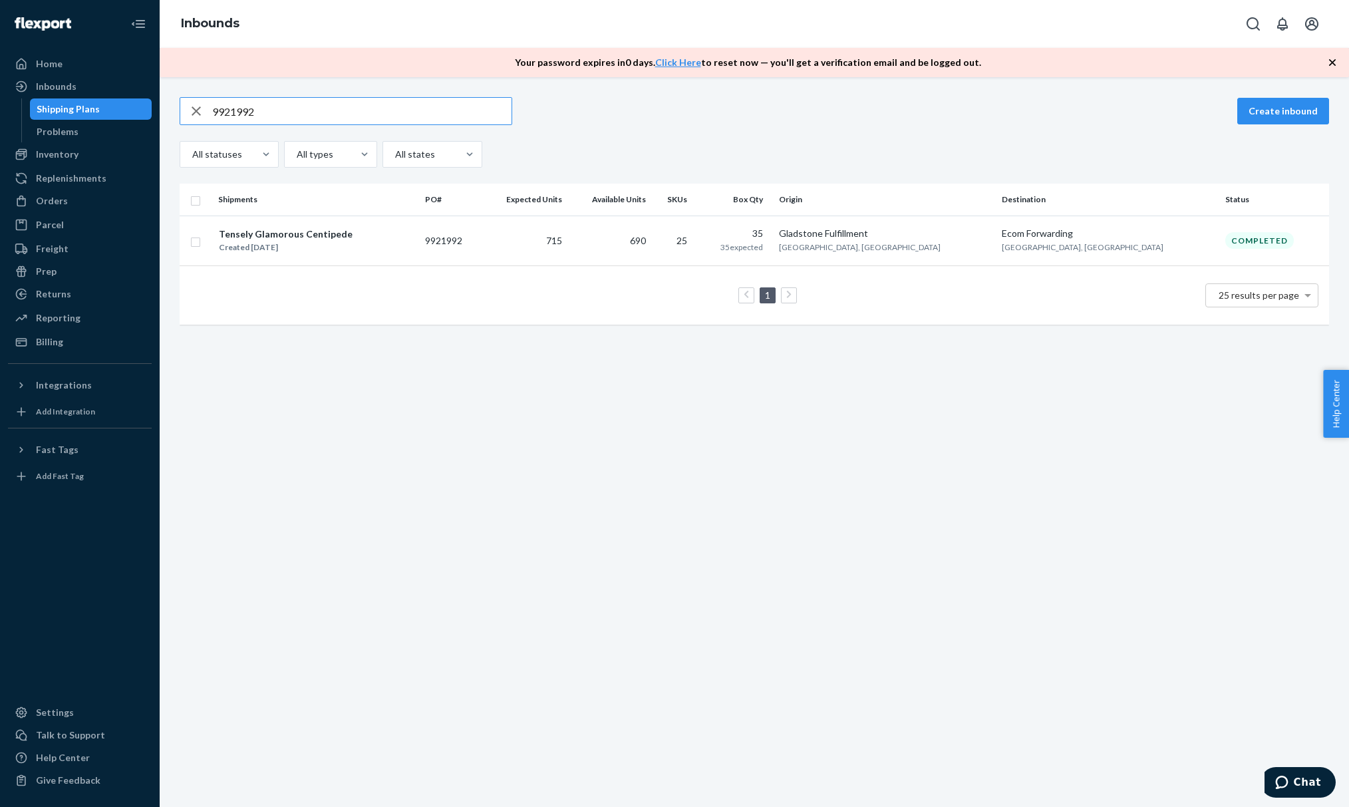
type input "9921992"
click at [399, 247] on div "Tensely Glamorous Centipede Created [DATE]" at bounding box center [316, 241] width 196 height 28
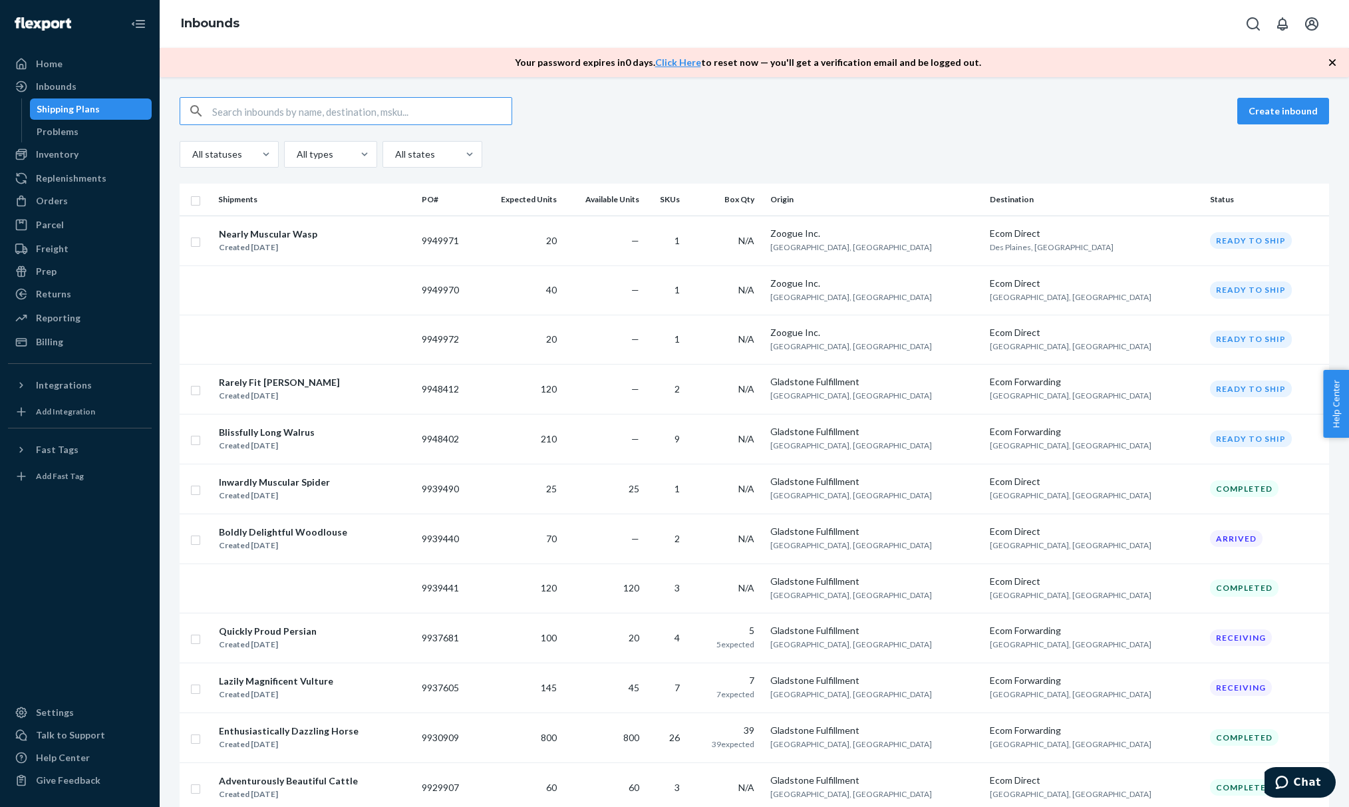
click at [387, 113] on input "text" at bounding box center [361, 111] width 299 height 27
paste input "9921992"
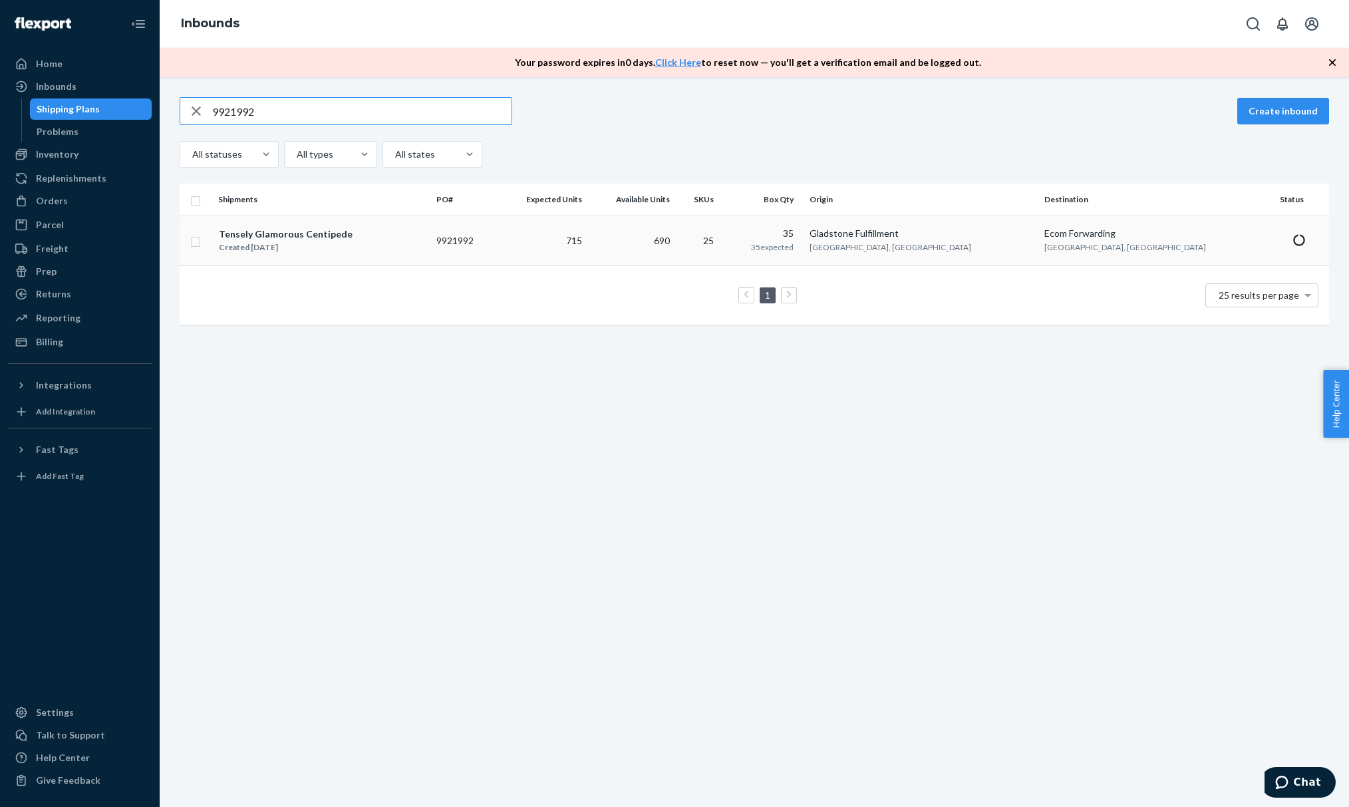
type input "9921992"
click at [349, 233] on div "Tensely Glamorous Centipede Created [DATE]" at bounding box center [322, 241] width 208 height 28
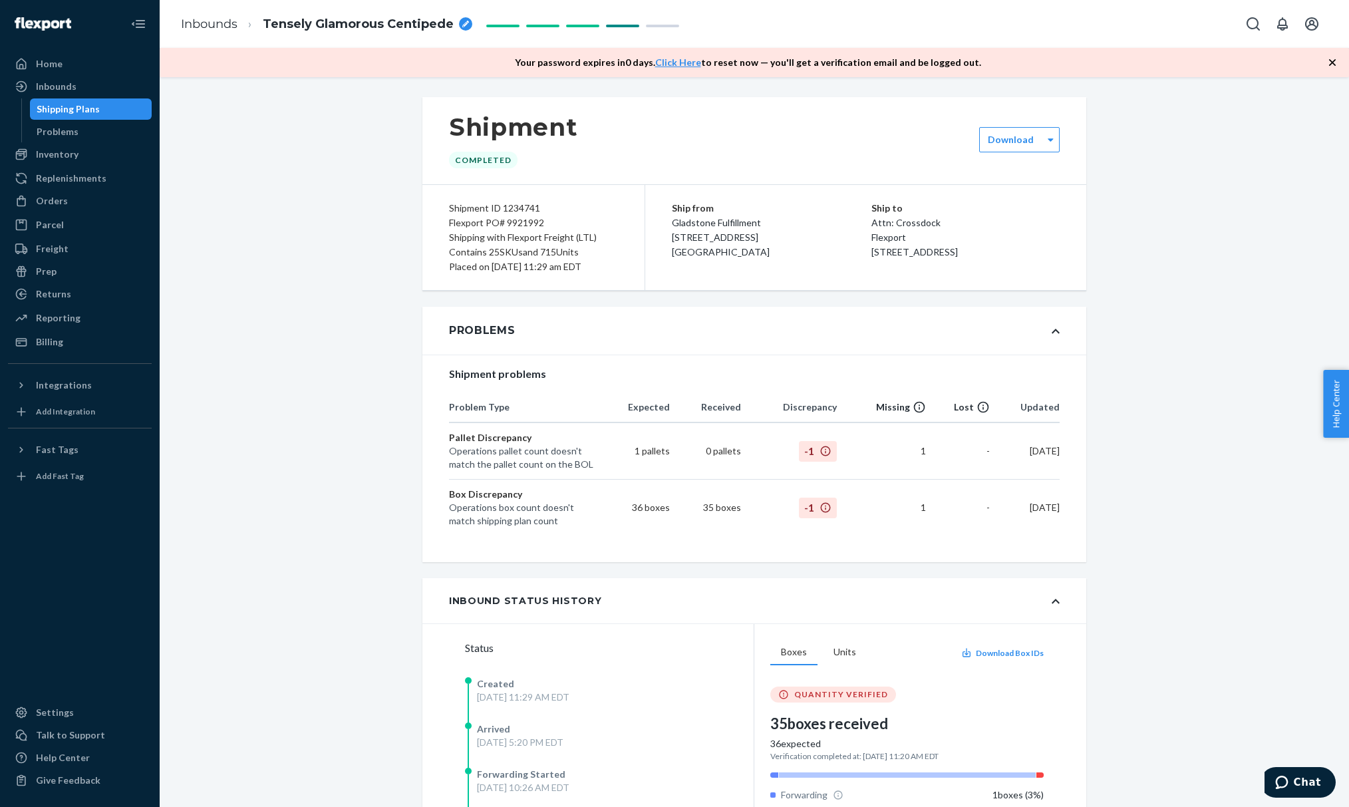
click at [523, 450] on div "Operations pallet count doesn't match the pallet count on the BOL" at bounding box center [522, 457] width 146 height 27
click at [517, 224] on div "Flexport PO# 9921992" at bounding box center [533, 223] width 169 height 15
copy div "9921992"
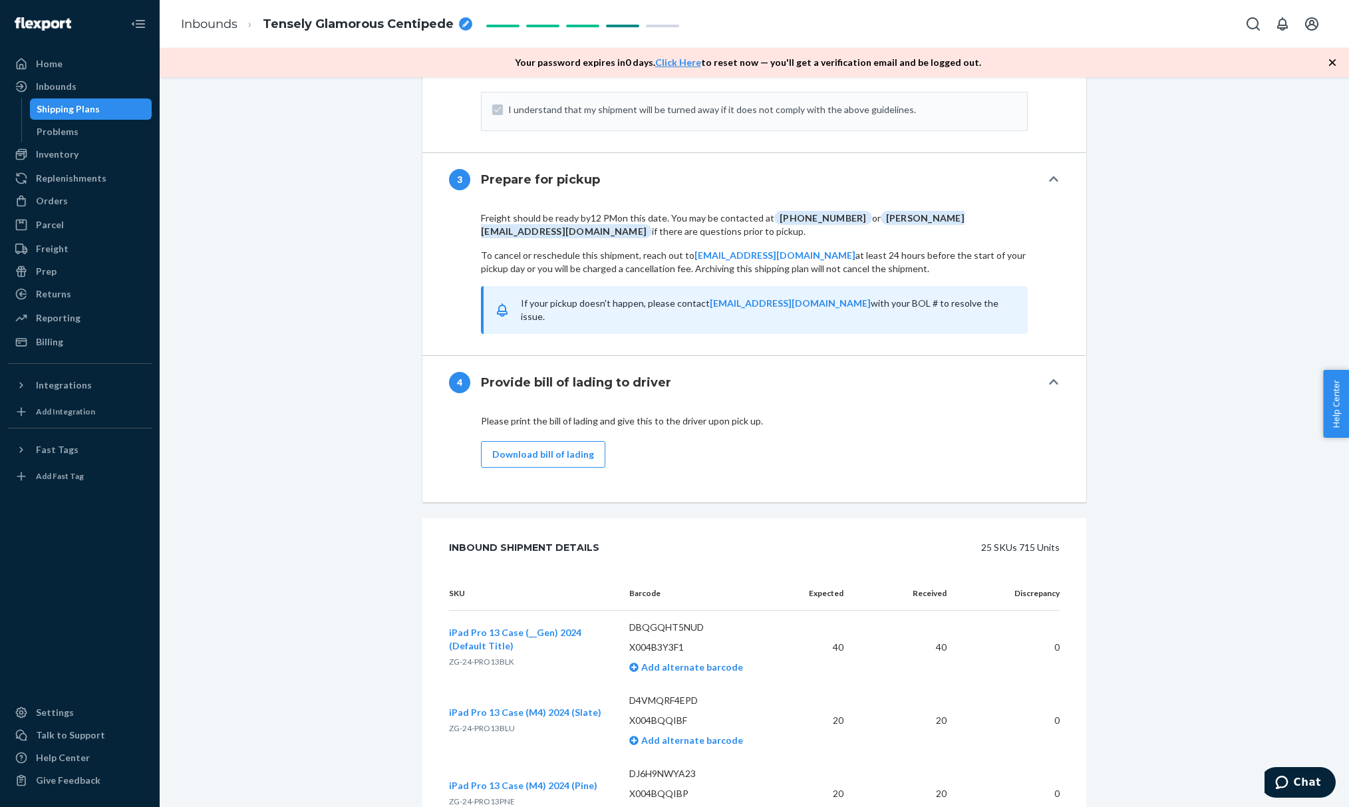
scroll to position [1868, 0]
